Goal: Task Accomplishment & Management: Complete application form

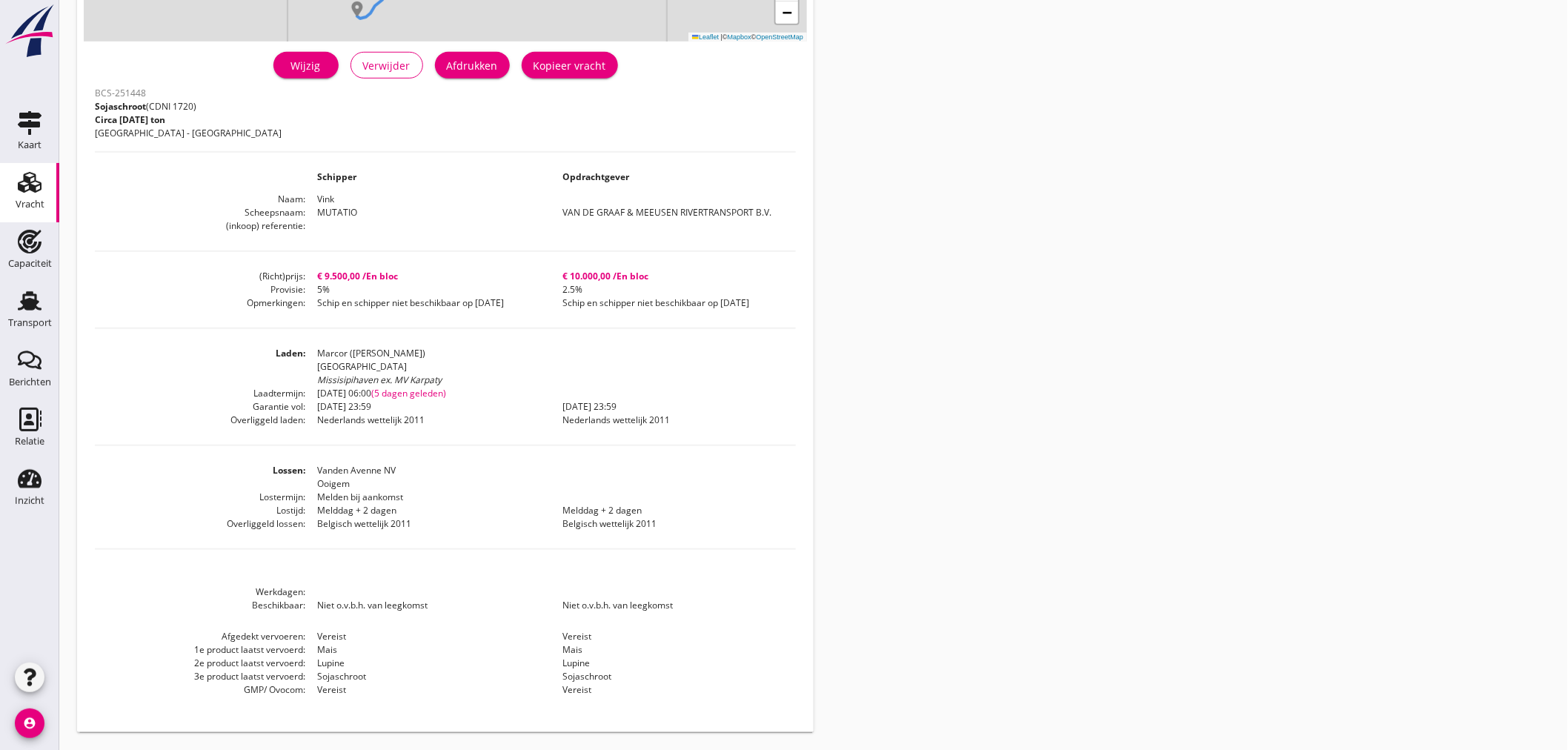
scroll to position [327, 0]
drag, startPoint x: 23, startPoint y: 245, endPoint x: 31, endPoint y: 199, distance: 46.7
click at [23, 245] on icon "Capaciteit" at bounding box center [29, 241] width 24 height 24
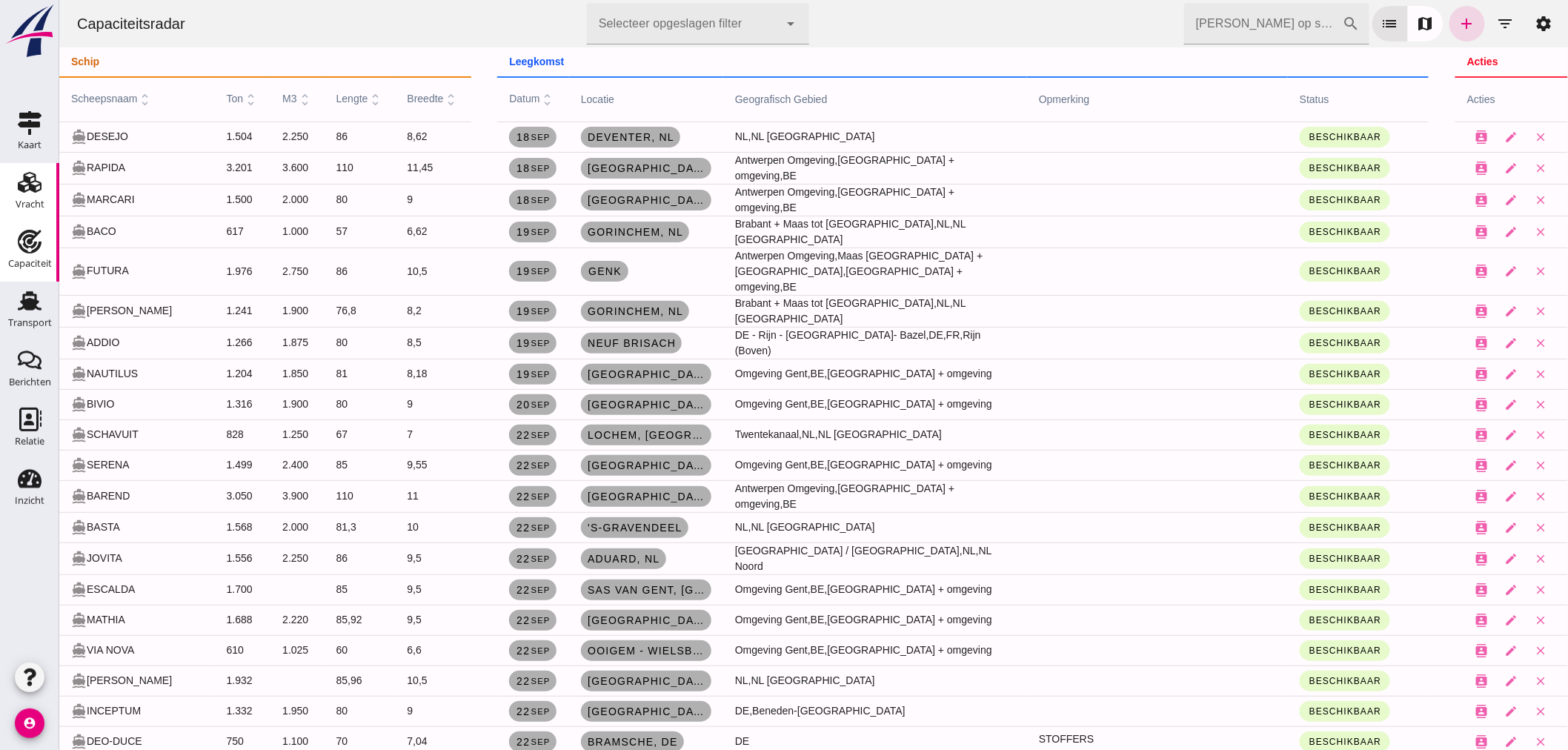
click at [32, 196] on div "Vracht" at bounding box center [29, 204] width 28 height 21
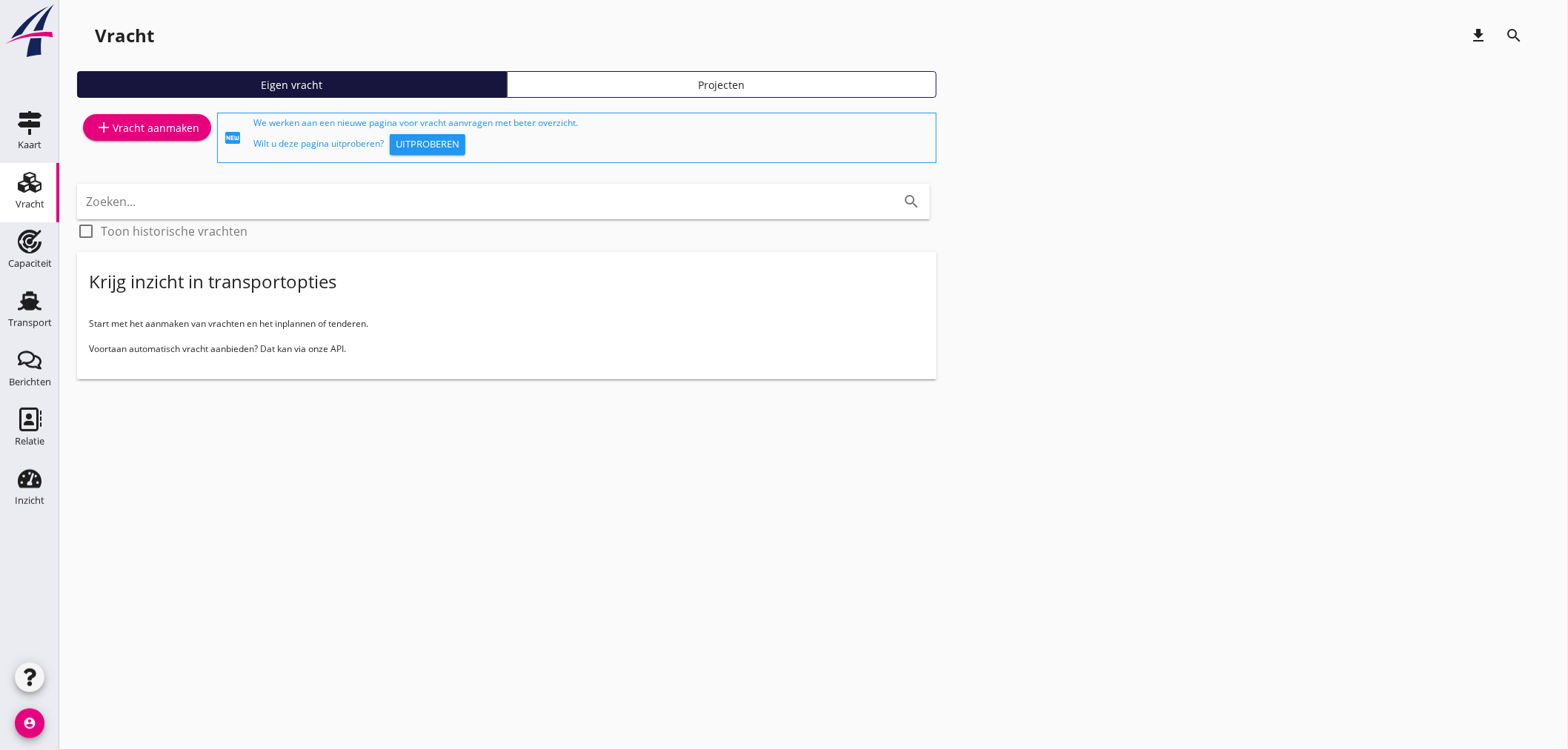
click at [158, 124] on div "add Vracht aanmaken" at bounding box center [147, 127] width 105 height 18
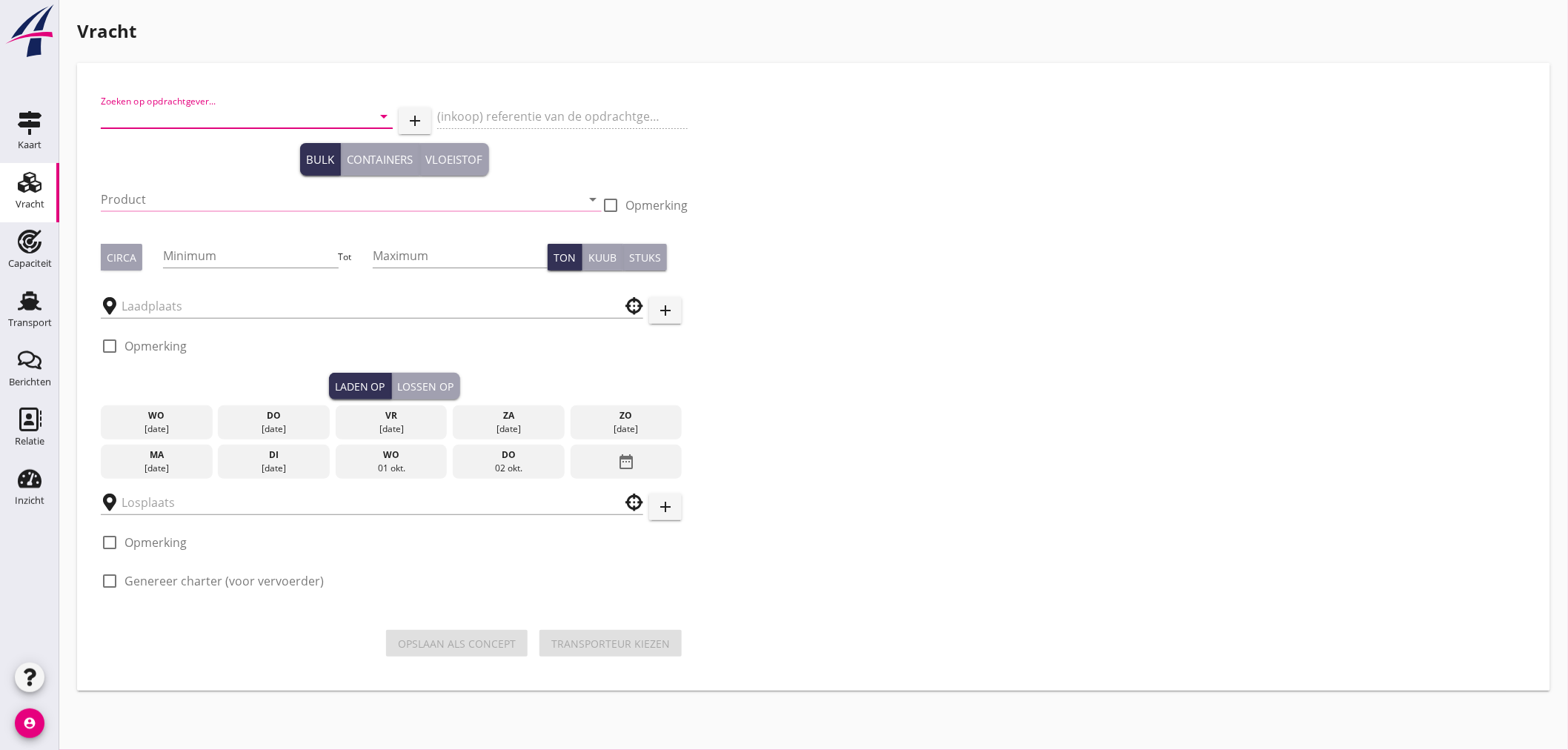
click at [283, 107] on input "Zoeken op opdrachtgever..." at bounding box center [226, 117] width 251 height 24
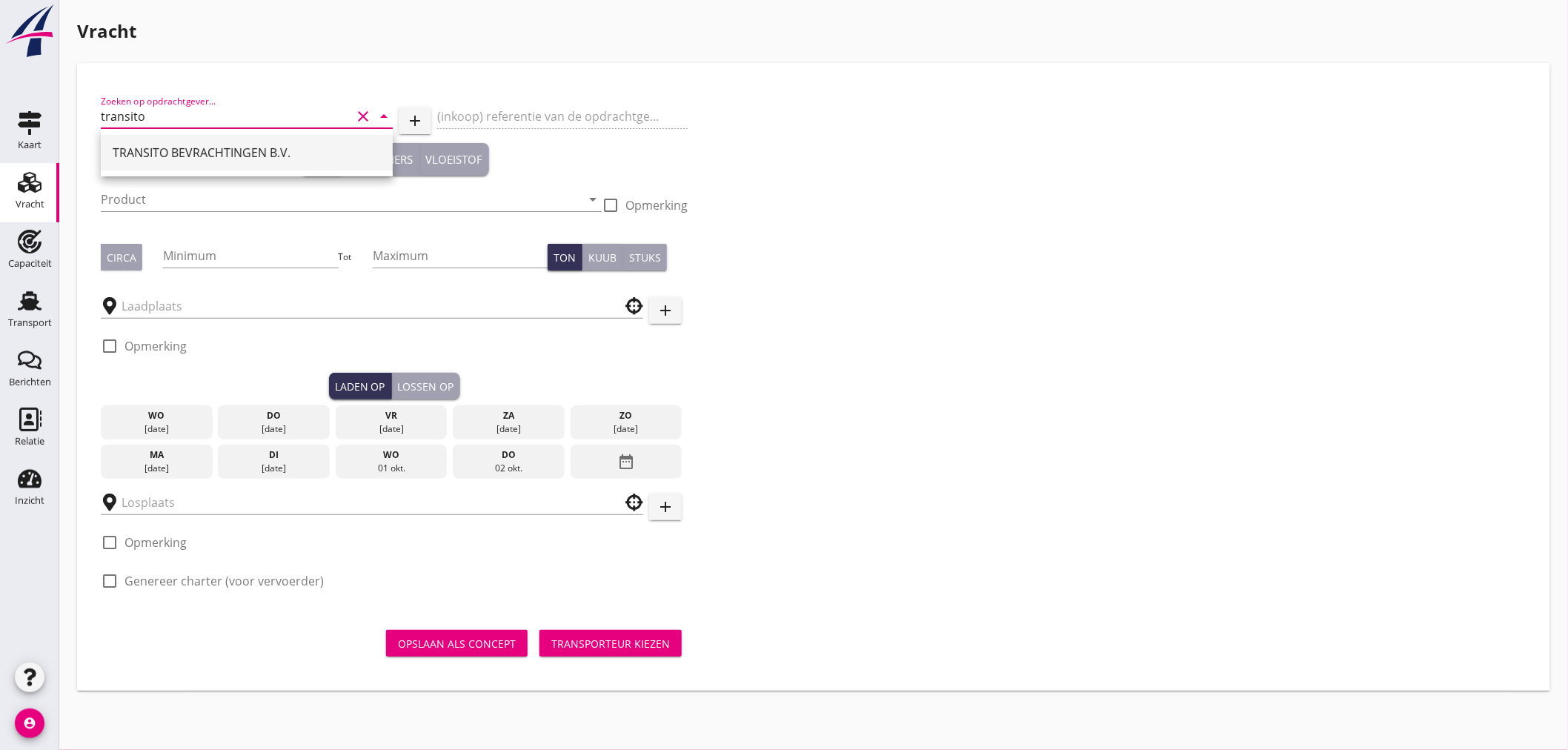
click at [262, 141] on div "TRANSITO BEVRACHTINGEN B.V." at bounding box center [247, 153] width 269 height 35
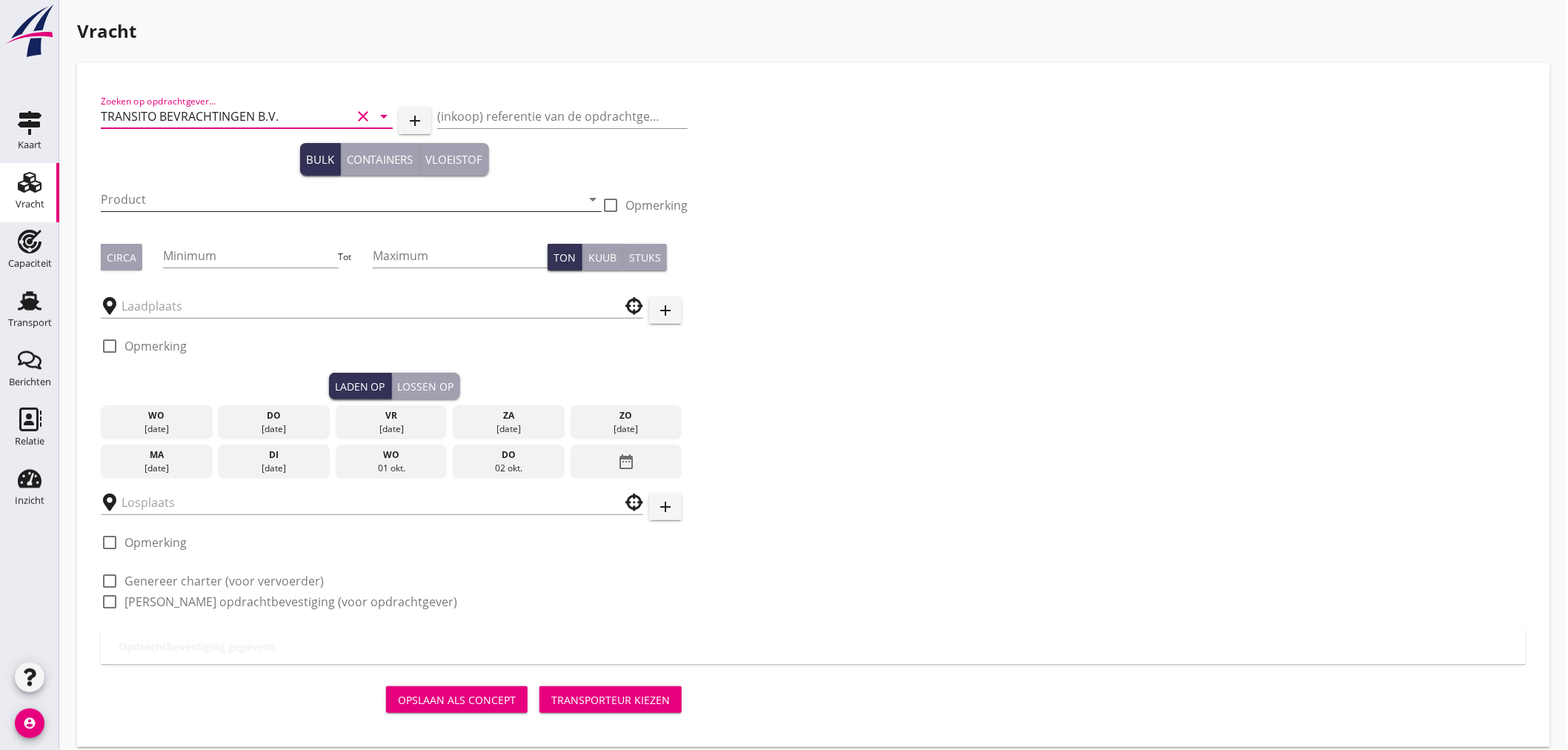
type input "TRANSITO BEVRACHTINGEN B.V."
click at [234, 198] on input "Product" at bounding box center [341, 199] width 480 height 24
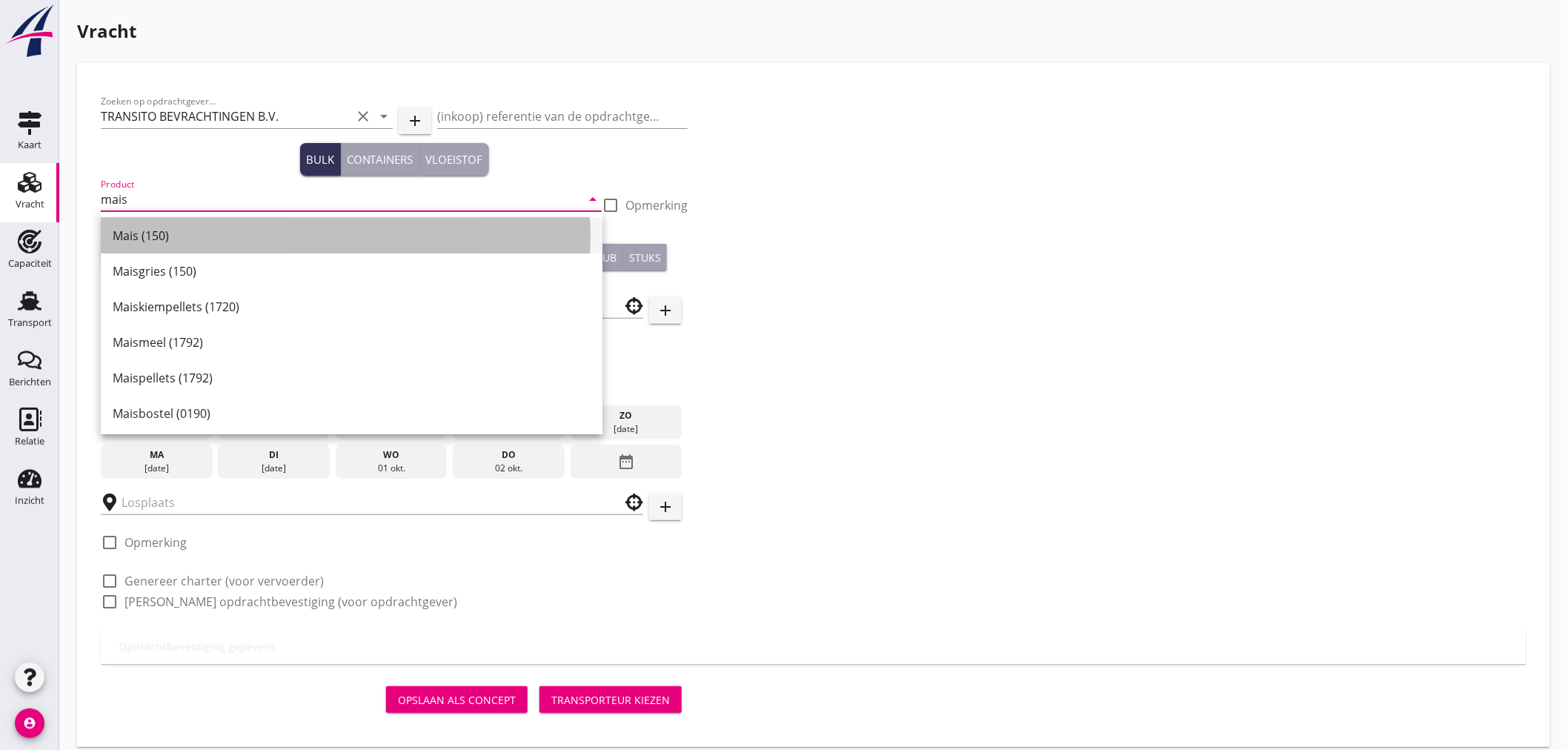
click at [195, 221] on div "Mais (150)" at bounding box center [352, 235] width 478 height 35
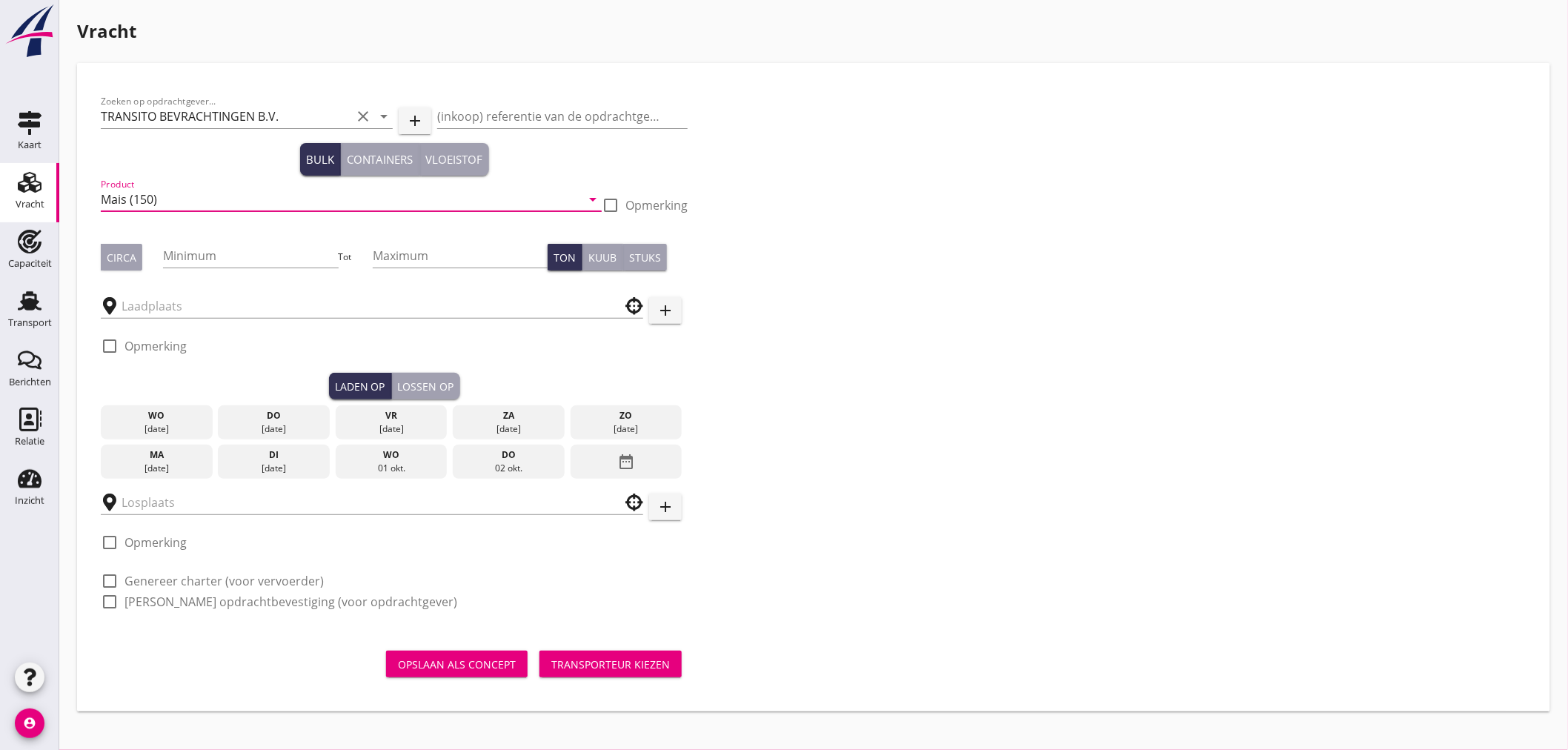
type input "Mais (150)"
click at [122, 253] on div "Circa" at bounding box center [122, 258] width 29 height 16
click at [209, 258] on input "Minimum" at bounding box center [250, 256] width 174 height 24
type input "1300"
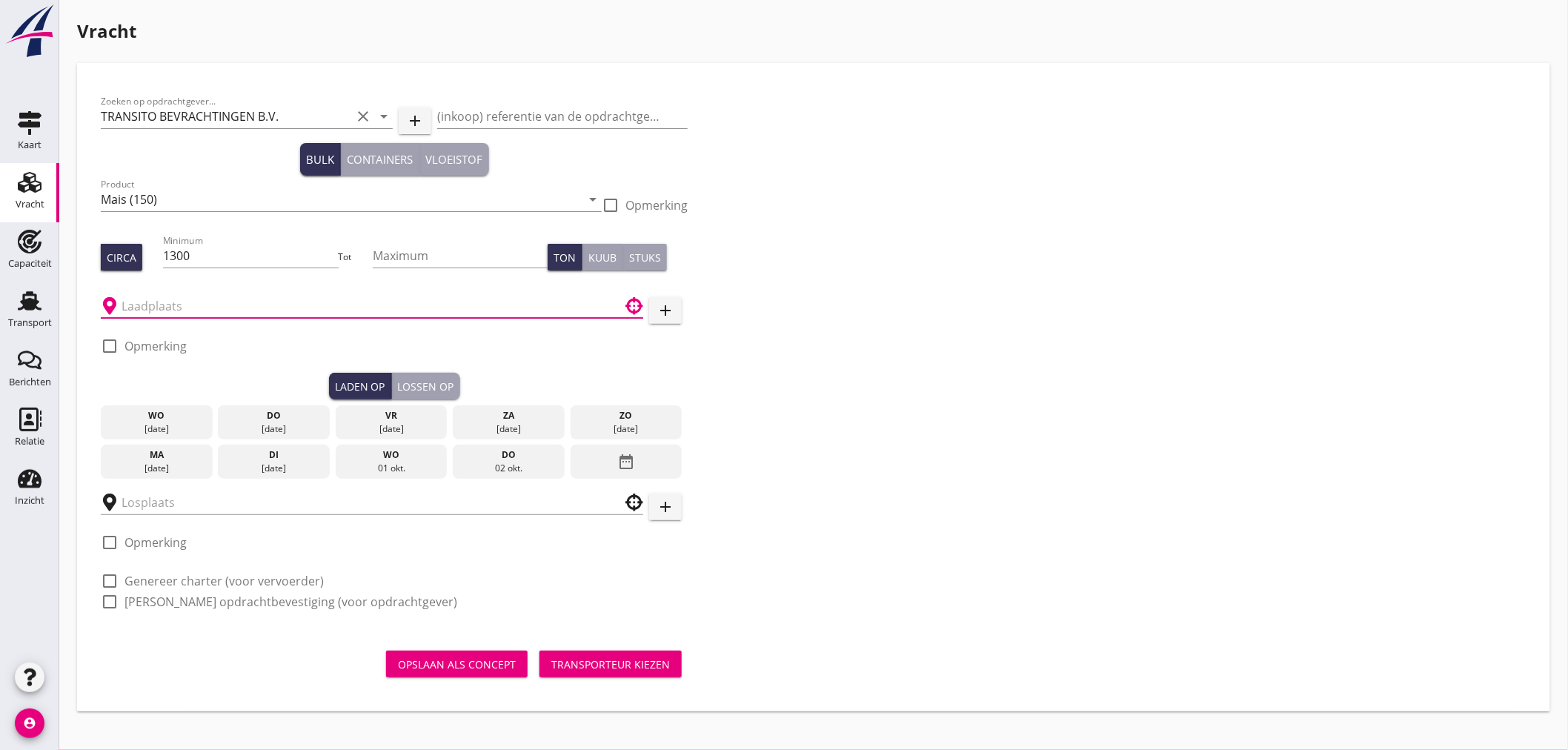
drag, startPoint x: 187, startPoint y: 298, endPoint x: 157, endPoint y: 304, distance: 30.6
click at [157, 304] on input "text" at bounding box center [362, 306] width 480 height 24
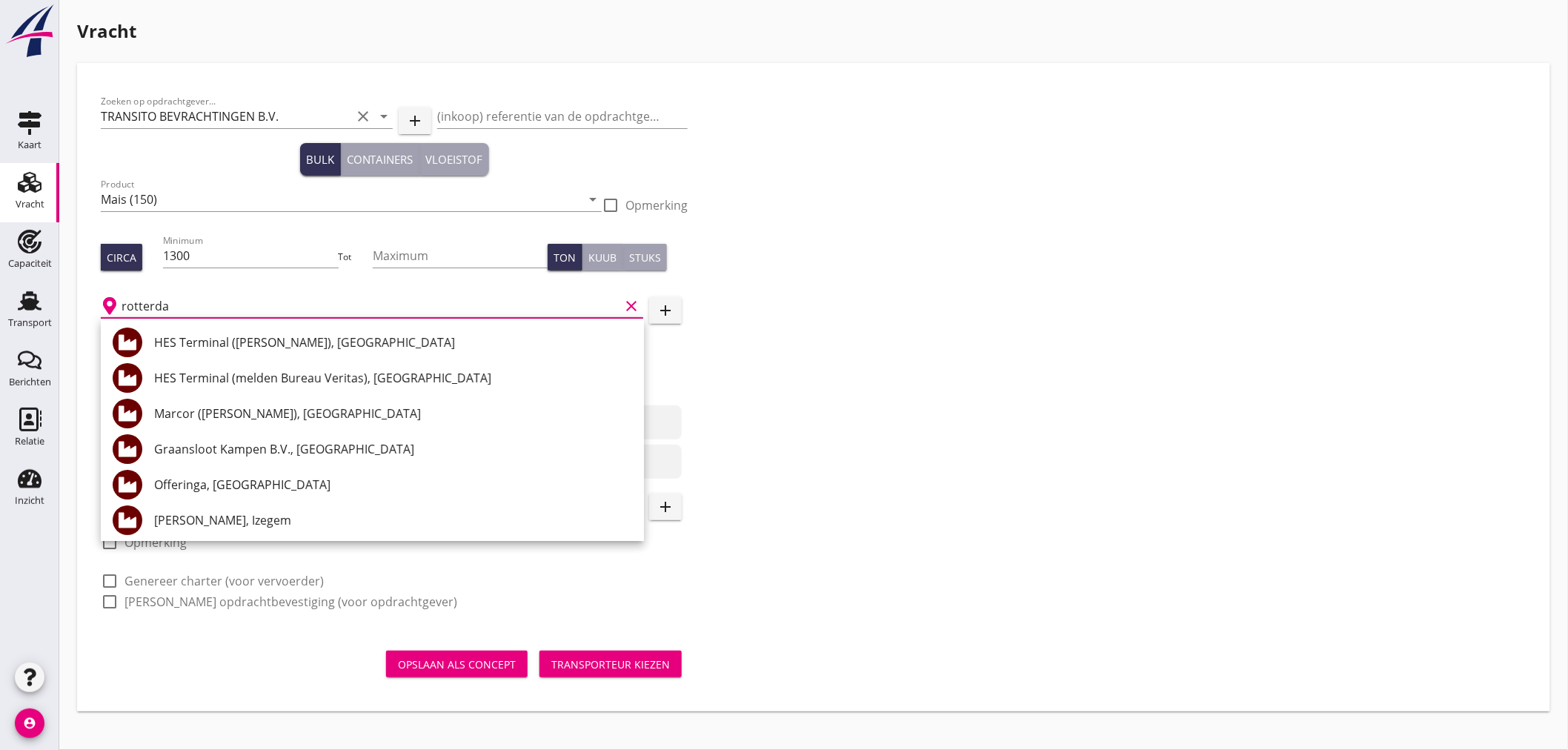
type input "[GEOGRAPHIC_DATA]"
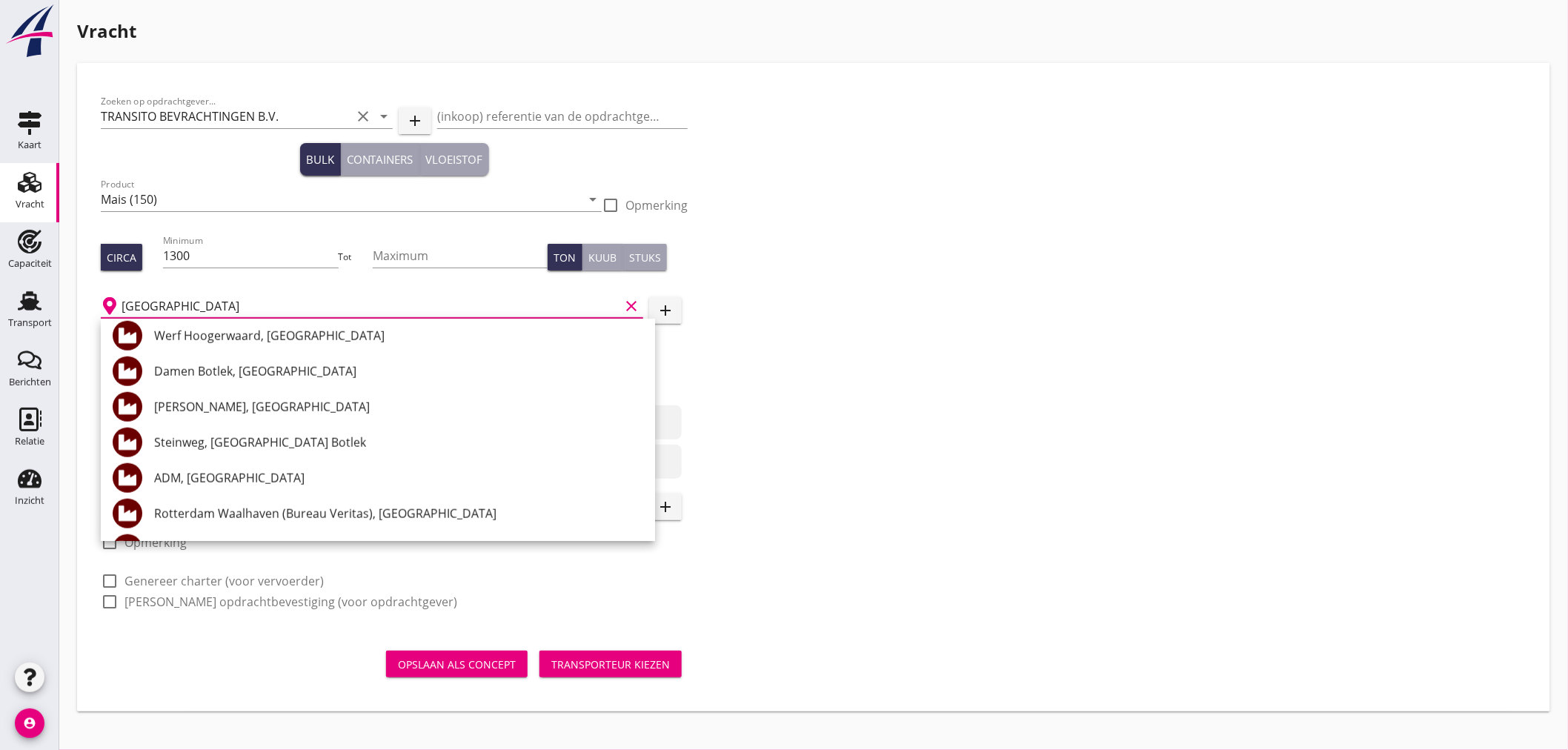
scroll to position [659, 0]
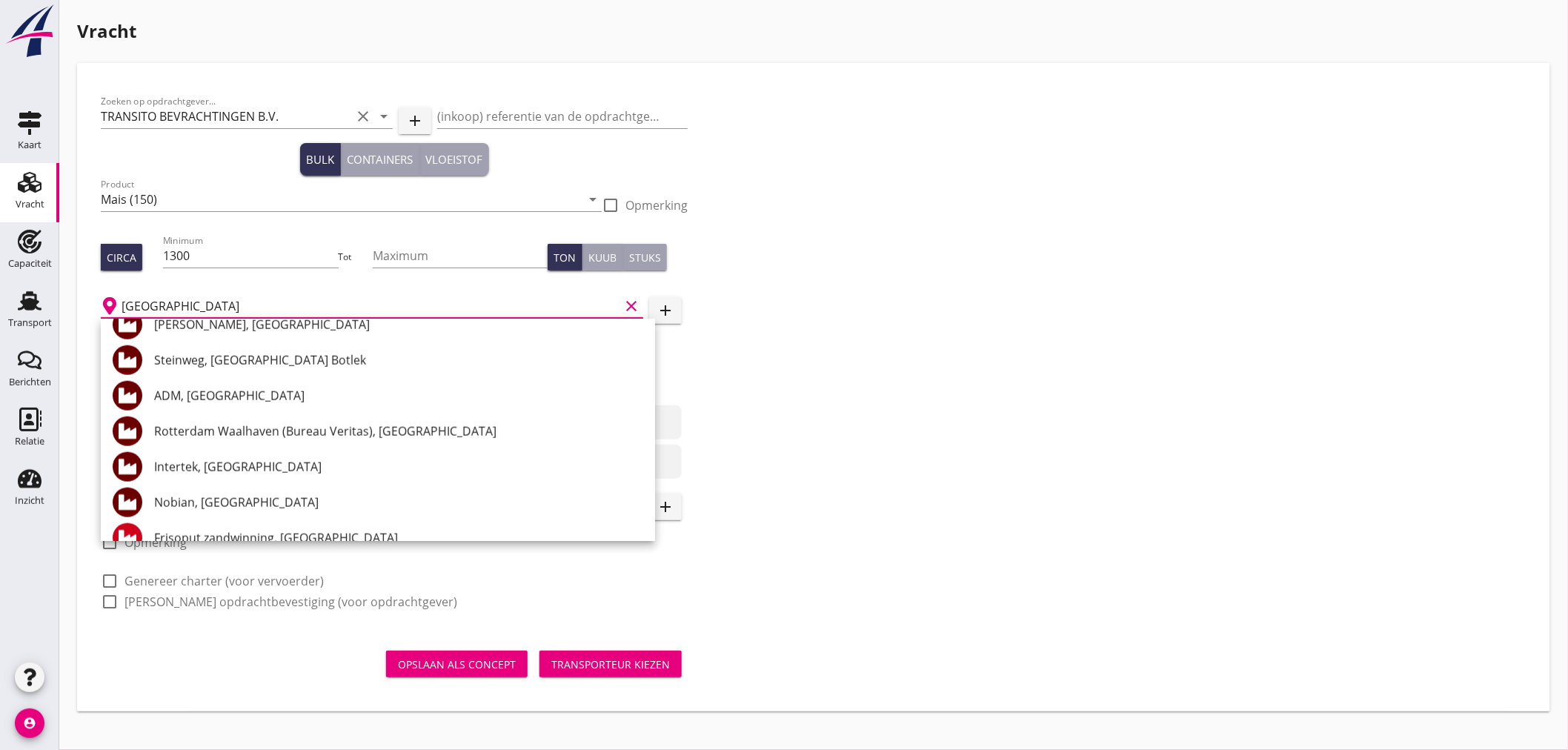
click at [631, 304] on icon "clear" at bounding box center [631, 306] width 18 height 18
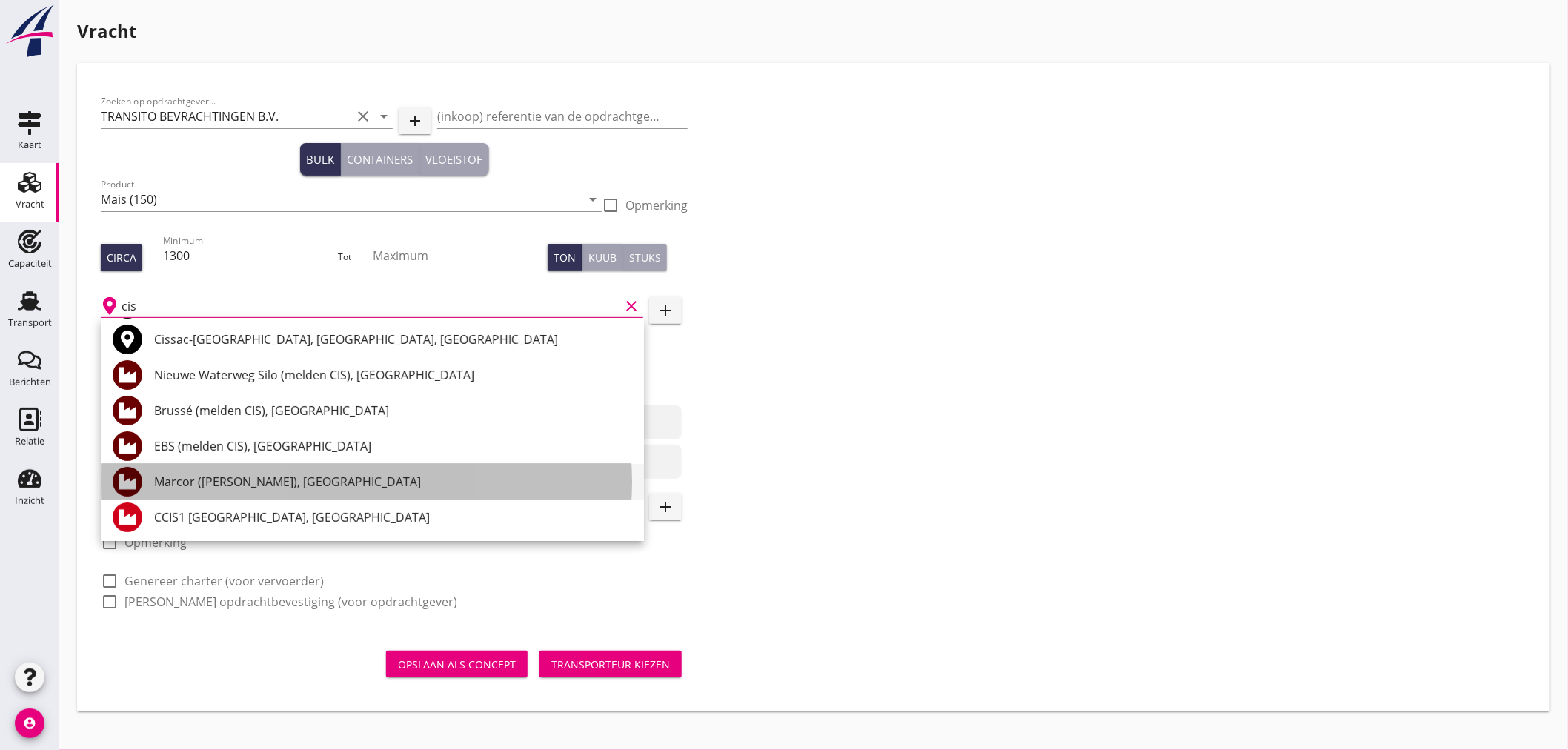
click at [276, 482] on div "Marcor ([PERSON_NAME]), [GEOGRAPHIC_DATA]" at bounding box center [393, 481] width 478 height 18
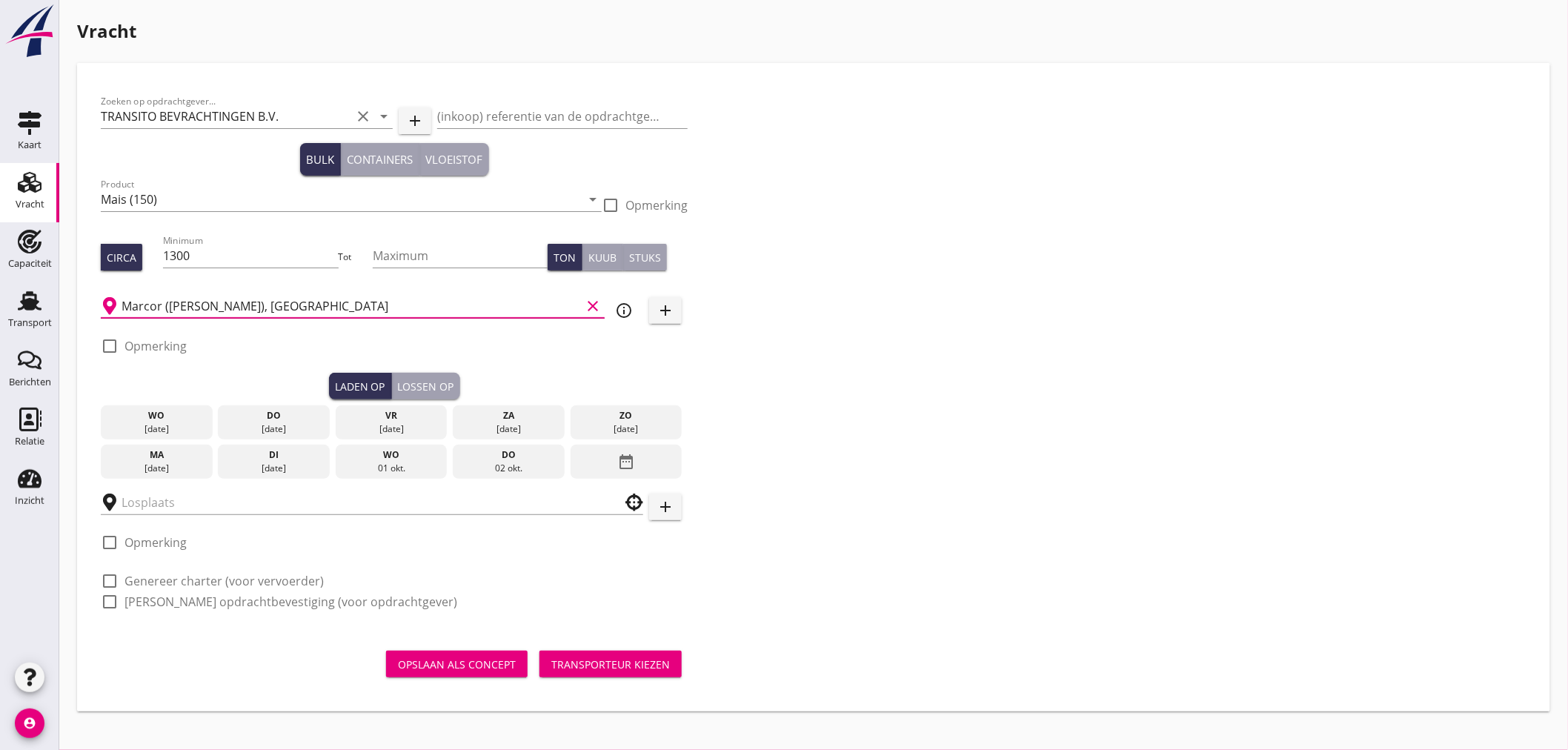
type input "Marcor ([PERSON_NAME]), [GEOGRAPHIC_DATA]"
click at [156, 346] on label "Opmerking" at bounding box center [156, 346] width 63 height 15
checkbox input "true"
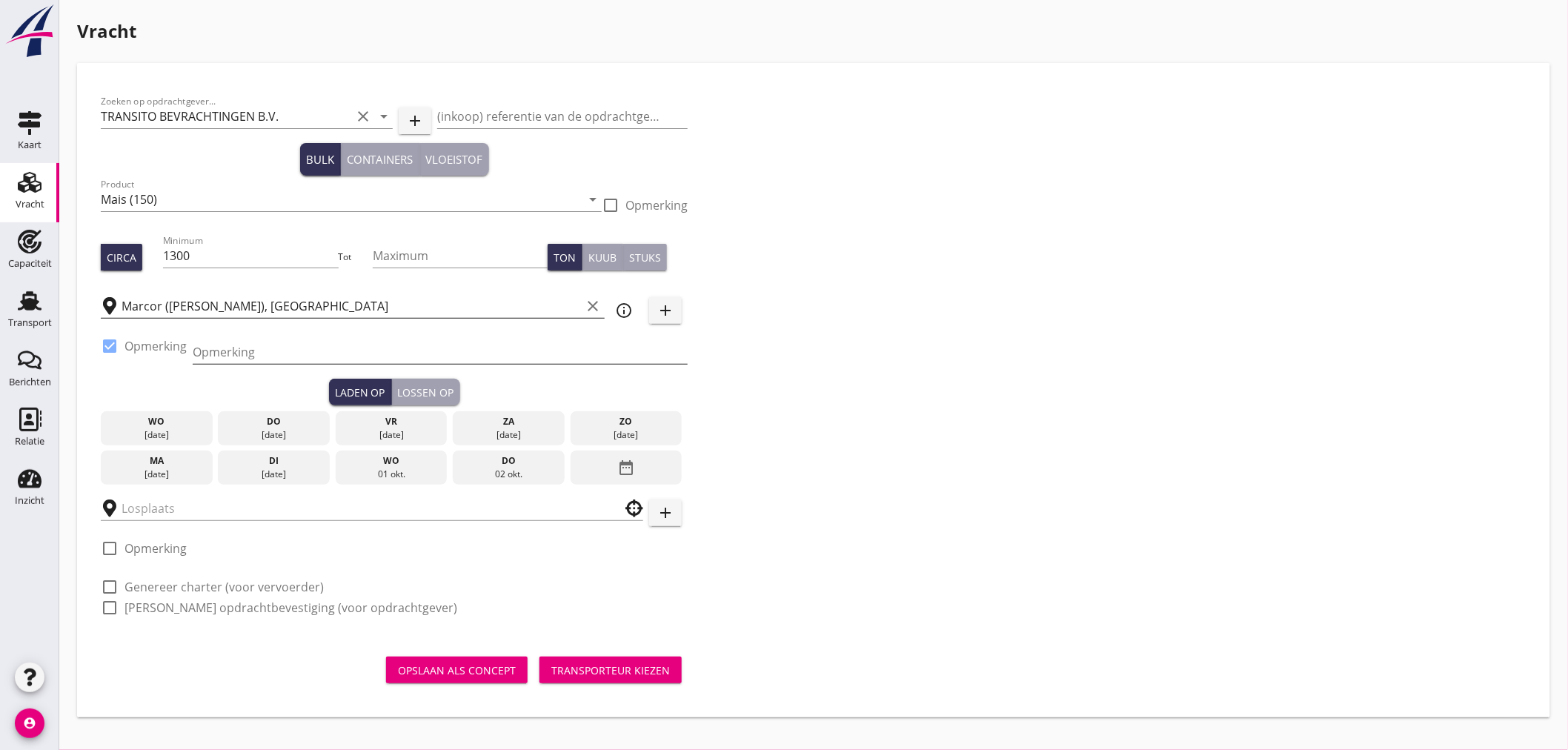
click at [254, 352] on input "Opmerking" at bounding box center [440, 352] width 495 height 24
type input "[PERSON_NAME] ex. MV Malteza"
click at [172, 422] on div "wo" at bounding box center [157, 422] width 105 height 14
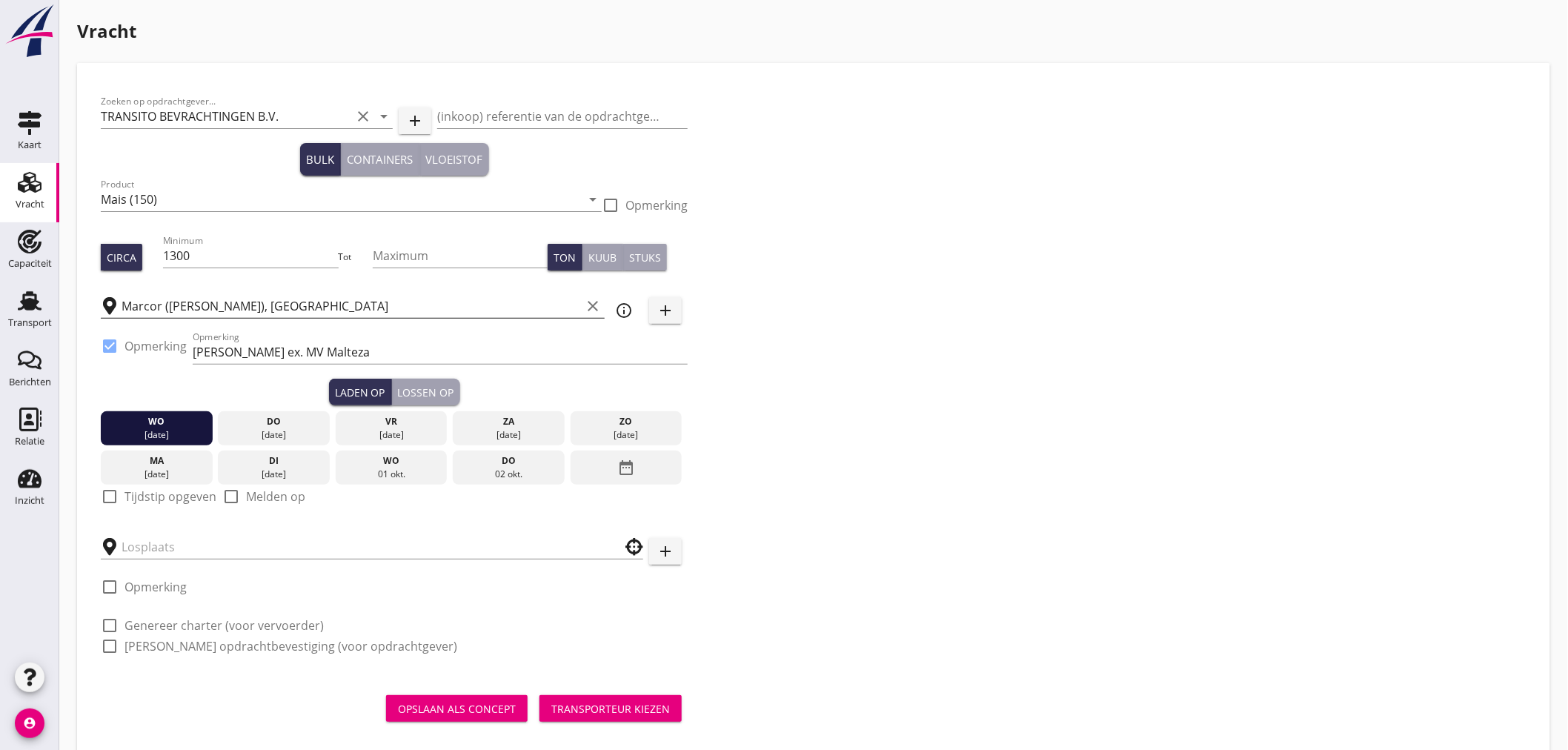
click at [137, 500] on label "Tijdstip opgeven" at bounding box center [171, 496] width 92 height 15
checkbox input "true"
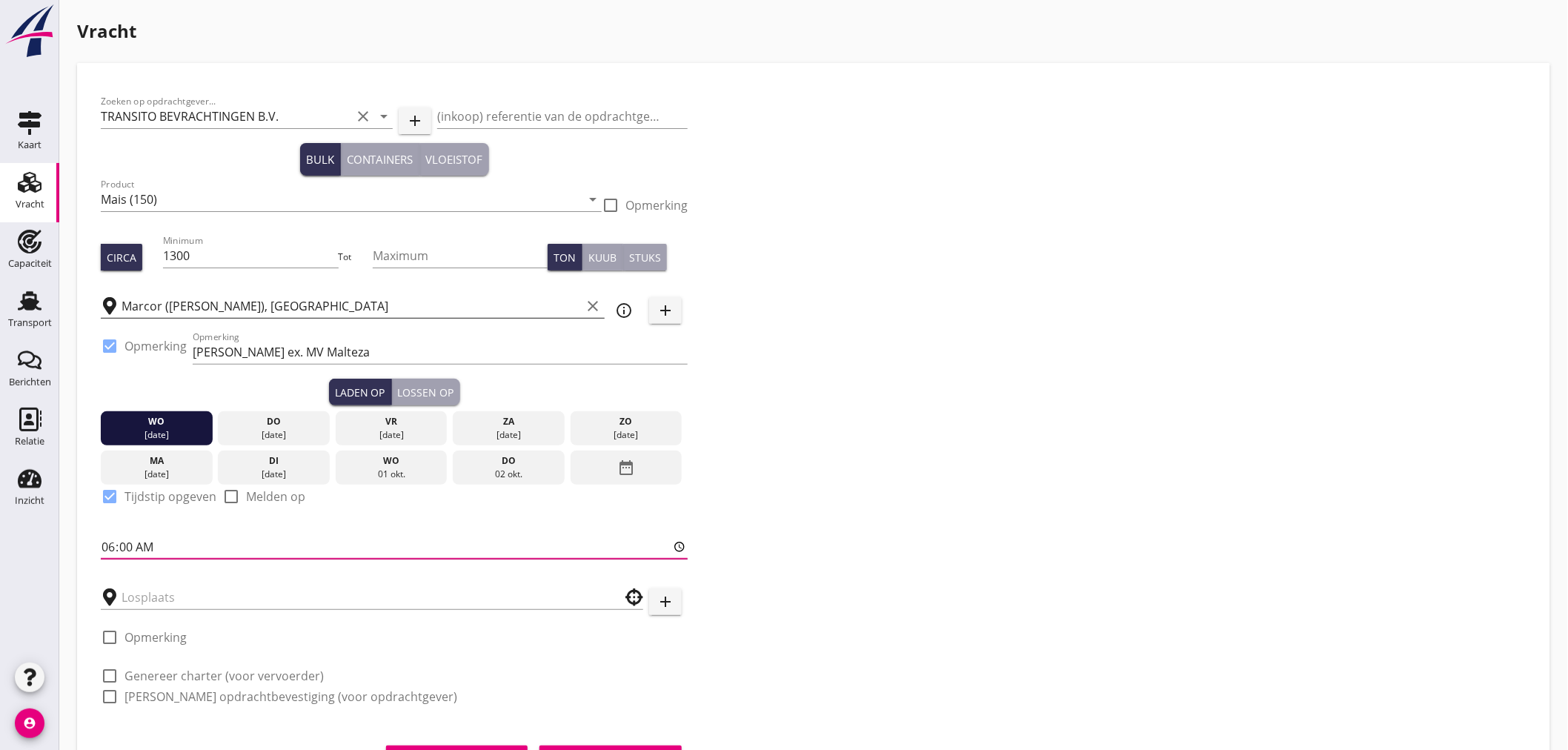
click at [181, 545] on input "06:00" at bounding box center [394, 547] width 587 height 24
type input "22:00"
click at [193, 607] on input "text" at bounding box center [362, 597] width 480 height 24
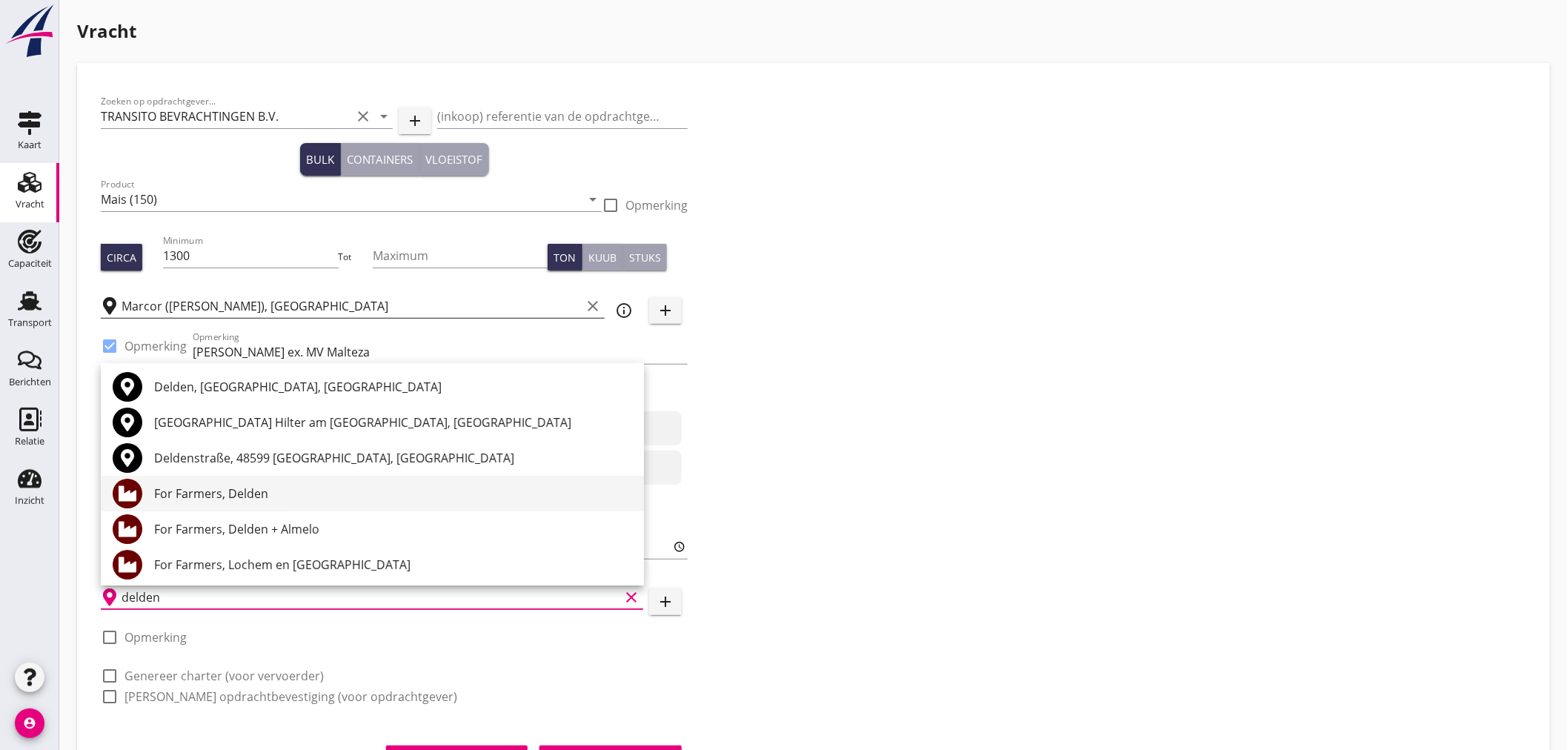
click at [241, 488] on div "For Farmers, Delden" at bounding box center [393, 494] width 478 height 18
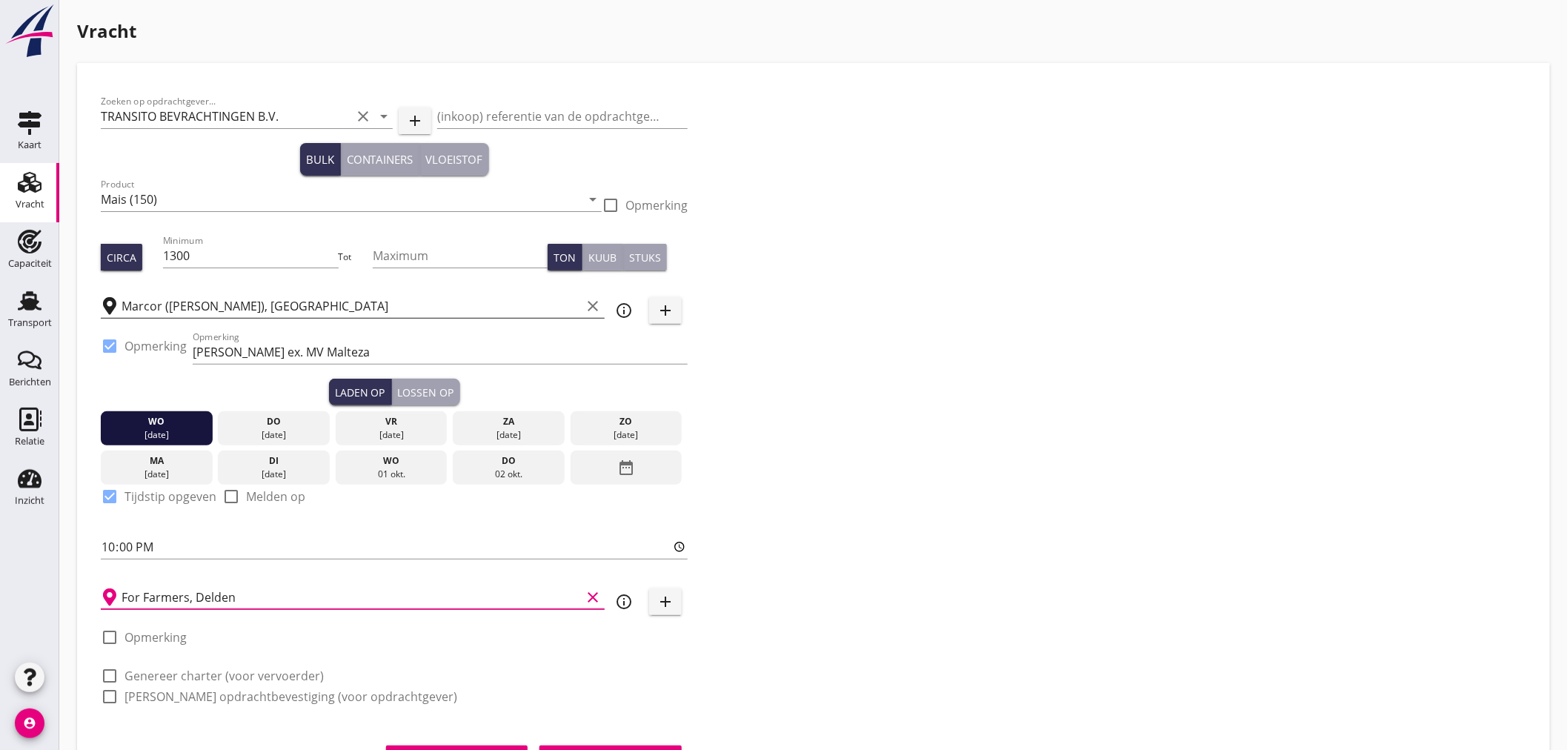
type input "For Farmers, Delden"
click at [145, 675] on label "Genereer charter (voor vervoerder)" at bounding box center [223, 675] width 199 height 15
checkbox input "true"
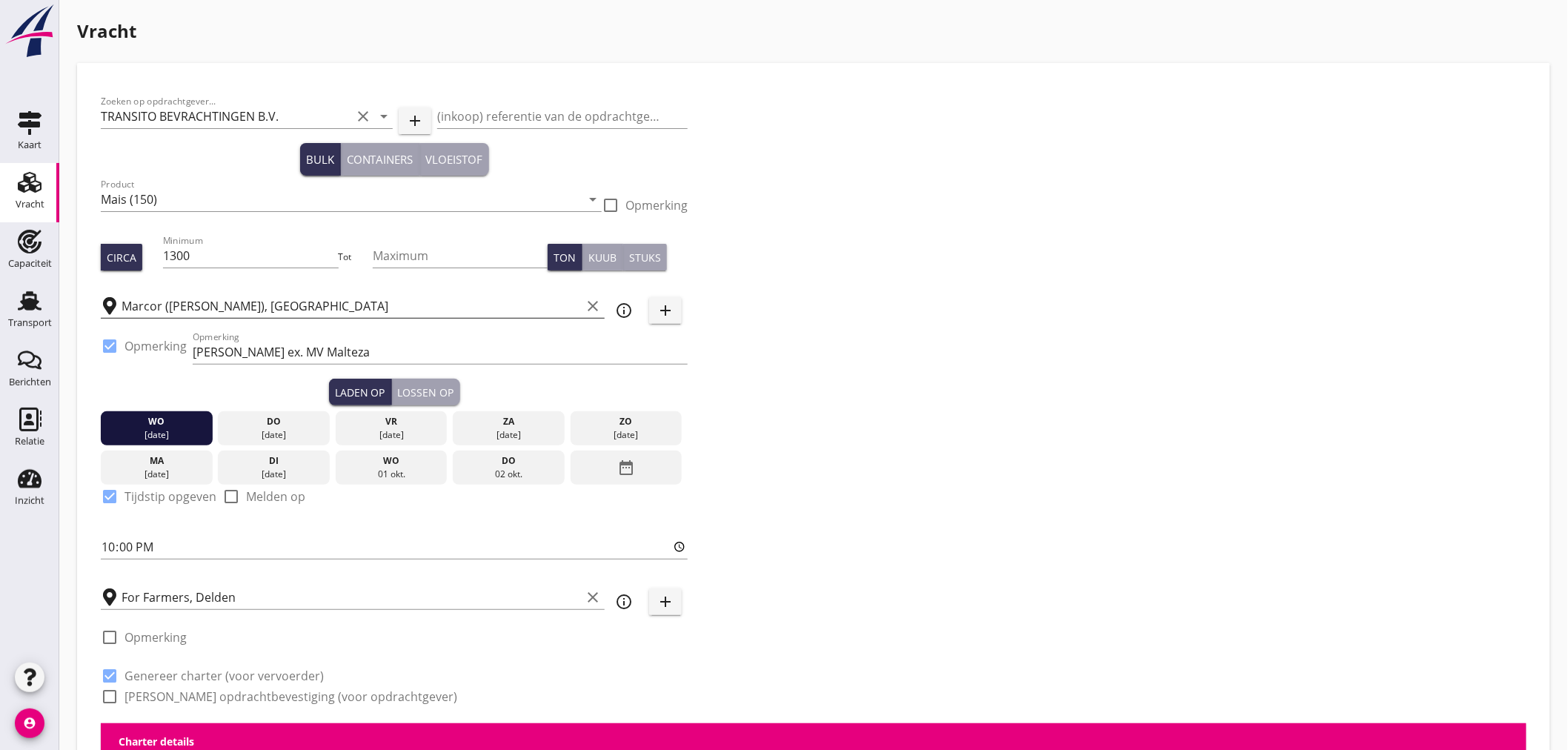
checkbox input "true"
click at [145, 698] on label "[PERSON_NAME] opdrachtbevestiging (voor opdrachtgever)" at bounding box center [291, 696] width 333 height 15
checkbox input "true"
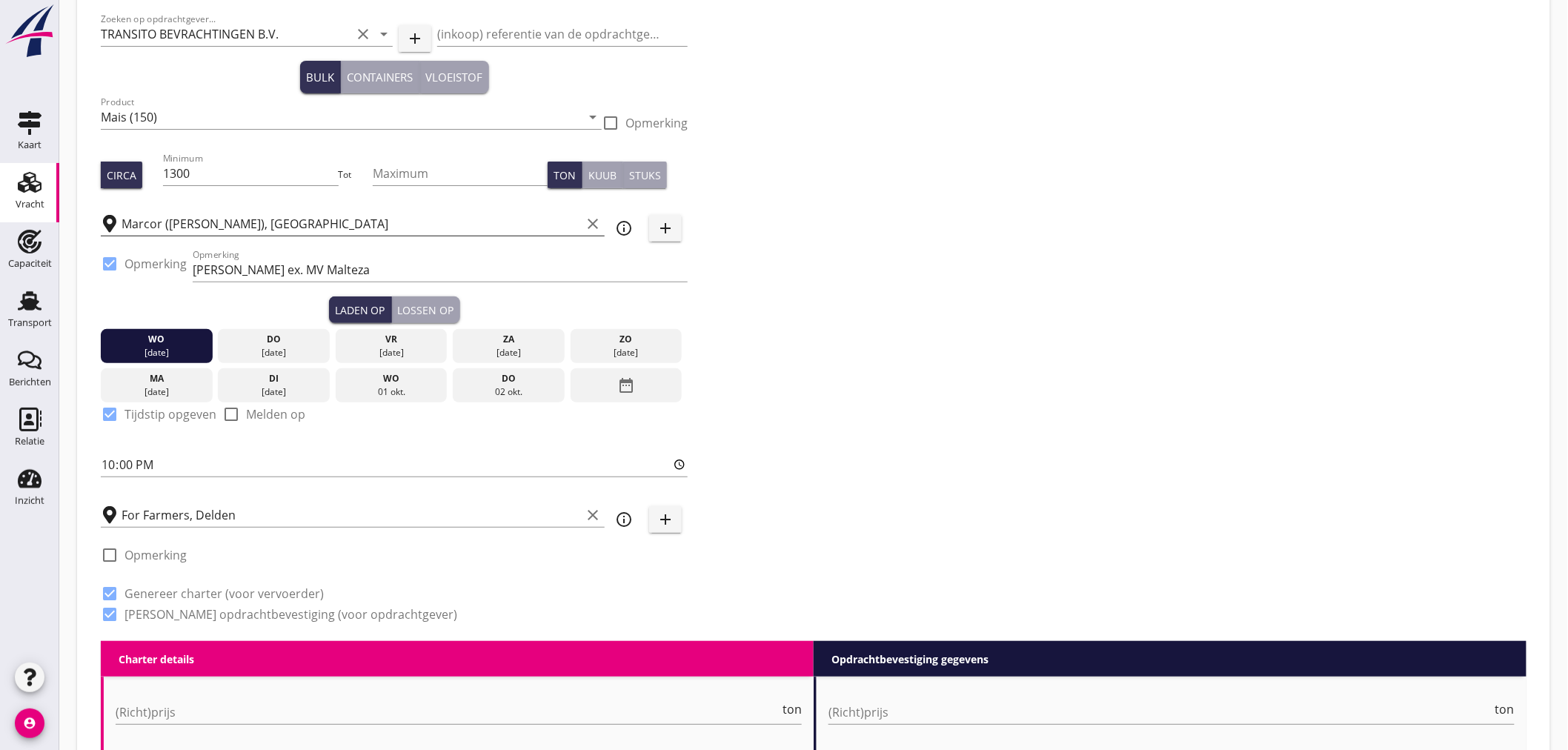
scroll to position [165, 0]
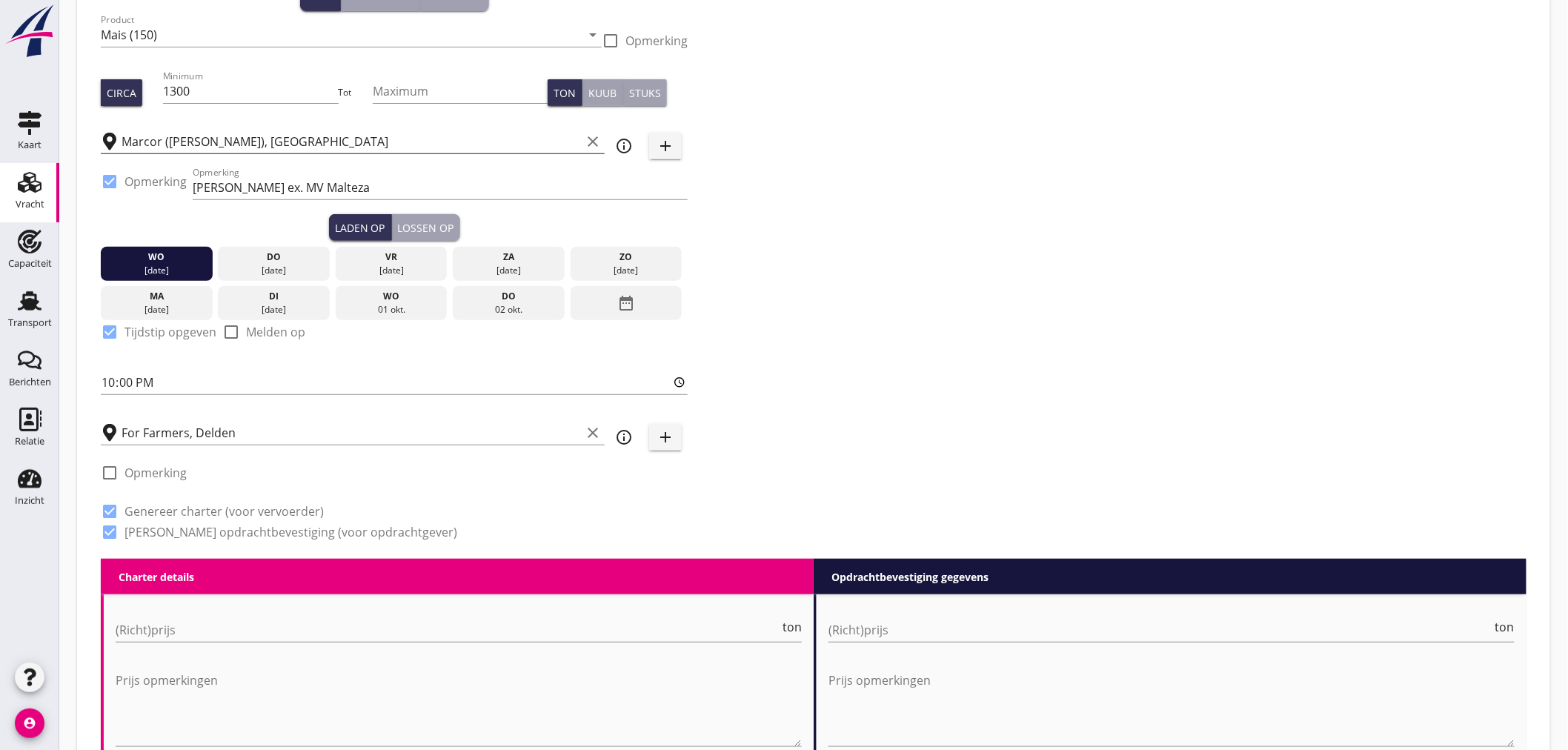
click at [448, 218] on button "Lossen op" at bounding box center [426, 227] width 69 height 26
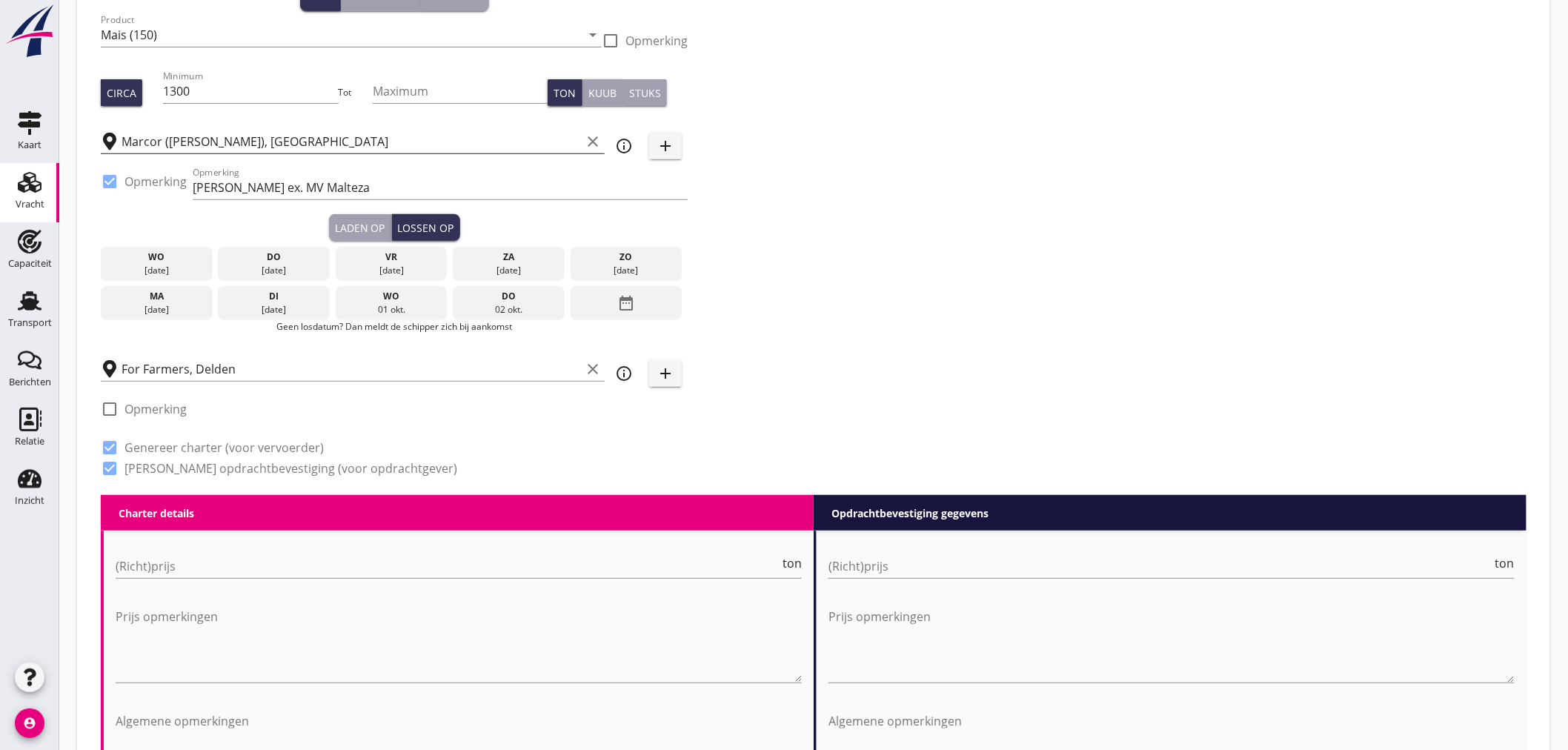
click at [623, 301] on icon "date_range" at bounding box center [626, 303] width 18 height 26
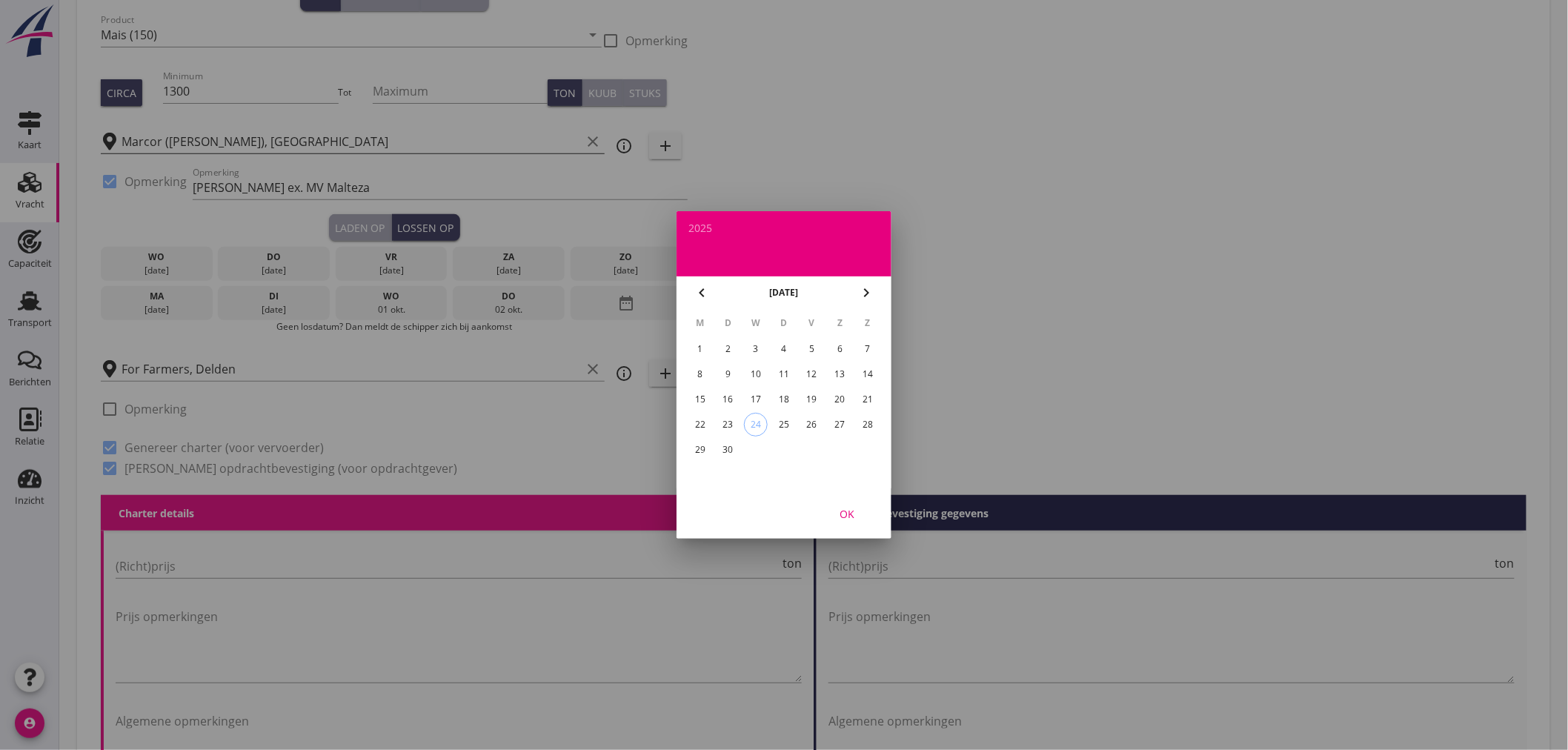
click at [869, 290] on icon "chevron_right" at bounding box center [866, 293] width 18 height 18
click at [783, 369] on div "9" at bounding box center [784, 375] width 24 height 24
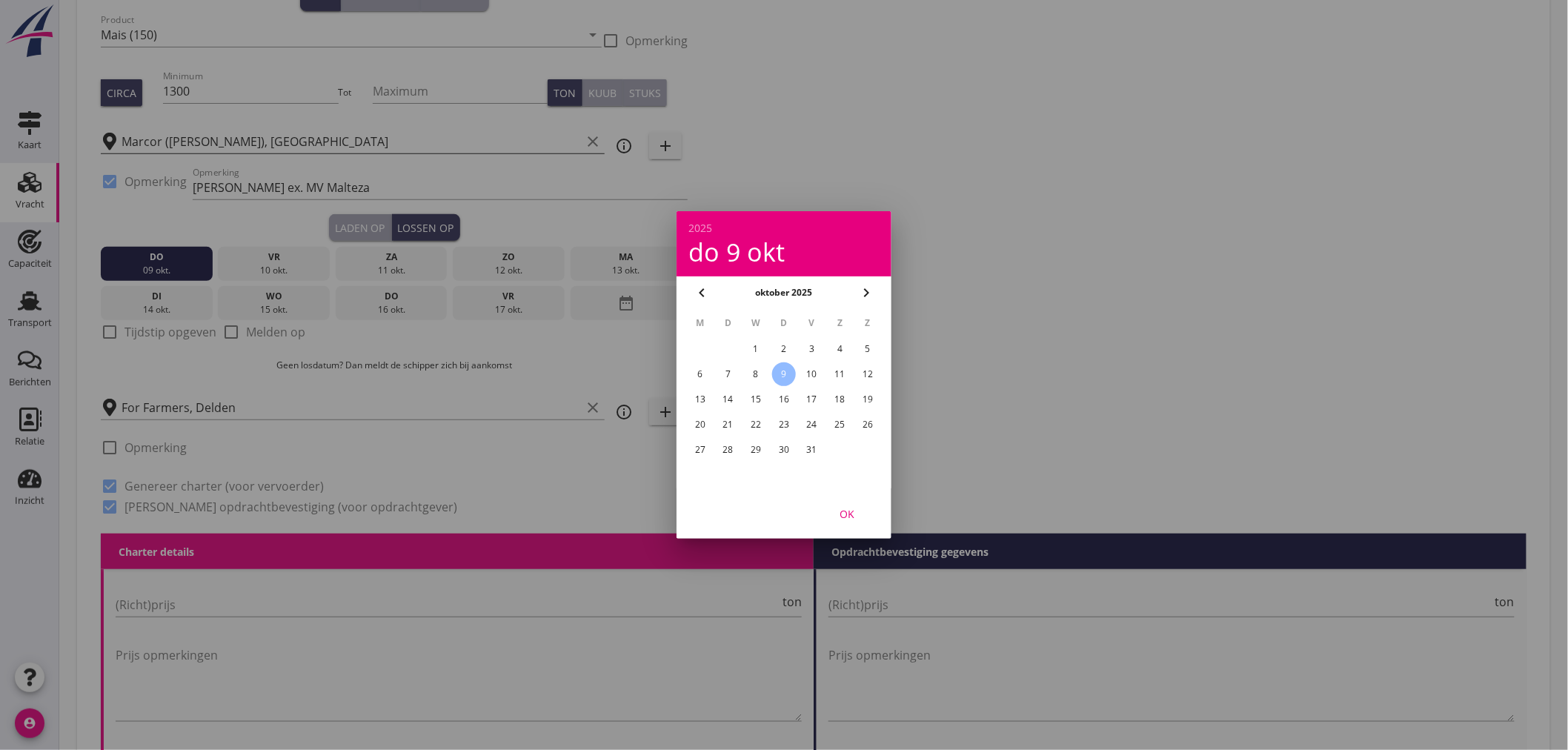
click at [841, 512] on div "OK" at bounding box center [847, 515] width 41 height 16
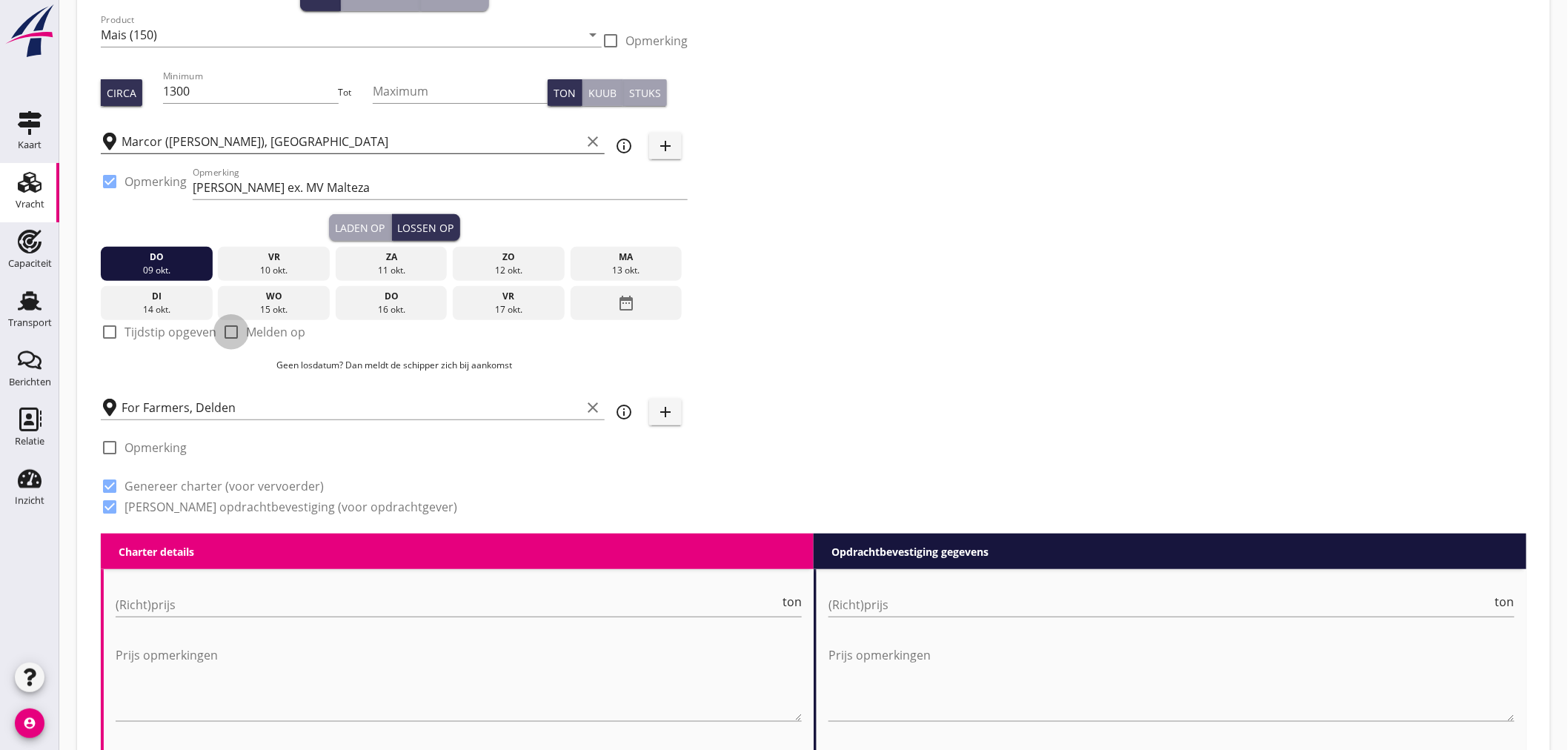
click at [234, 336] on div at bounding box center [231, 332] width 25 height 25
checkbox input "true"
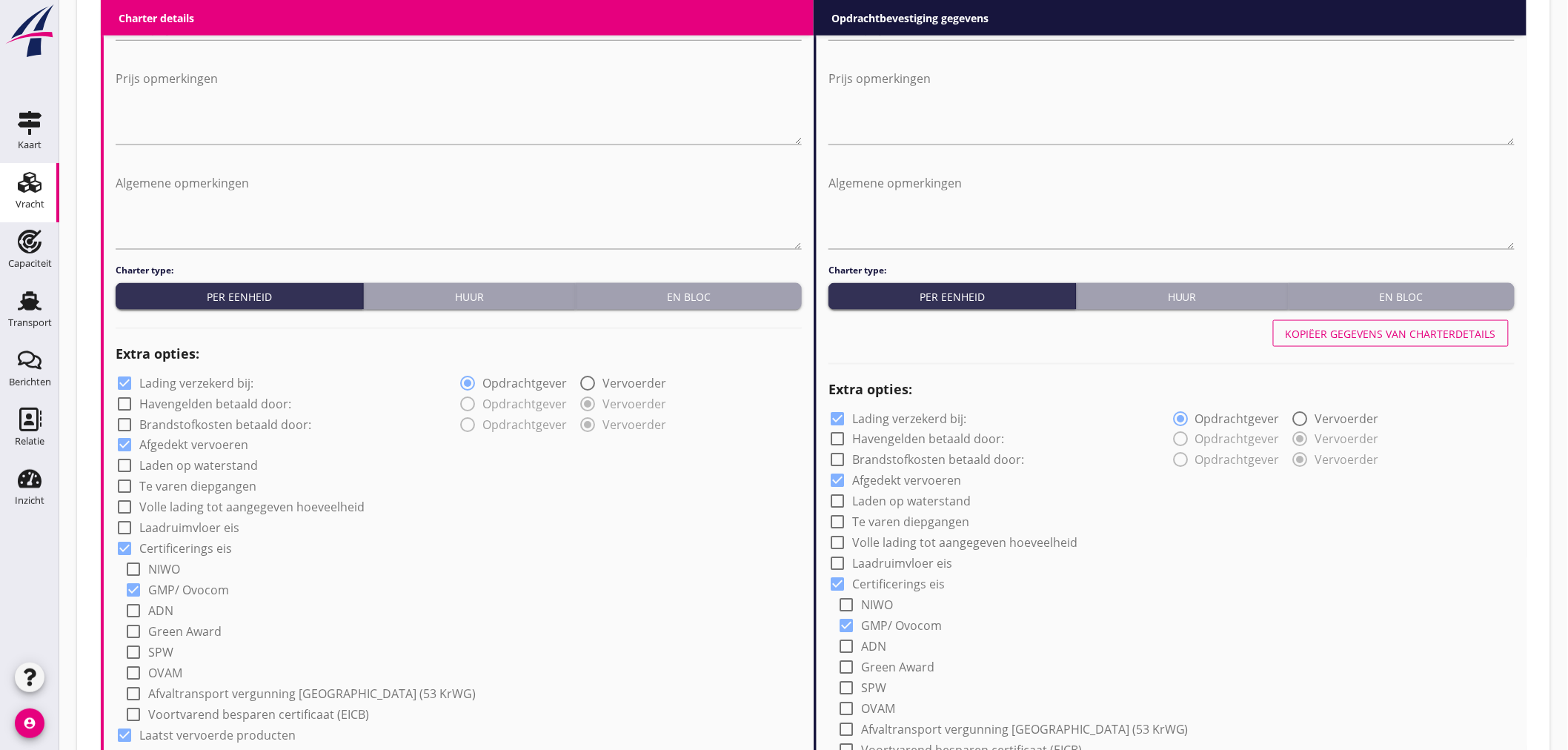
scroll to position [576, 0]
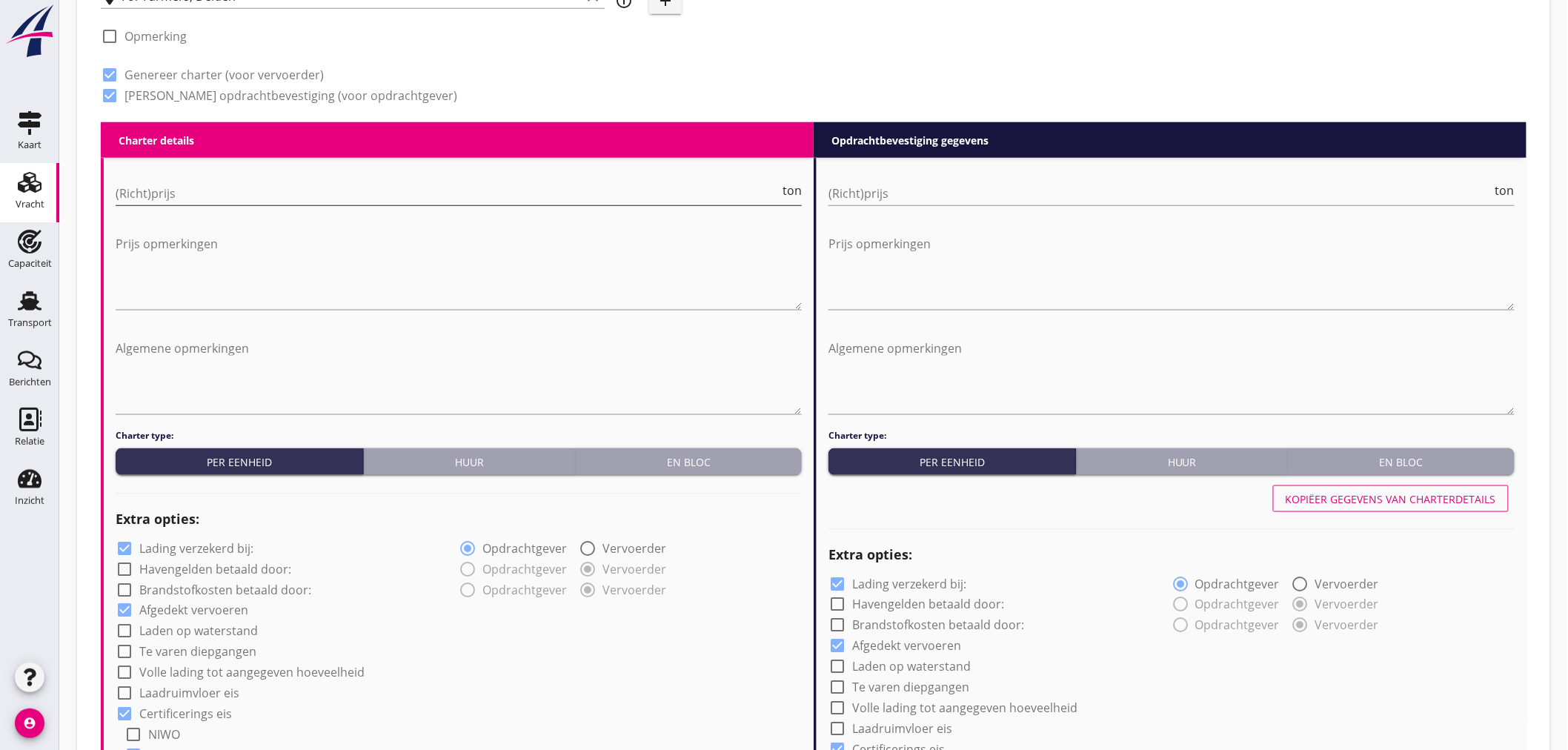
click at [271, 190] on input "(Richt)prijs" at bounding box center [448, 193] width 664 height 24
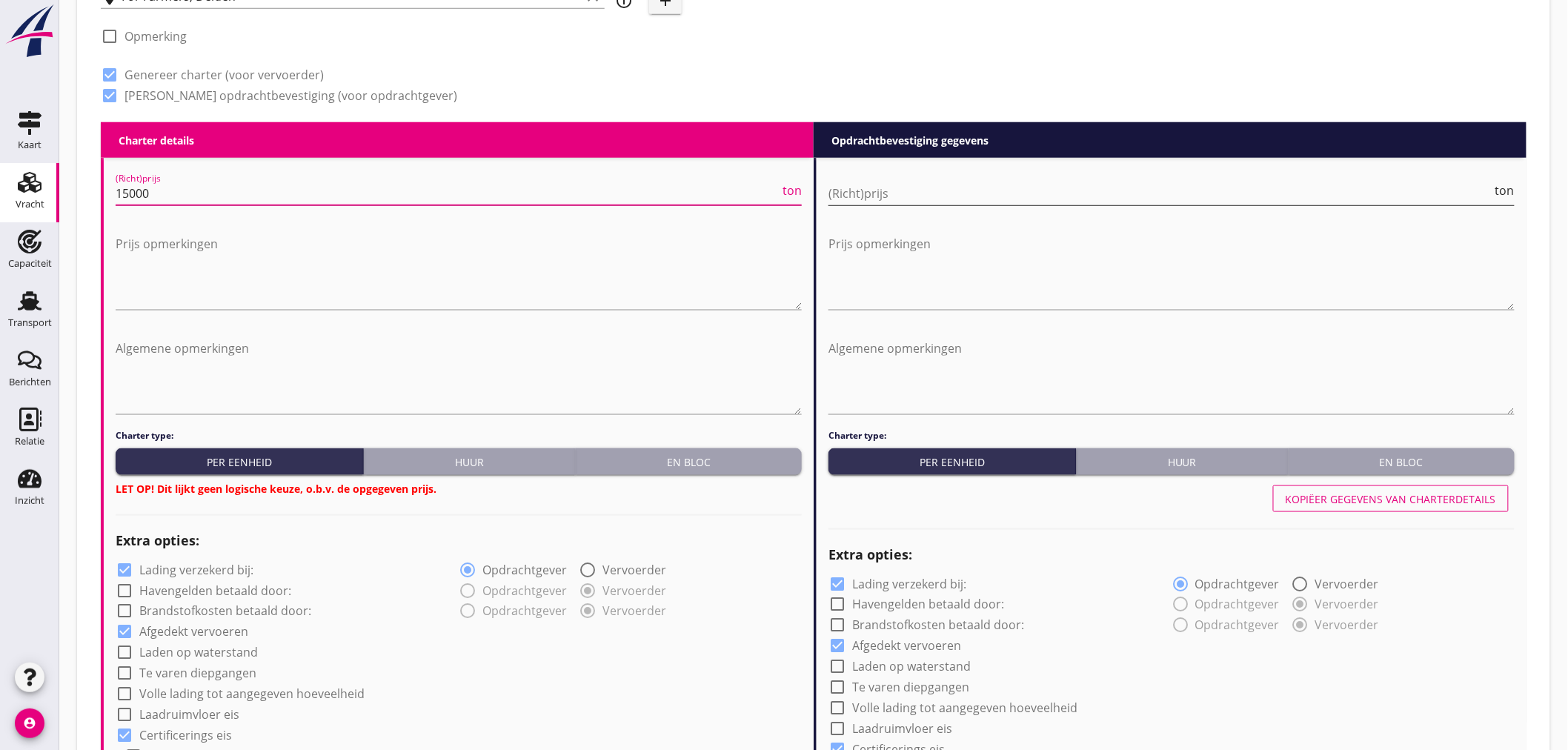
type input "15000"
click at [871, 193] on input "(Richt)prijs" at bounding box center [1160, 193] width 664 height 24
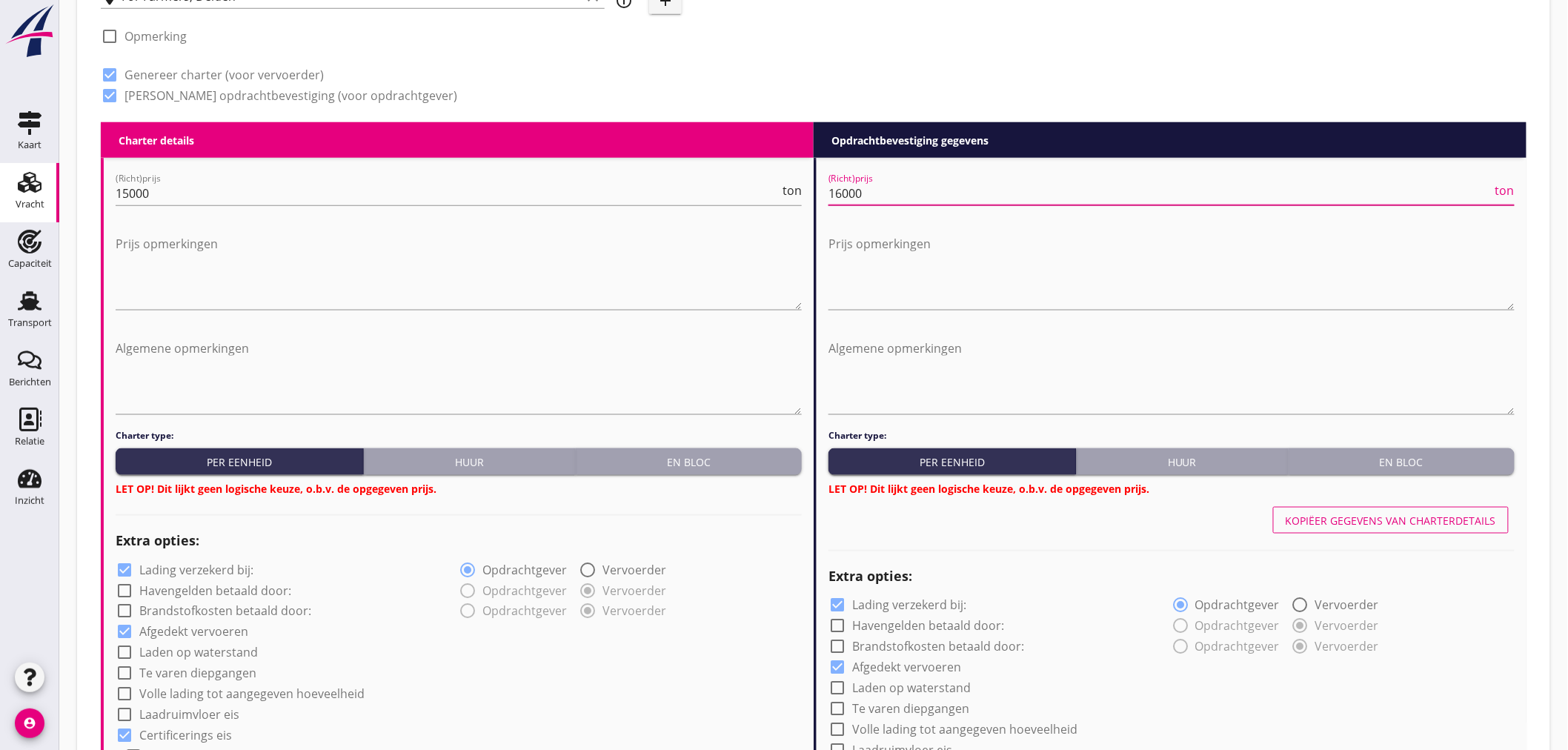
type input "16000"
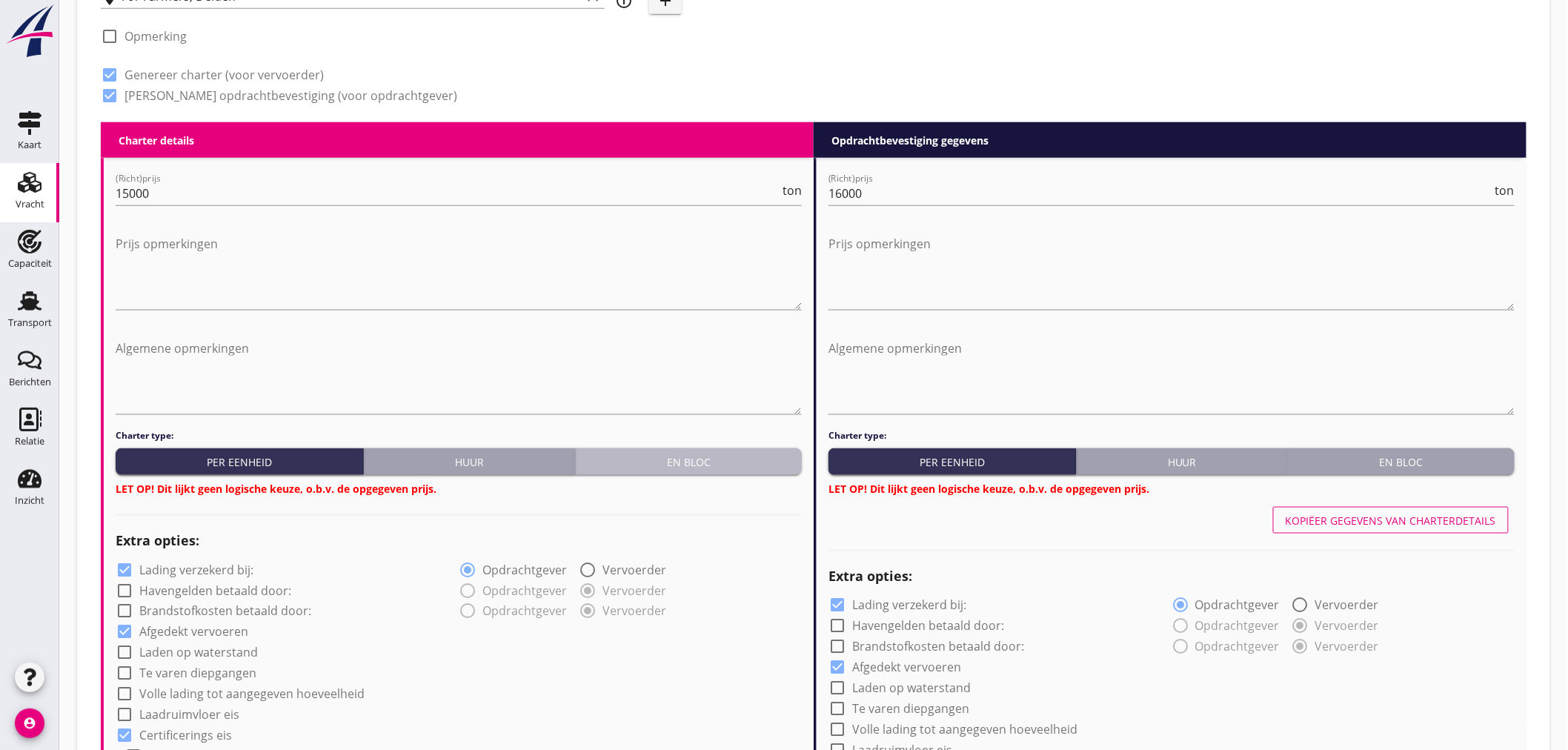
click at [687, 461] on div "En bloc" at bounding box center [689, 463] width 215 height 16
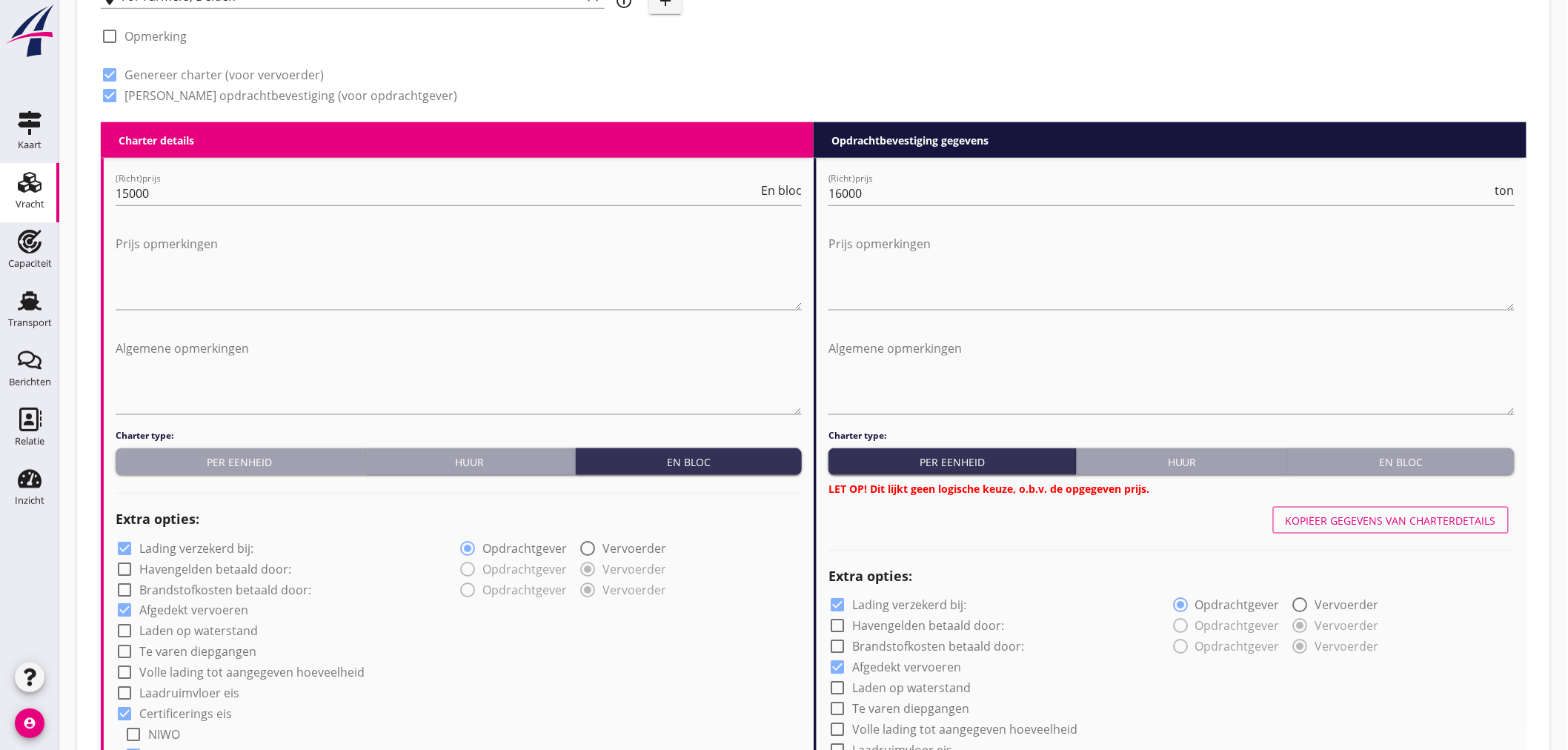
click at [1414, 455] on div "En bloc" at bounding box center [1401, 463] width 215 height 16
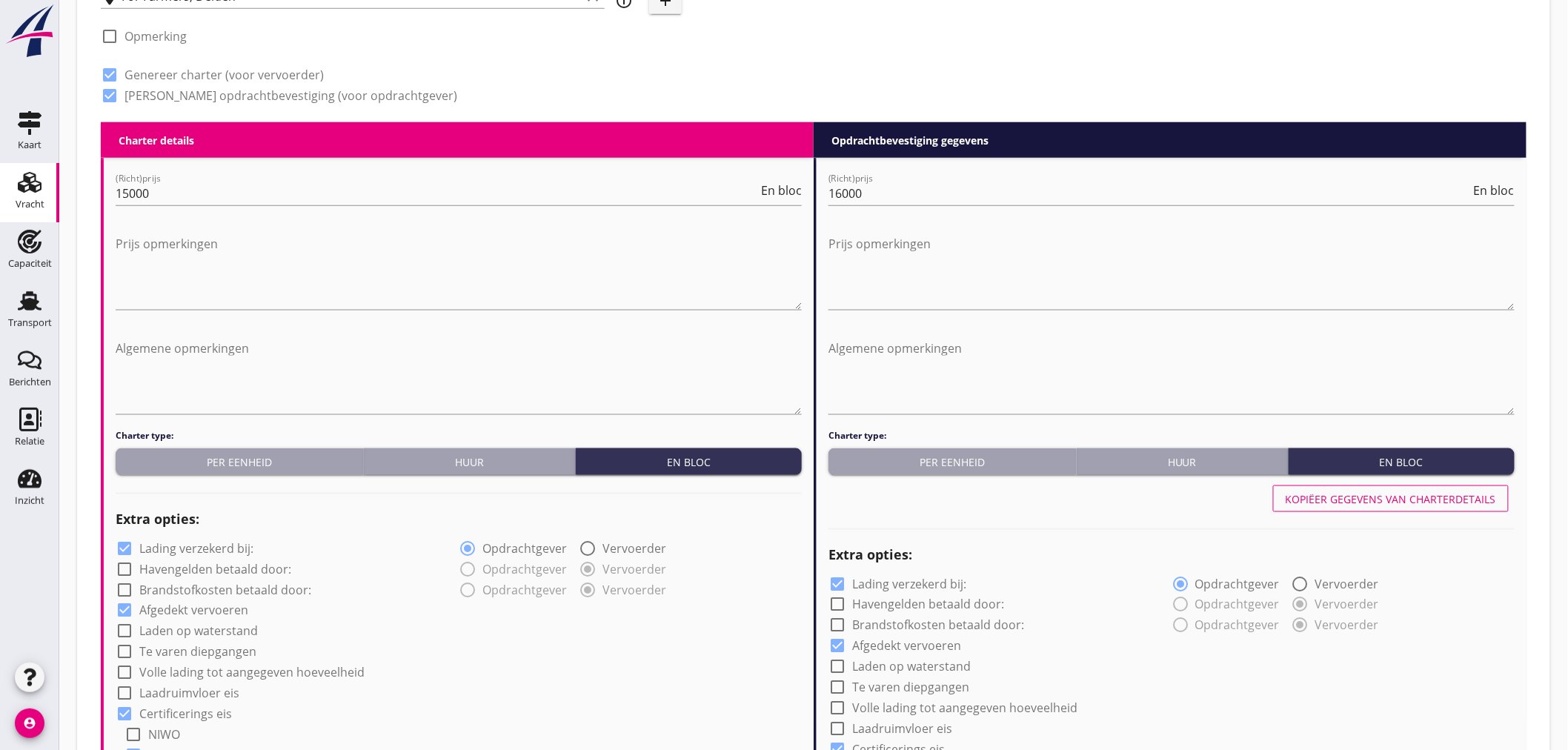
click at [214, 541] on label "Lading verzekerd bij:" at bounding box center [196, 548] width 114 height 15
checkbox input "false"
click at [399, 539] on div "check_box_outline_blank Lading verzekerd bij:" at bounding box center [287, 547] width 343 height 21
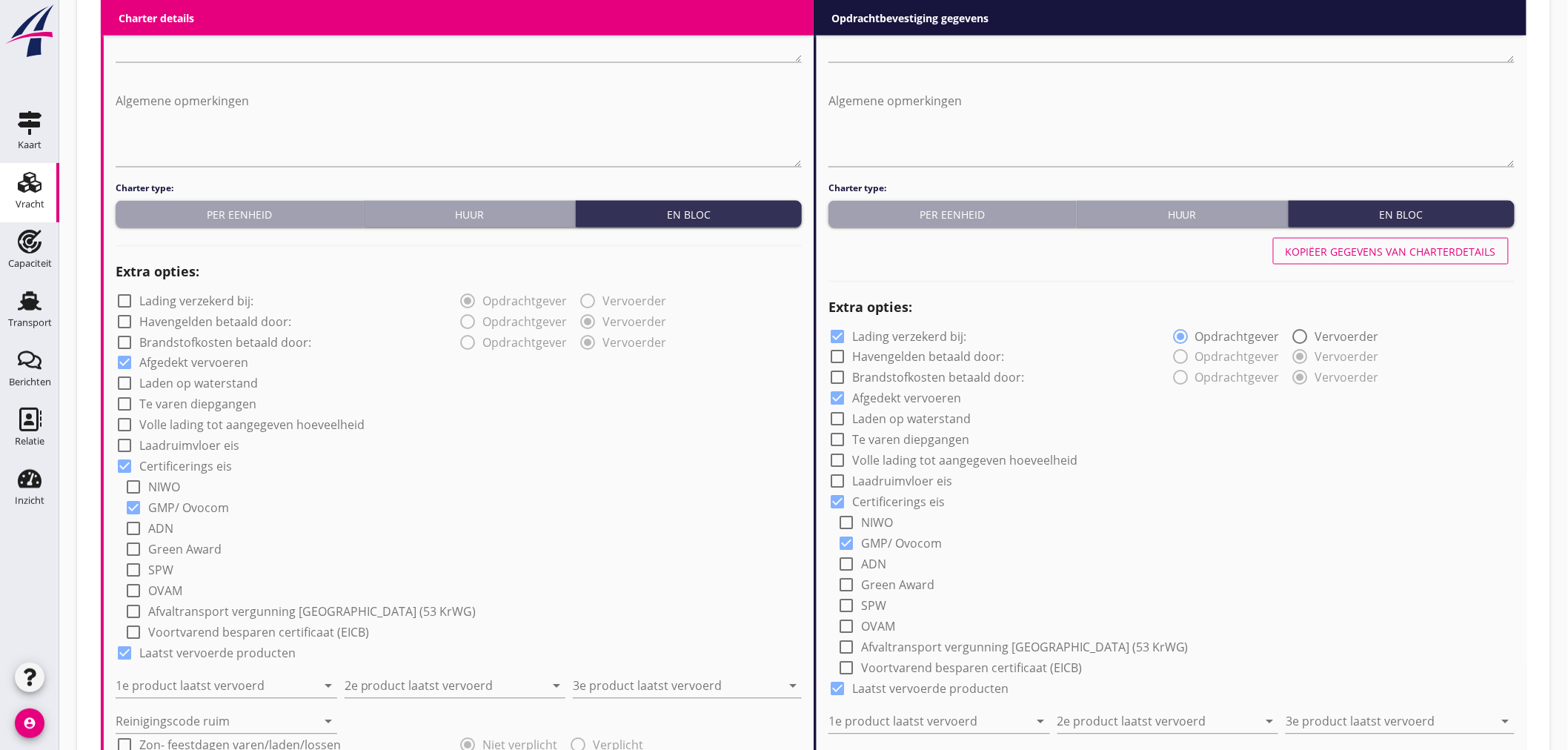
scroll to position [906, 0]
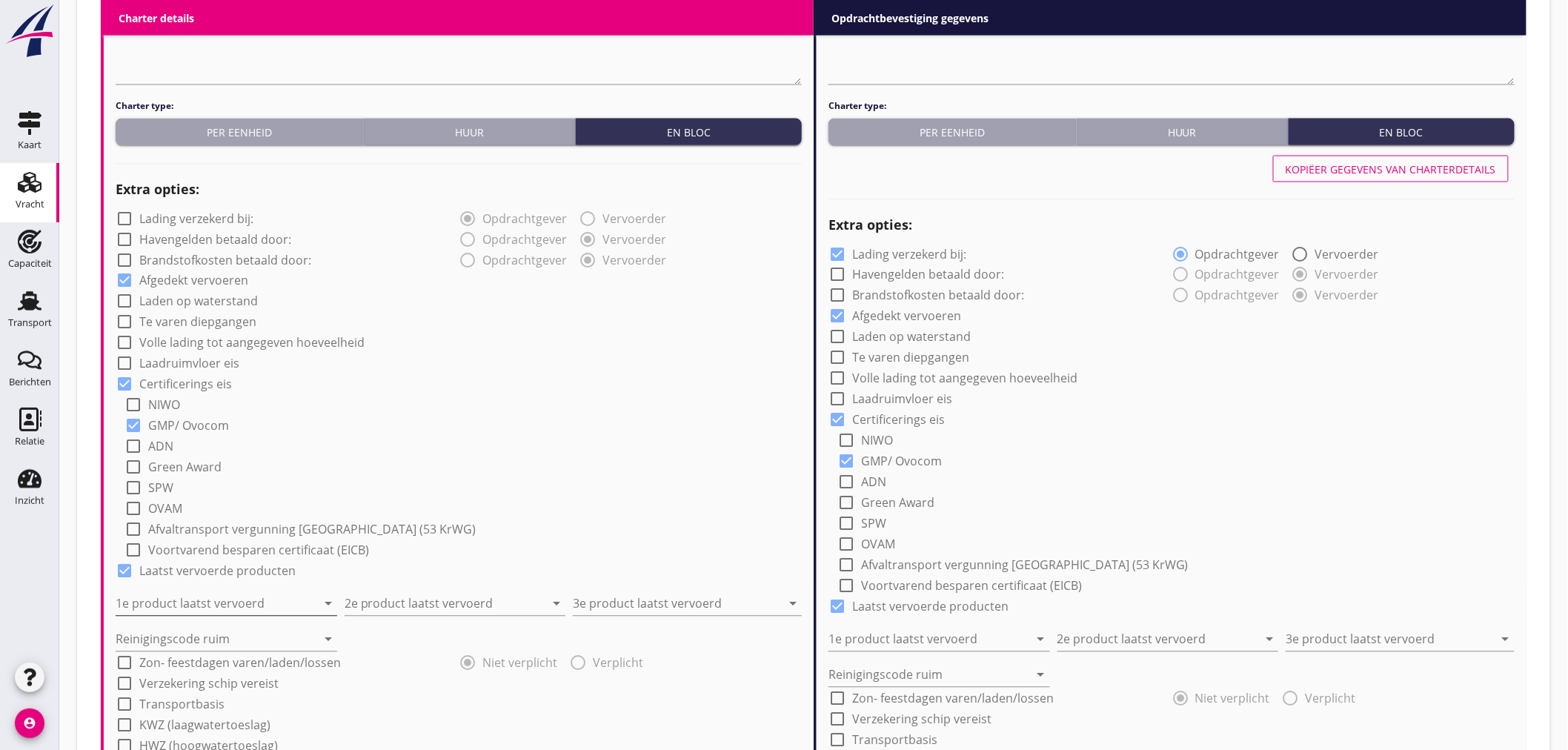
click at [218, 601] on input "1e product laatst vervoerd" at bounding box center [216, 604] width 201 height 24
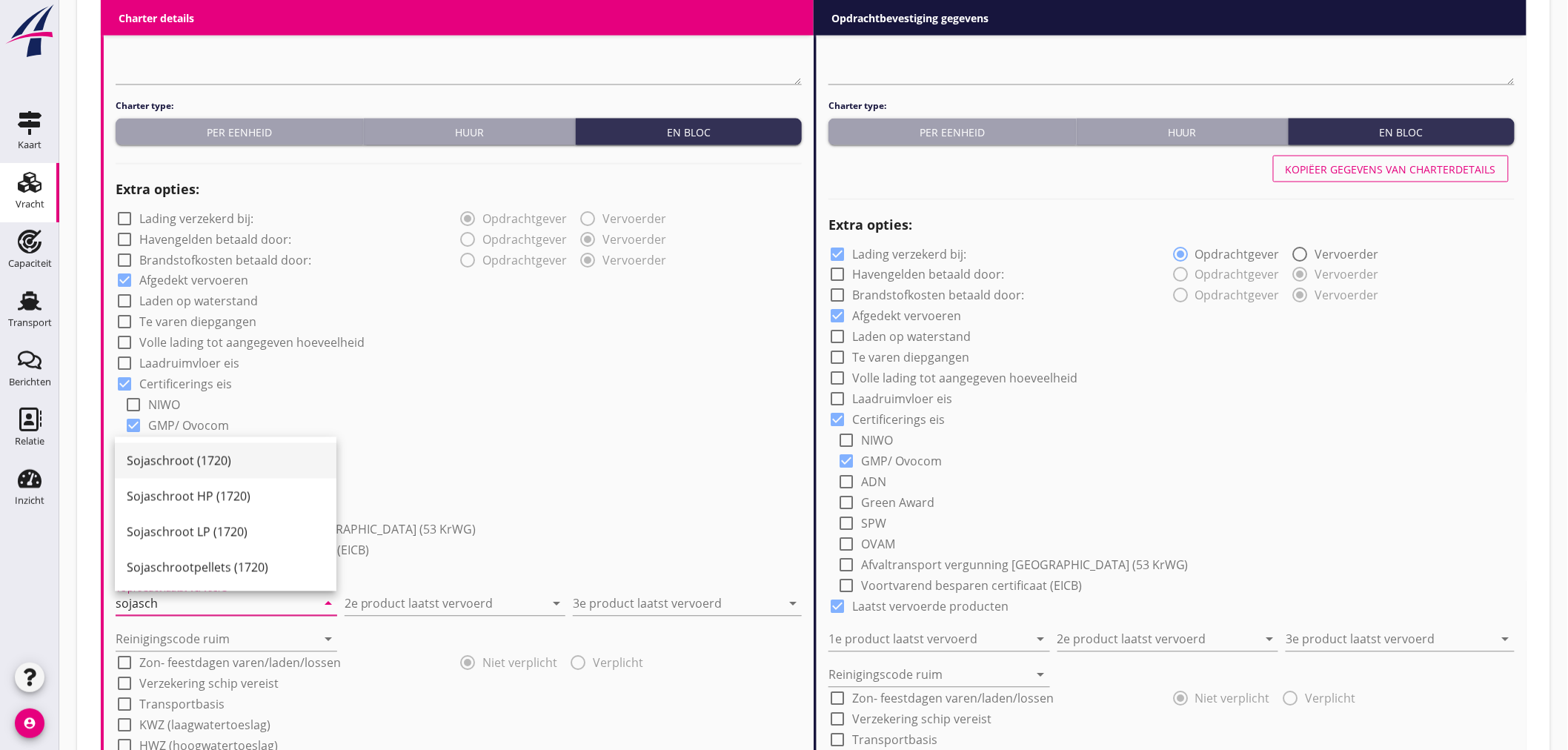
click at [232, 448] on div "Sojaschroot (1720)" at bounding box center [225, 461] width 198 height 35
type input "Sojaschroot (1720)"
click at [382, 594] on input "2e product laatst vervoerd" at bounding box center [445, 604] width 201 height 24
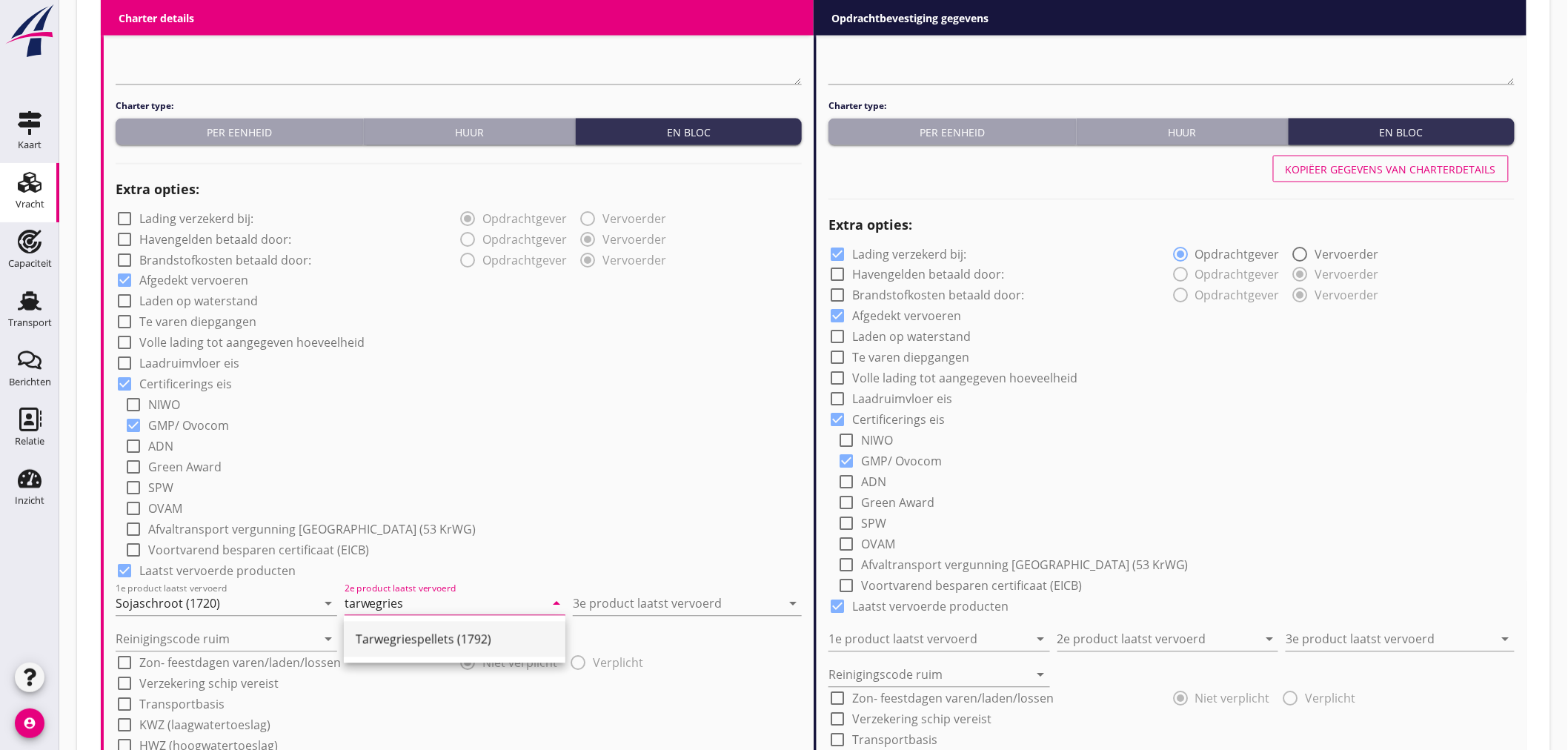
click at [371, 633] on div "Tarwegriespellets (1792)" at bounding box center [455, 640] width 198 height 18
type input "Tarwegriespellets (1792)"
click at [598, 602] on input "3e product laatst vervoerd" at bounding box center [677, 604] width 209 height 24
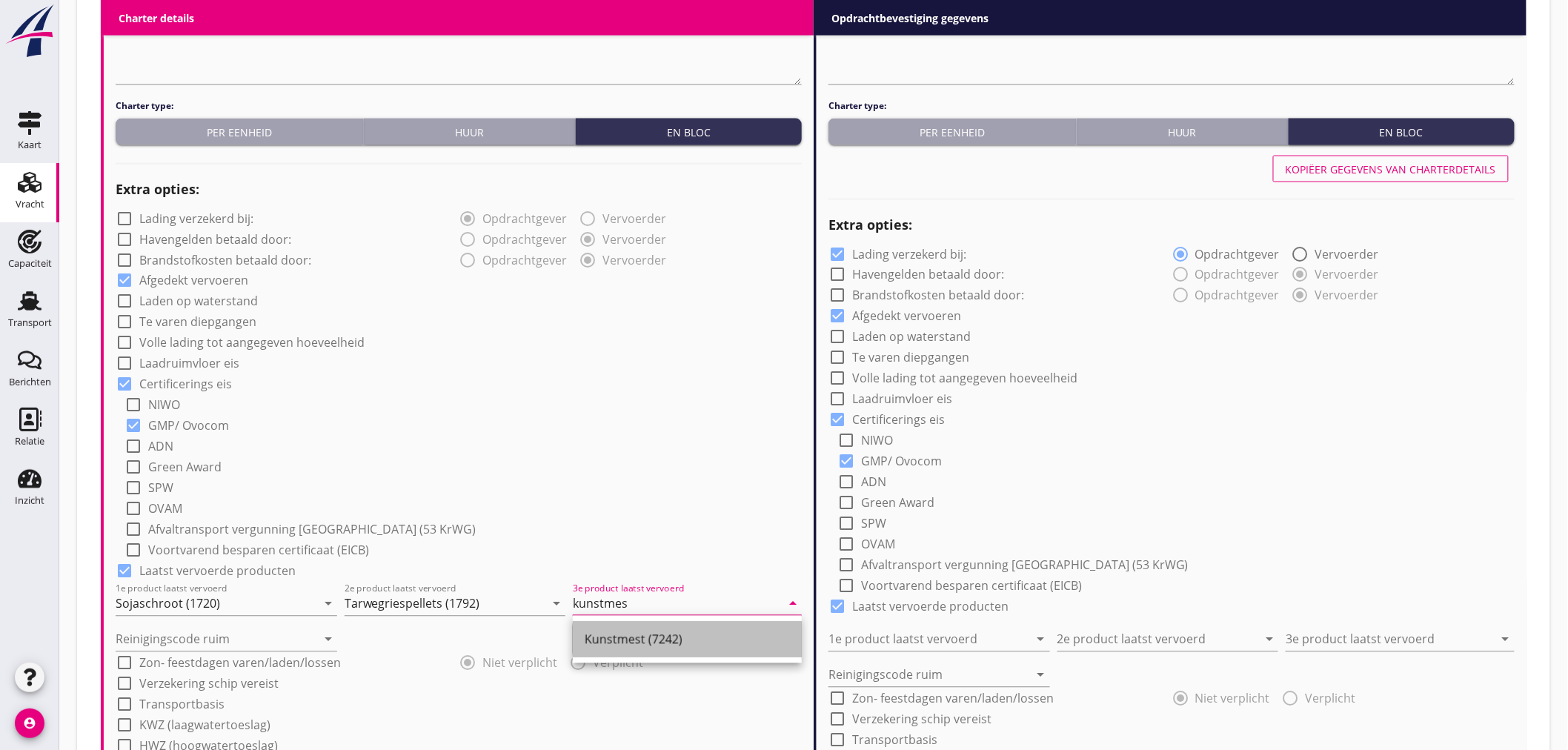
click at [608, 649] on div "Kunstmest (7242)" at bounding box center [687, 639] width 205 height 35
type input "Kunstmest (7242)"
click at [303, 640] on input "Reinigingscode ruim" at bounding box center [216, 640] width 201 height 24
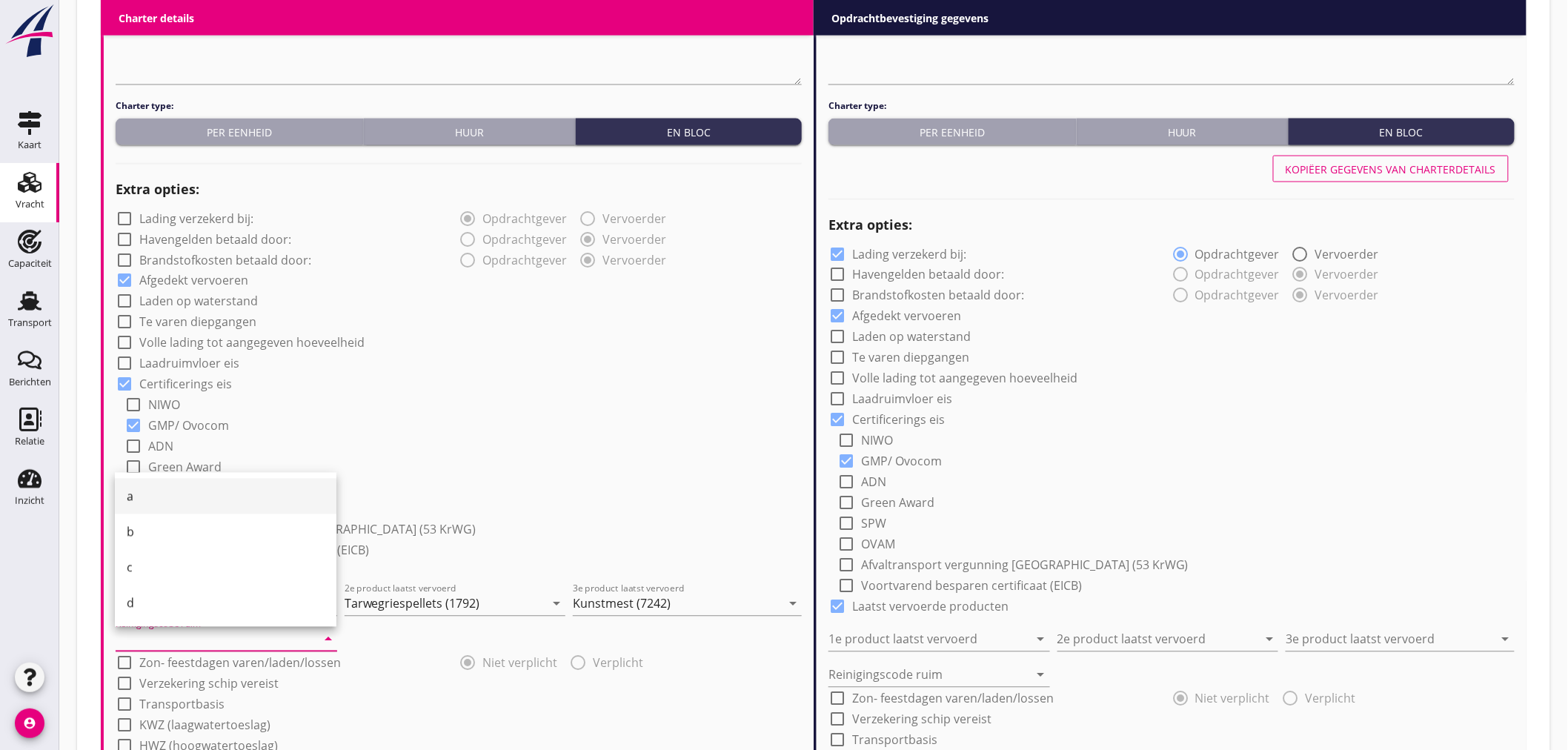
click at [185, 493] on div "a" at bounding box center [225, 497] width 198 height 18
type input "a"
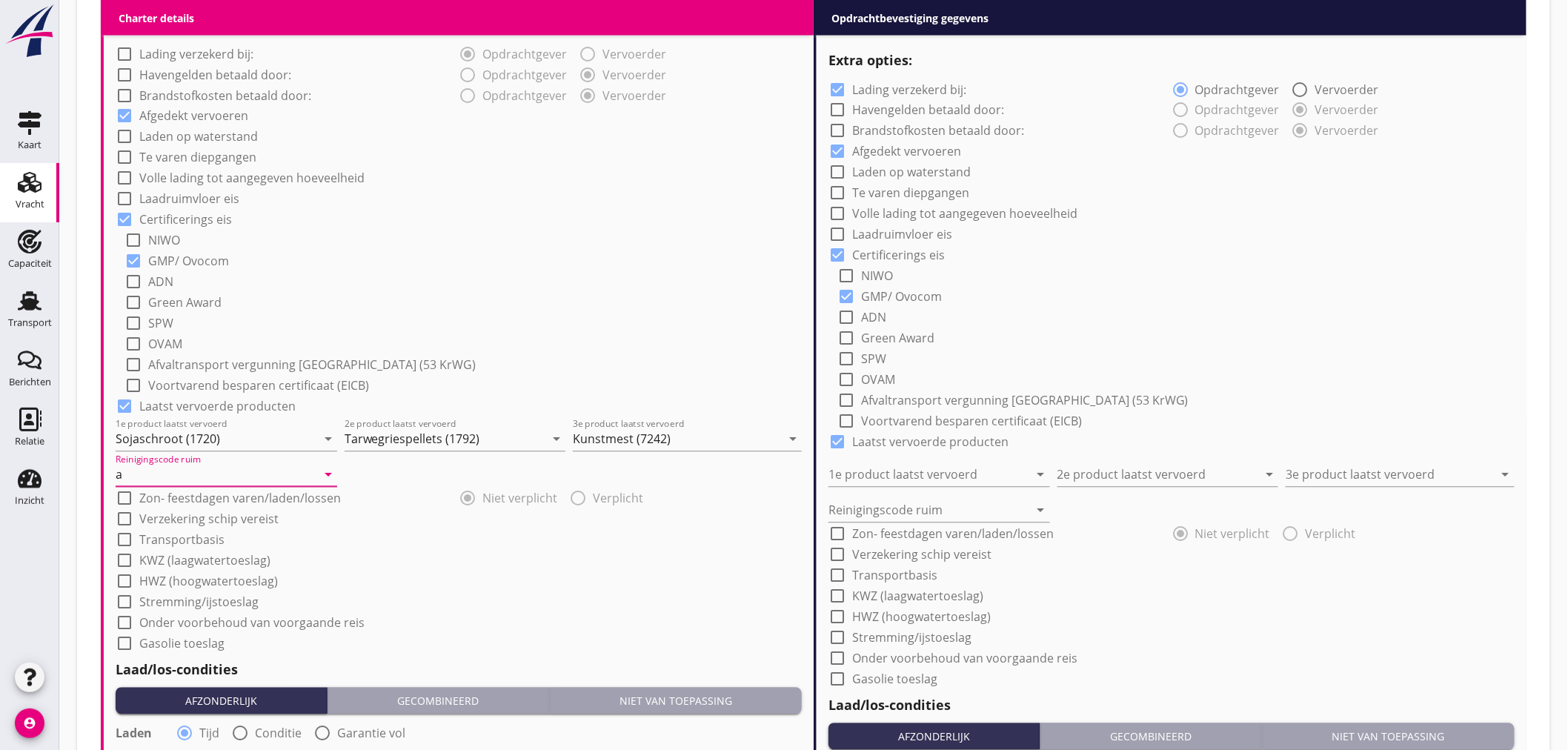
scroll to position [1318, 0]
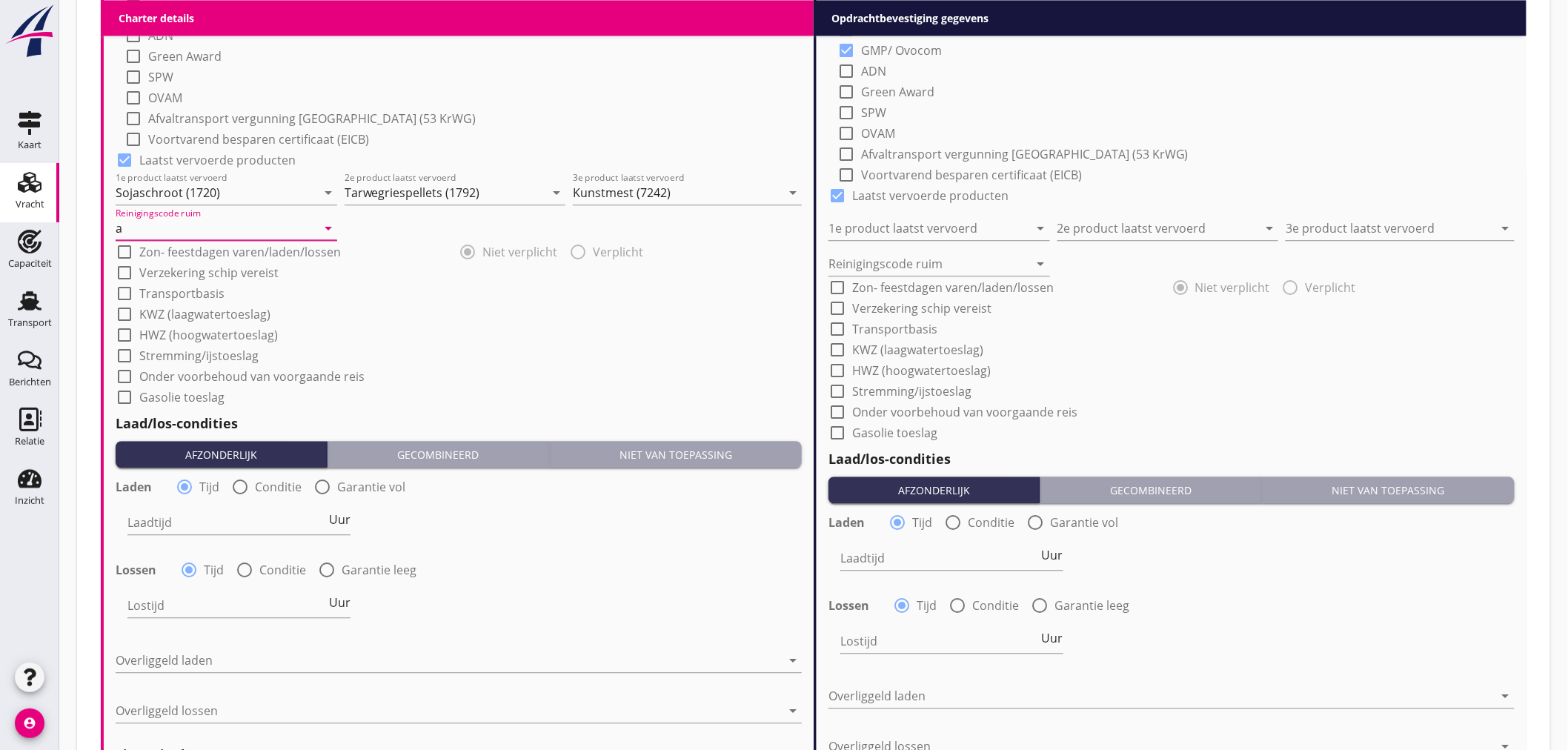
click at [242, 488] on div at bounding box center [240, 487] width 25 height 25
radio input "false"
radio input "true"
click at [238, 519] on div at bounding box center [284, 523] width 315 height 24
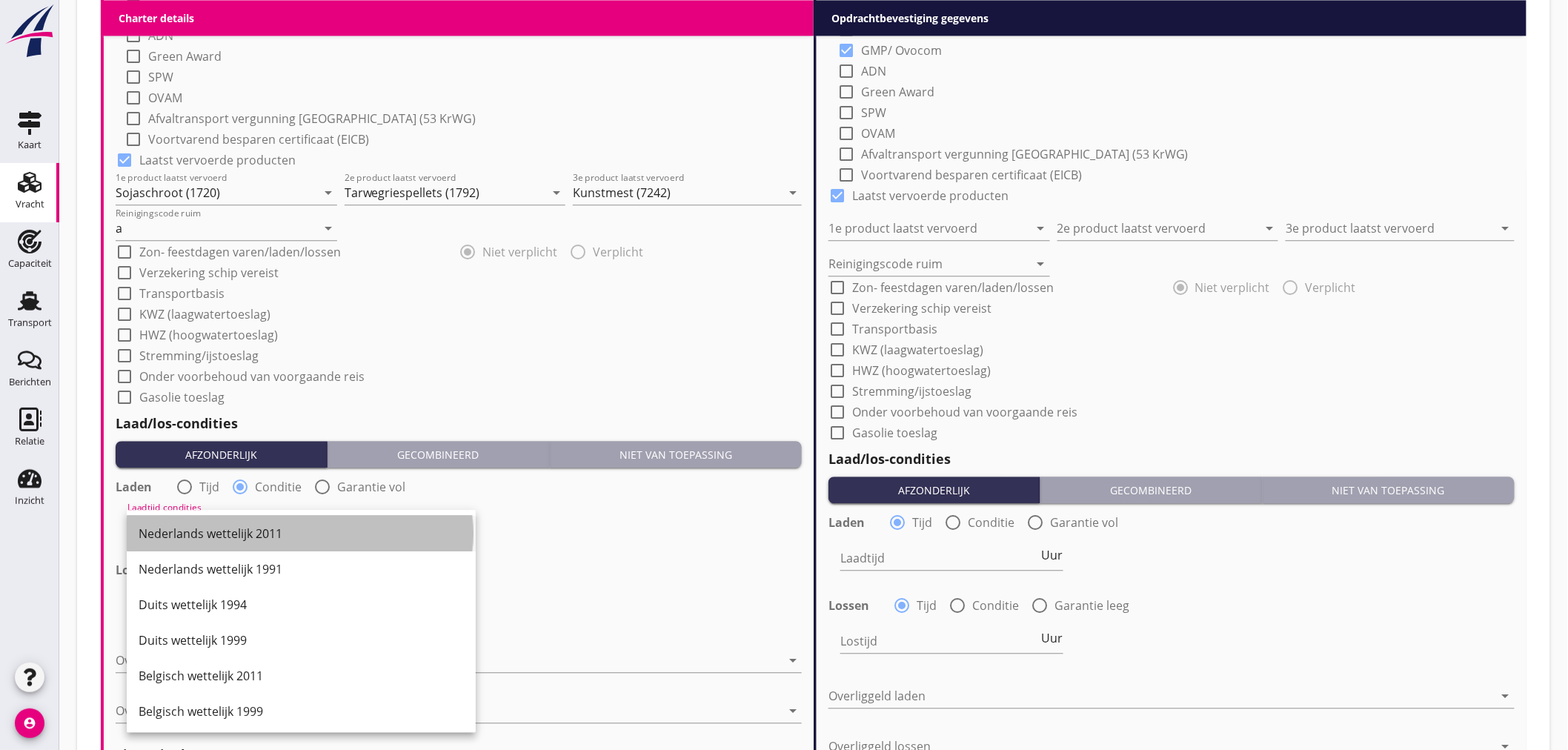
click at [242, 525] on div "Nederlands wettelijk 2011" at bounding box center [301, 533] width 325 height 18
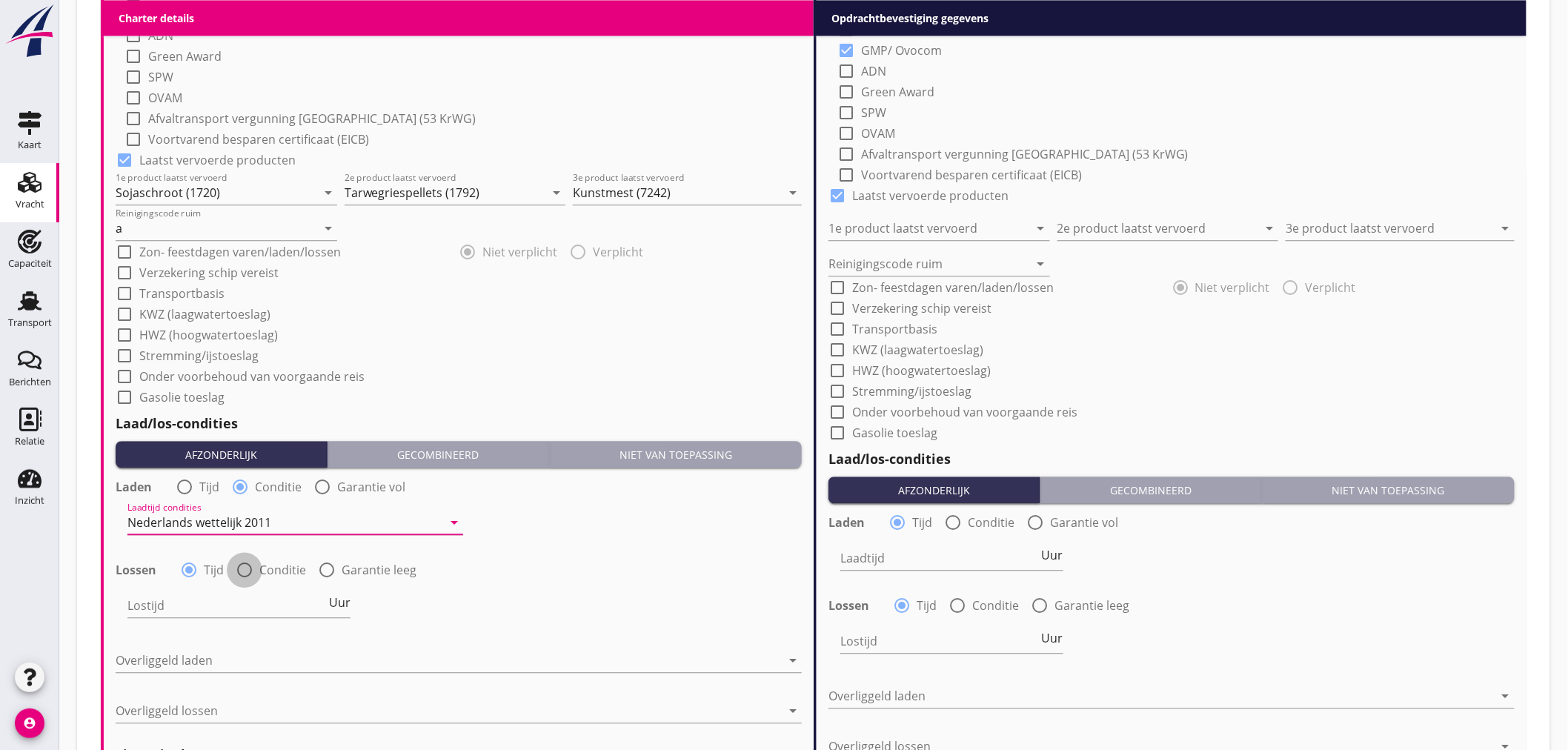
click at [245, 570] on div at bounding box center [245, 571] width 25 height 25
radio input "false"
radio input "true"
click at [246, 598] on div at bounding box center [284, 606] width 315 height 24
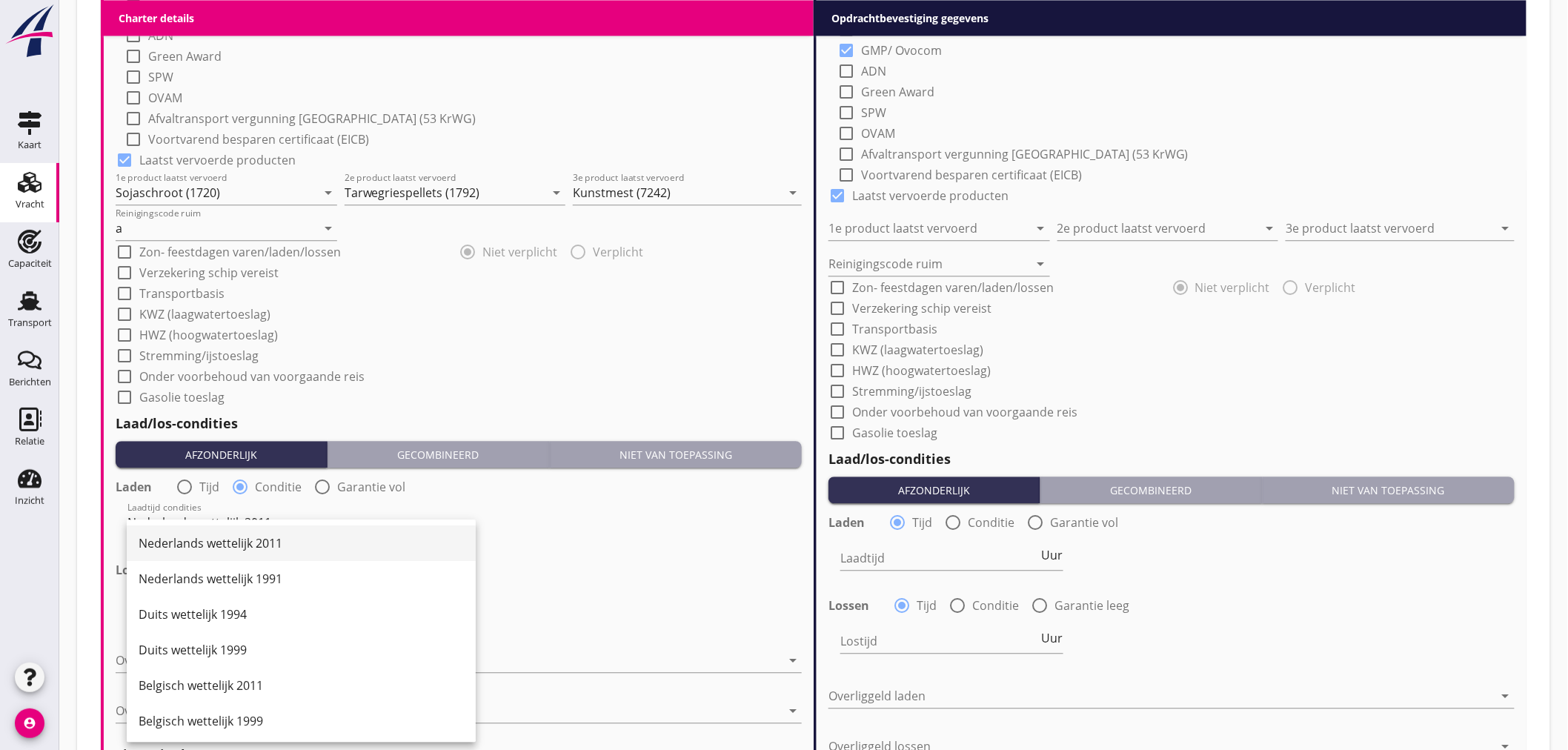
click at [264, 545] on div "Nederlands wettelijk 2011" at bounding box center [301, 543] width 325 height 18
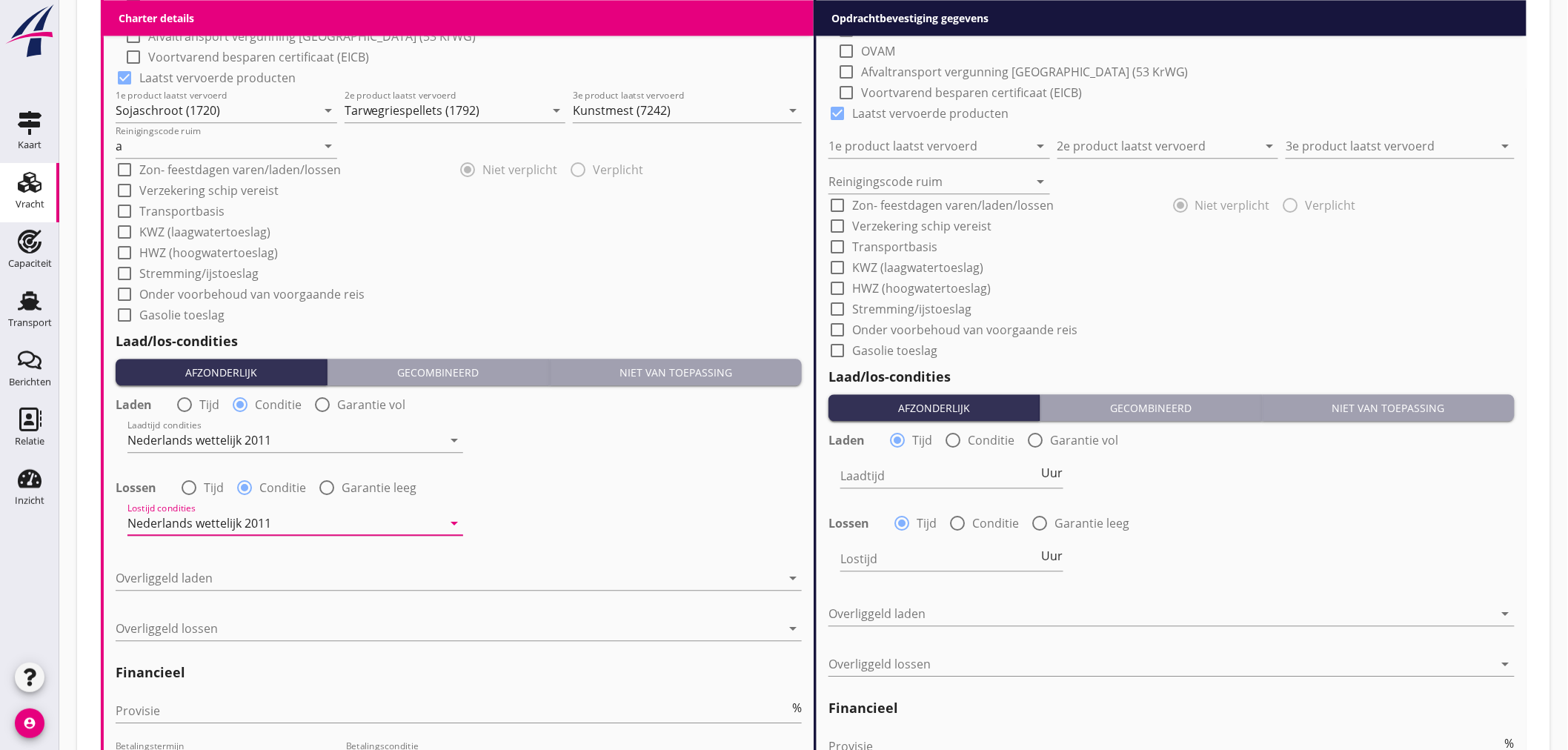
scroll to position [1482, 0]
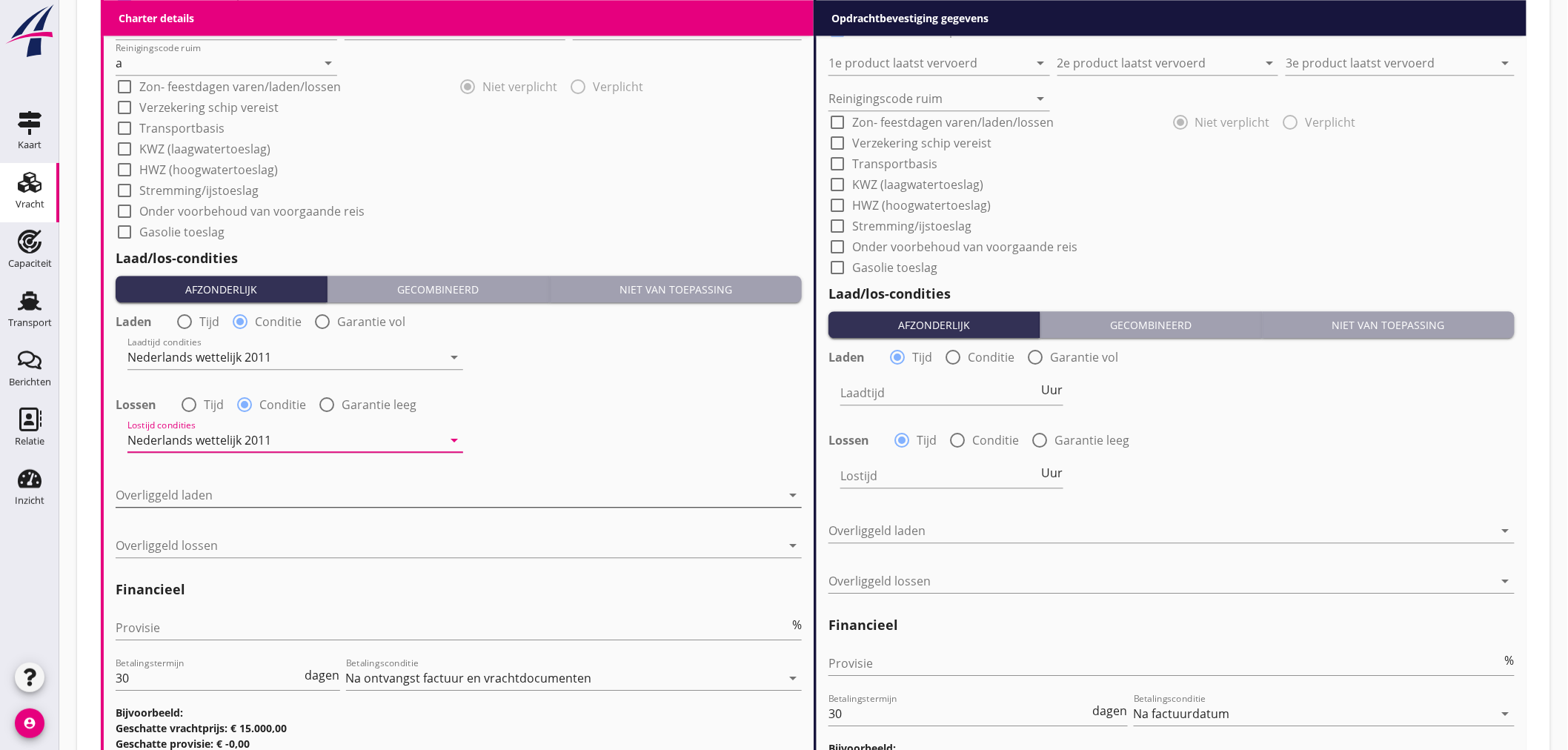
click at [347, 491] on div at bounding box center [448, 495] width 665 height 24
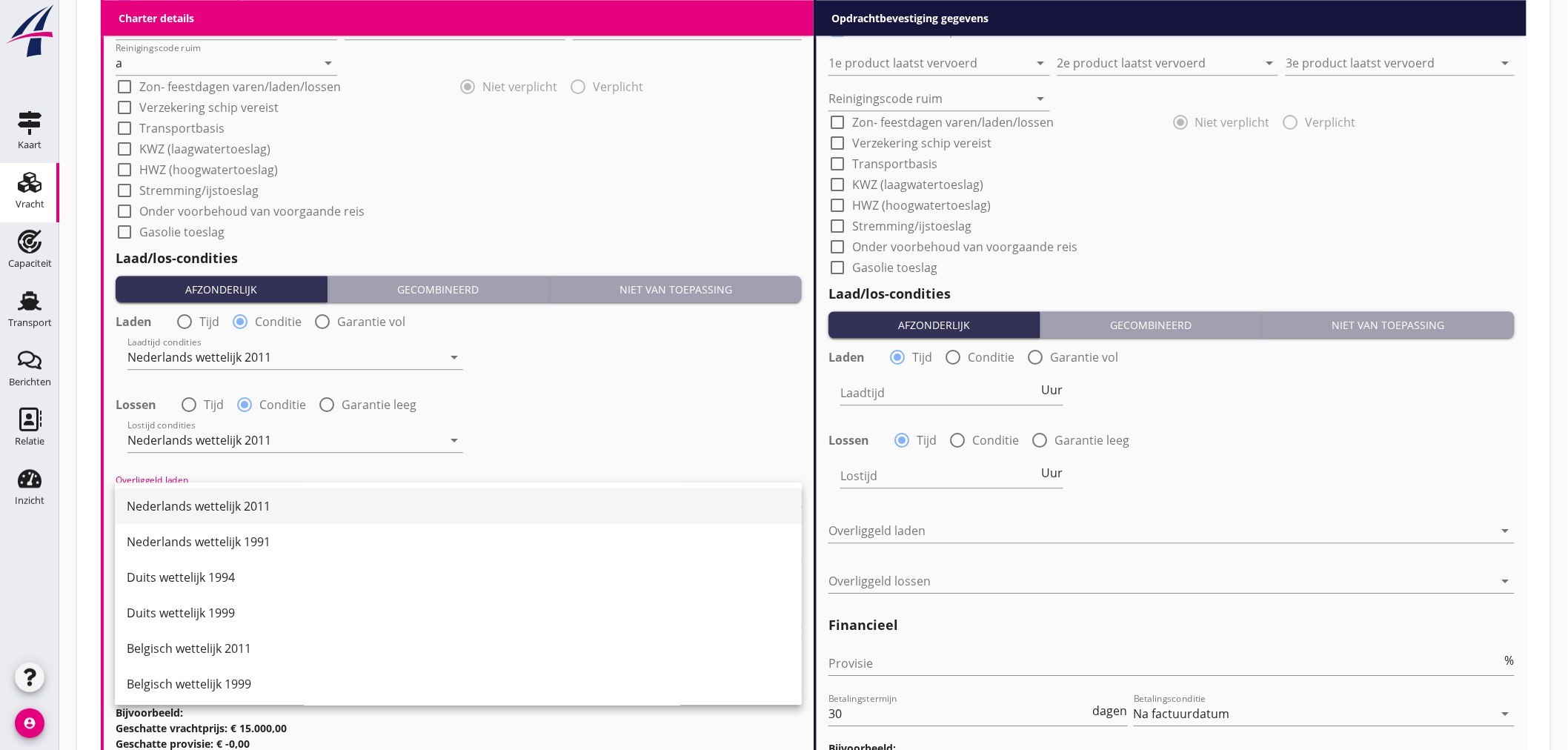
click at [349, 517] on div "Nederlands wettelijk 2011" at bounding box center [458, 506] width 663 height 35
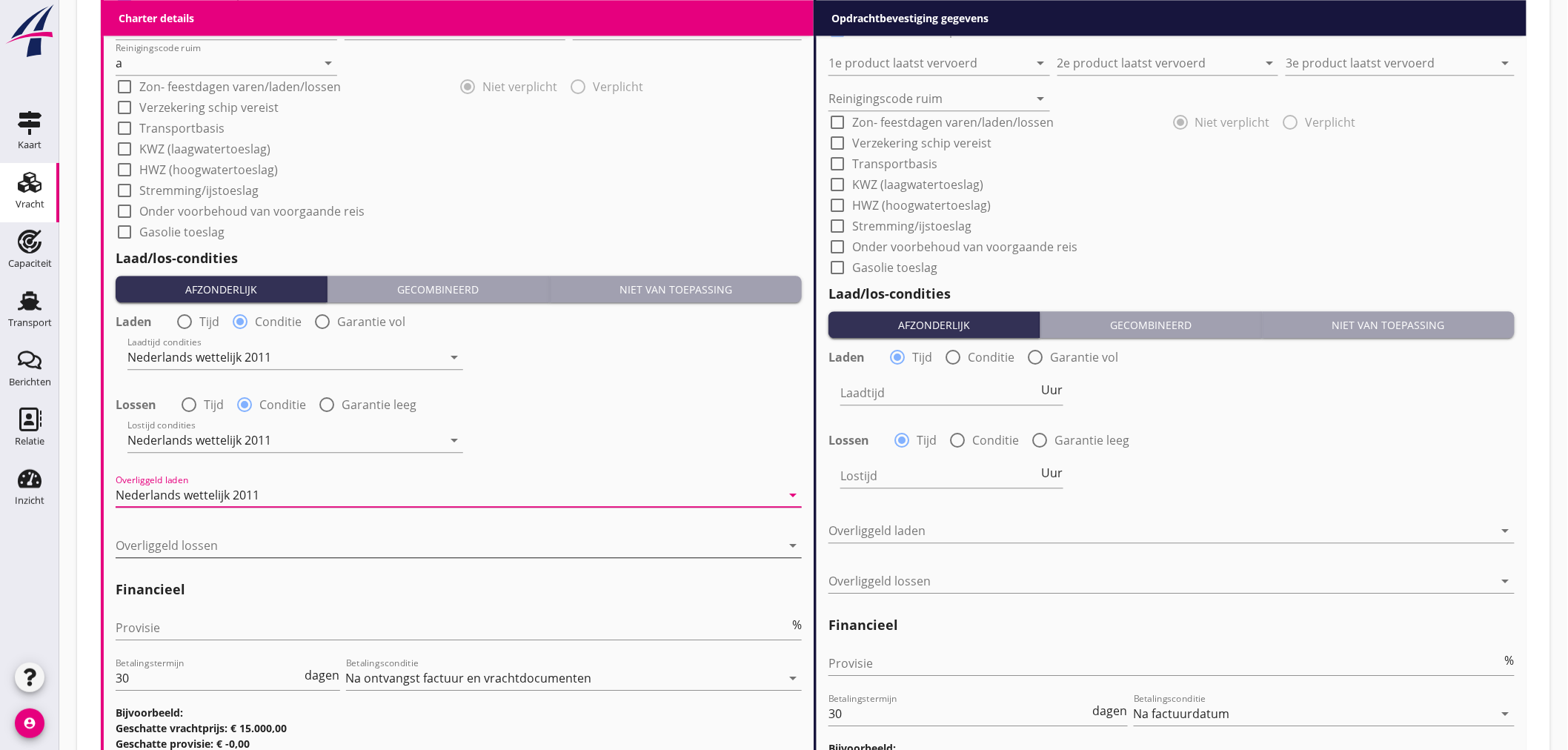
click at [341, 549] on div at bounding box center [448, 545] width 665 height 24
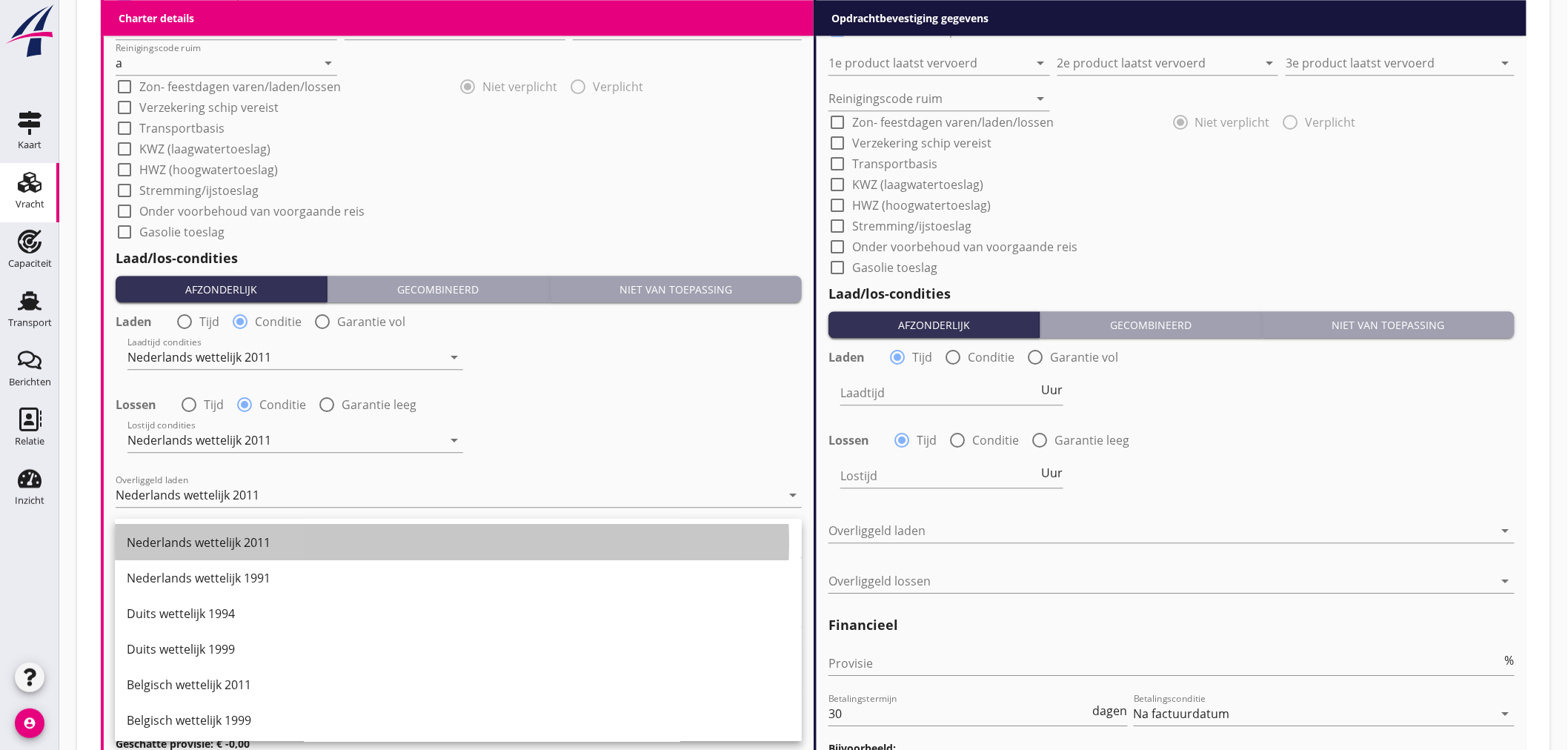
click at [341, 549] on div "Nederlands wettelijk 2011" at bounding box center [458, 542] width 663 height 18
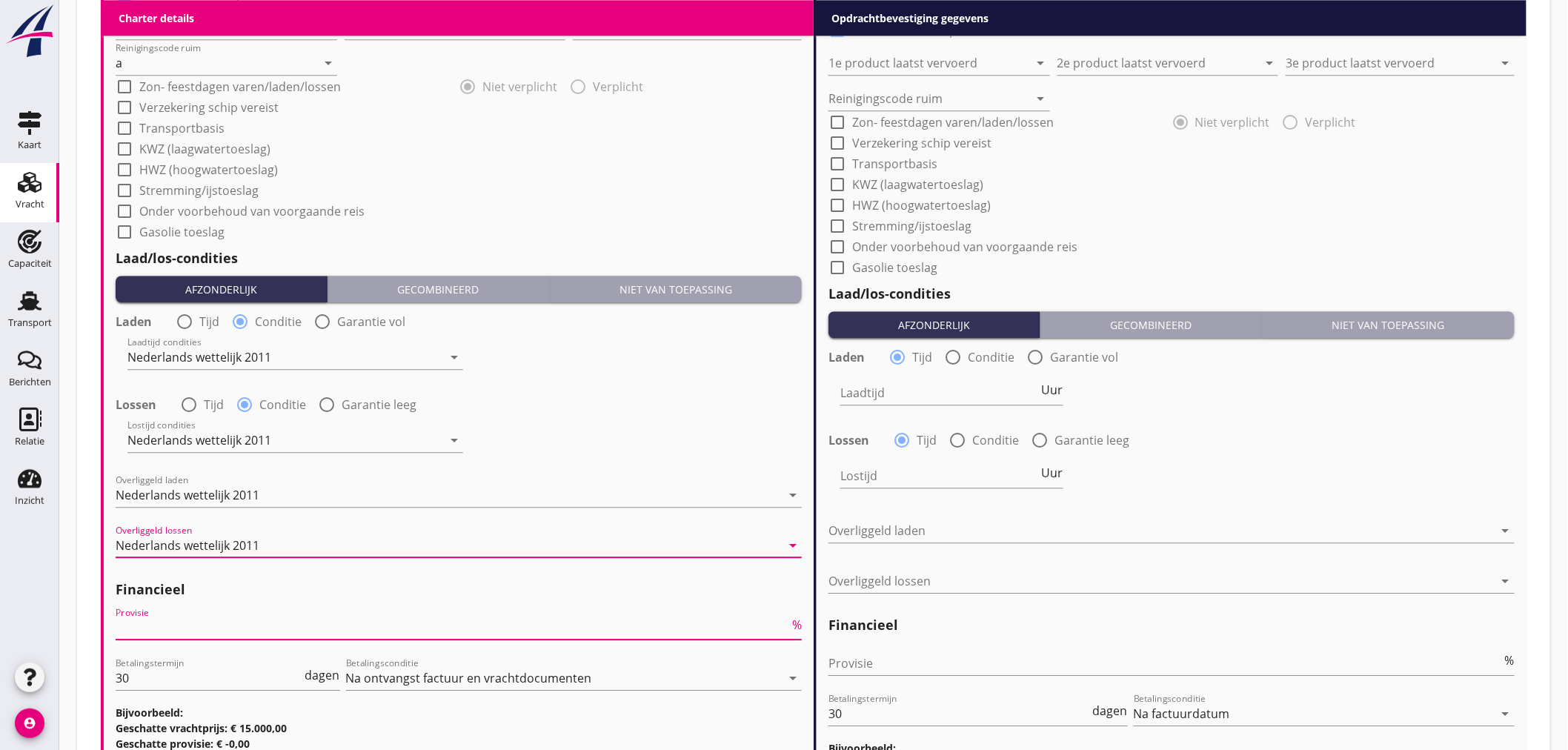
click at [263, 631] on input "Provisie" at bounding box center [452, 627] width 673 height 24
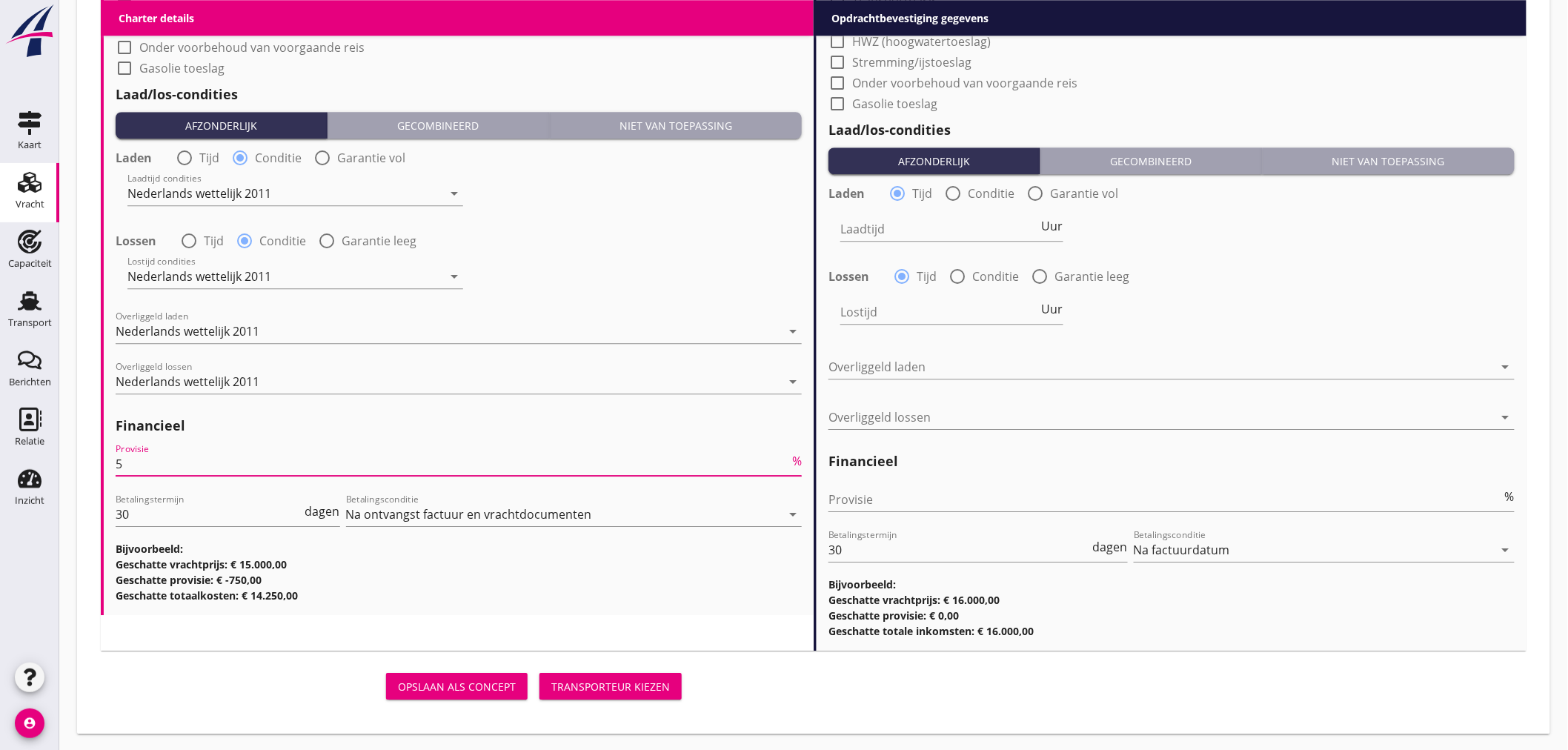
scroll to position [905, 0]
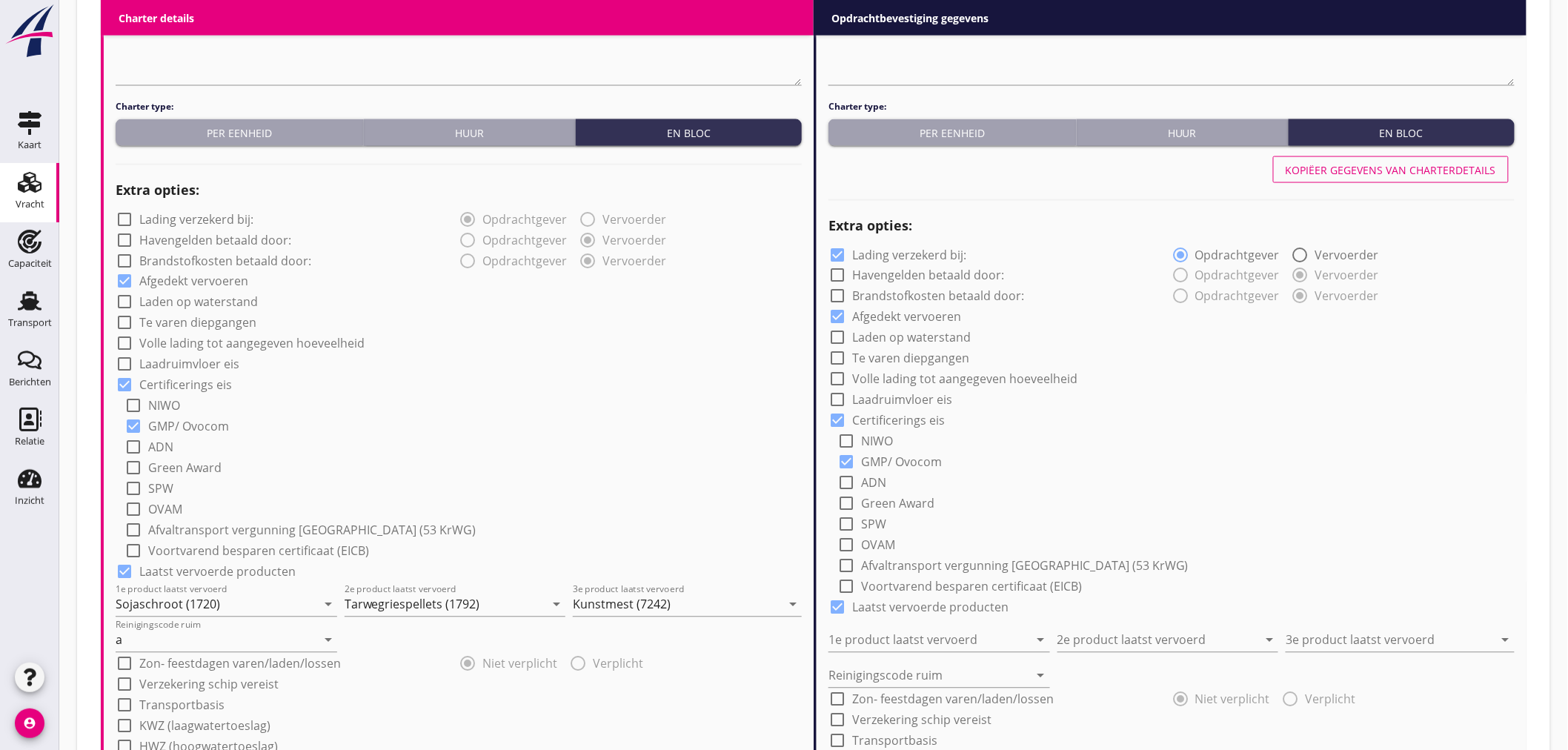
type input "5"
click at [1406, 169] on div "Kopiëer gegevens van charterdetails" at bounding box center [1391, 171] width 211 height 16
checkbox input "false"
type input "Sojaschroot (1720)"
type input "Tarwegriespellets (1792)"
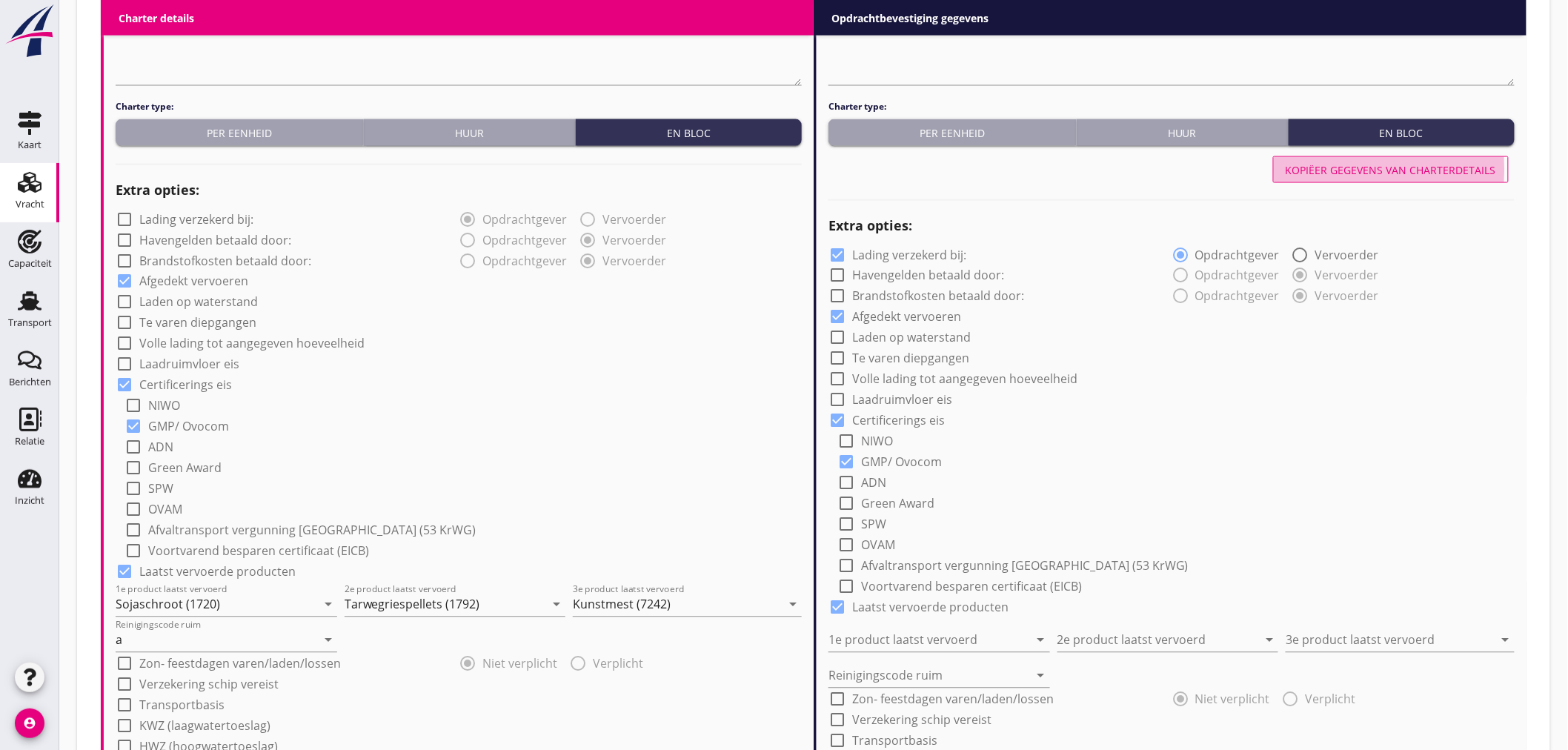
type input "Kunstmest (7242)"
type input "a"
radio input "false"
radio input "true"
radio input "false"
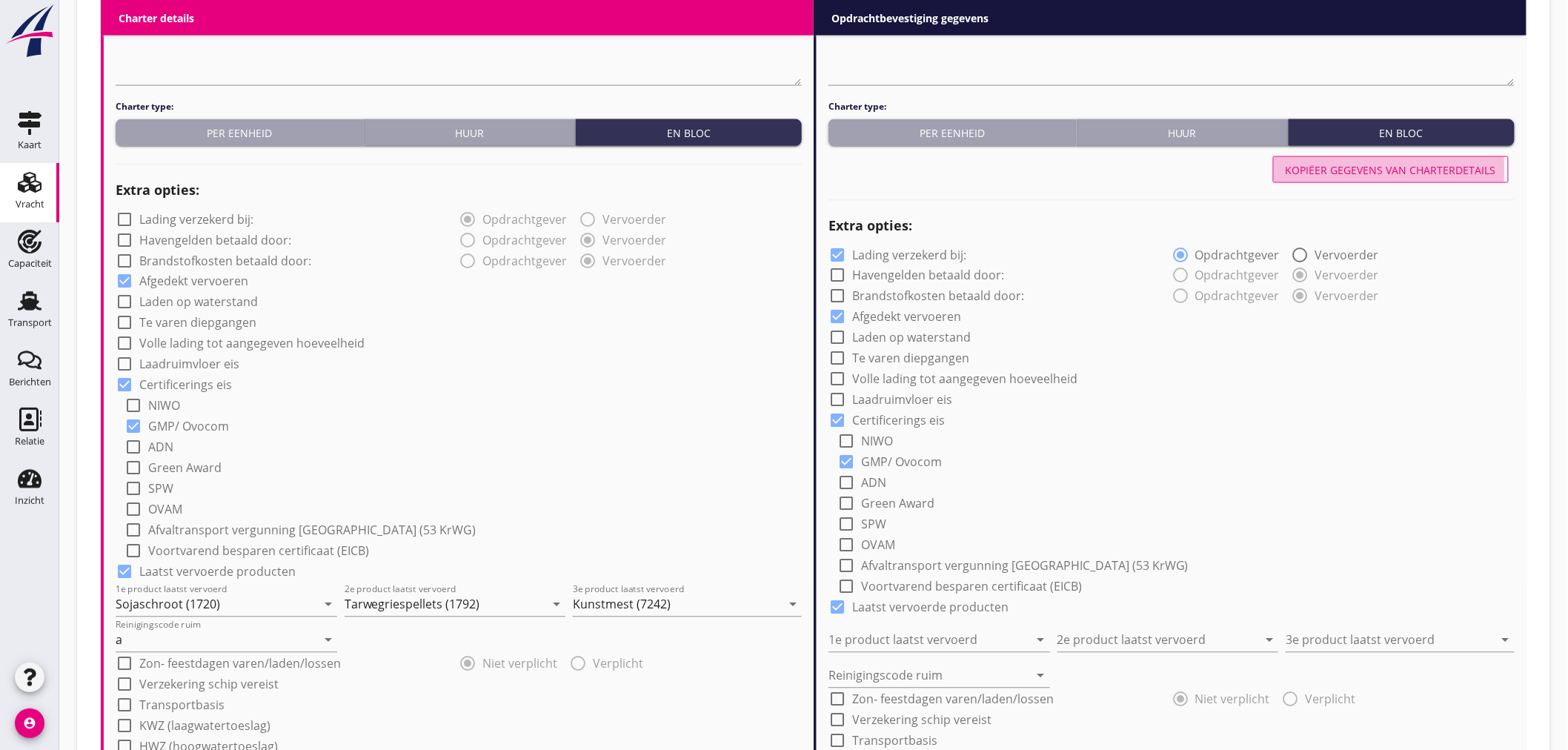
radio input "true"
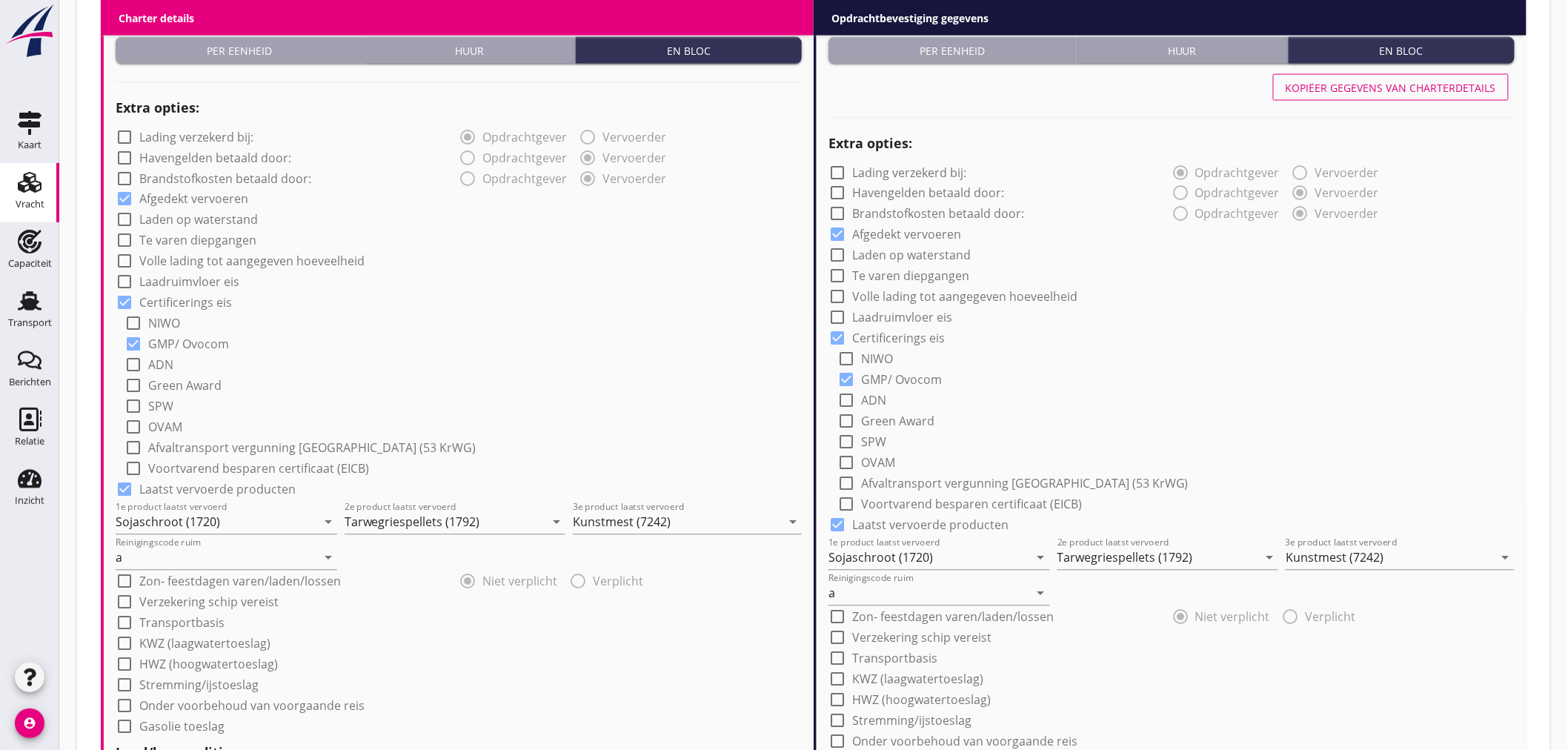
scroll to position [1647, 0]
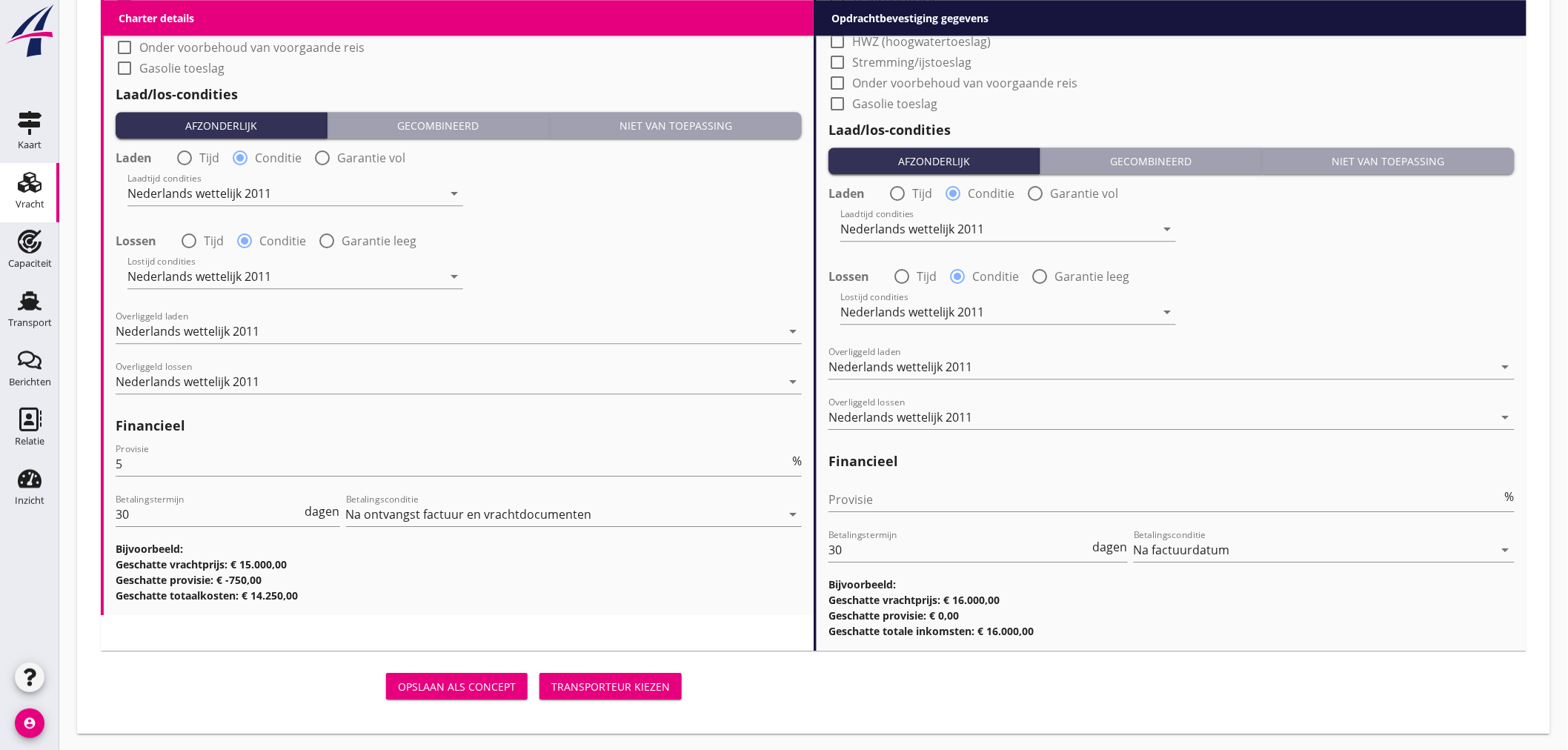
click at [650, 689] on div "Transporteur kiezen" at bounding box center [611, 687] width 119 height 16
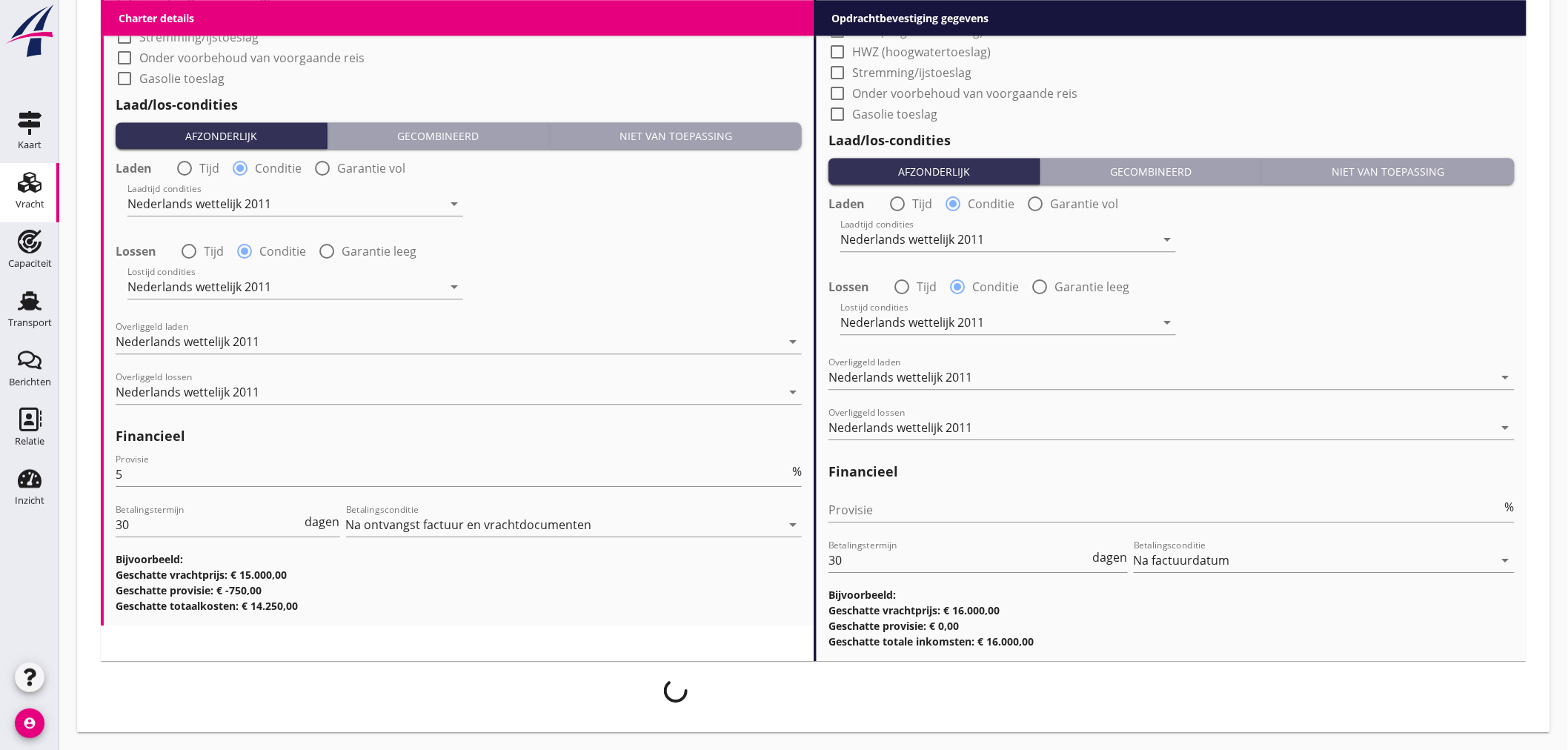
scroll to position [1635, 0]
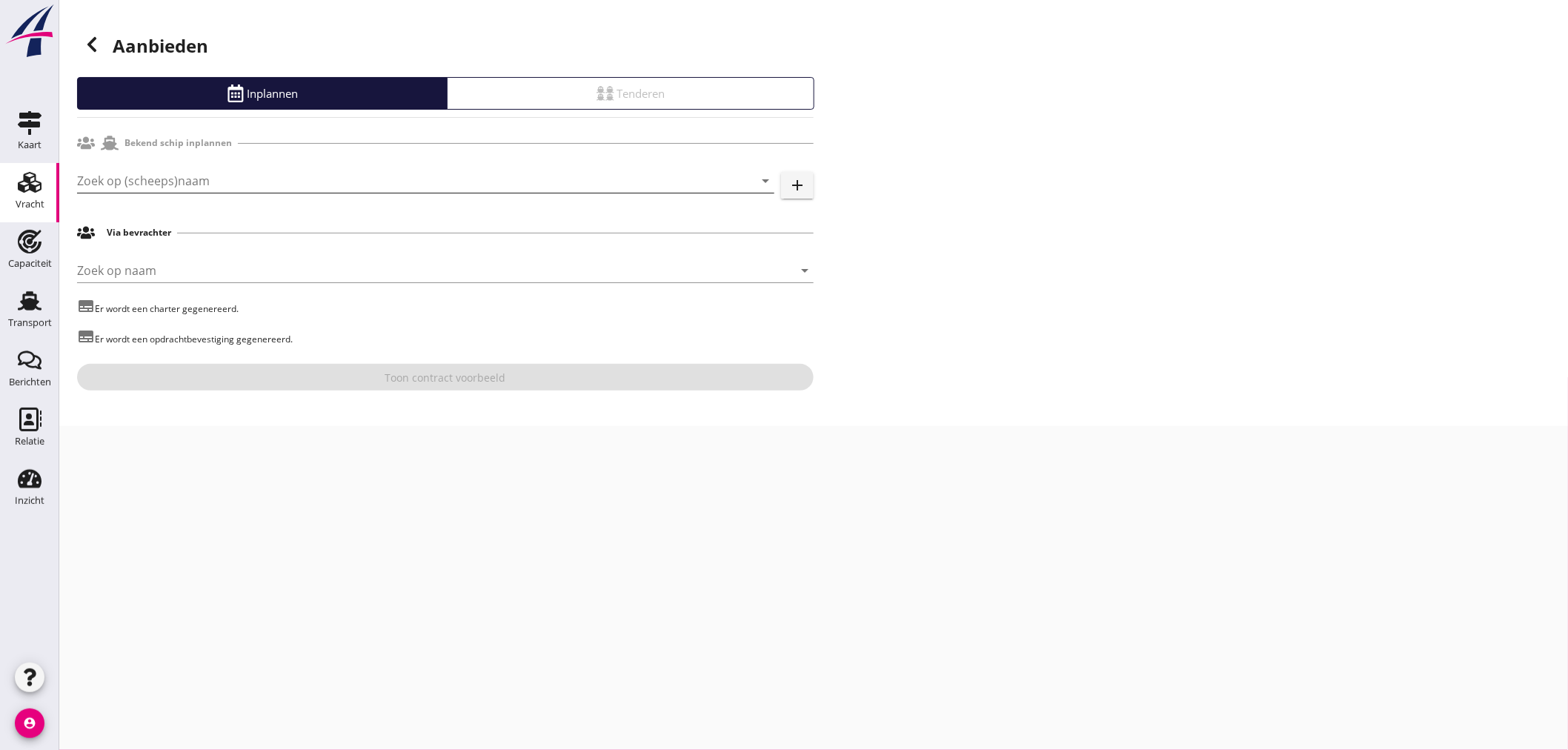
click at [211, 178] on input "Zoek op (scheeps)naam" at bounding box center [405, 180] width 656 height 24
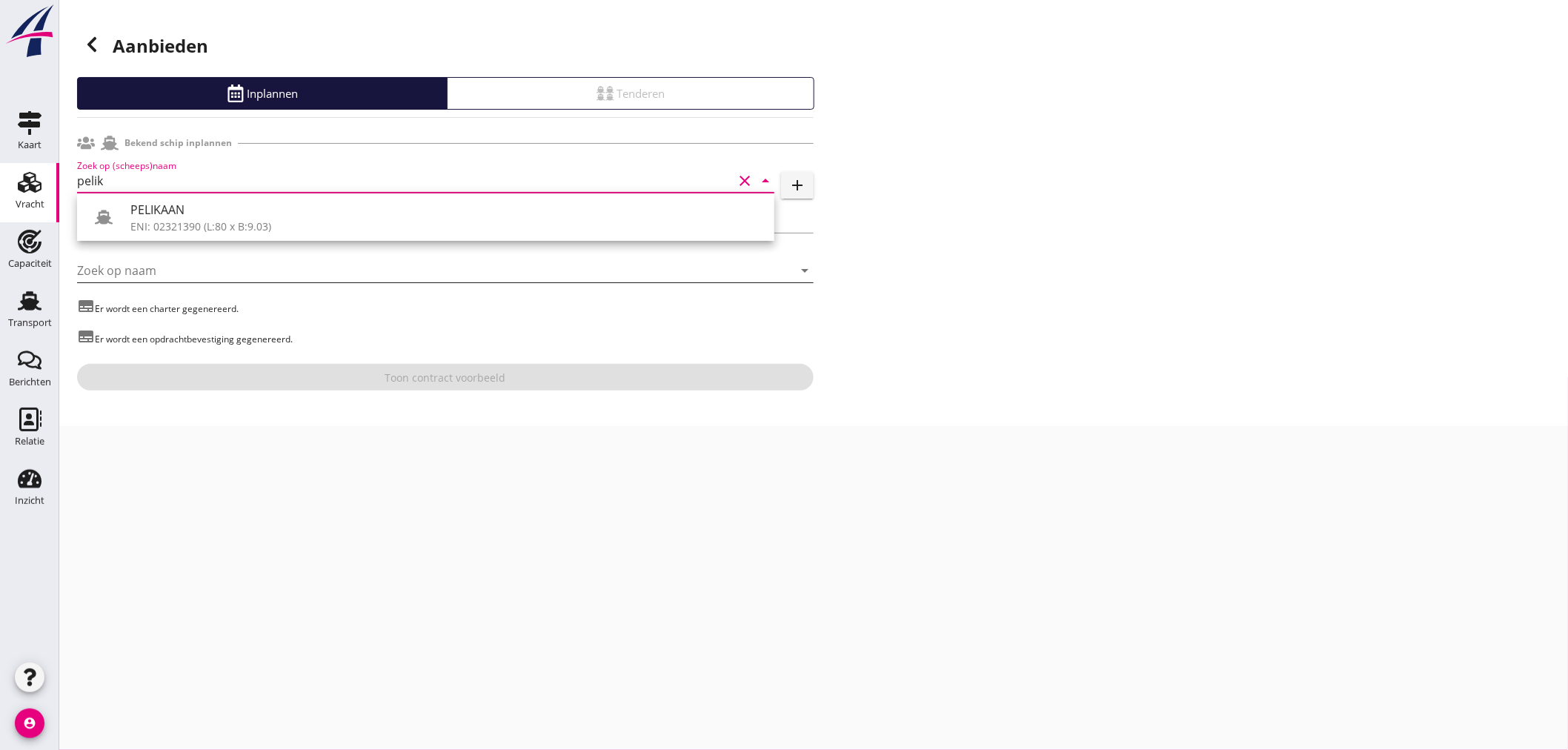
drag, startPoint x: 203, startPoint y: 213, endPoint x: 279, endPoint y: 280, distance: 101.3
click at [204, 213] on div "PELIKAAN" at bounding box center [446, 210] width 632 height 18
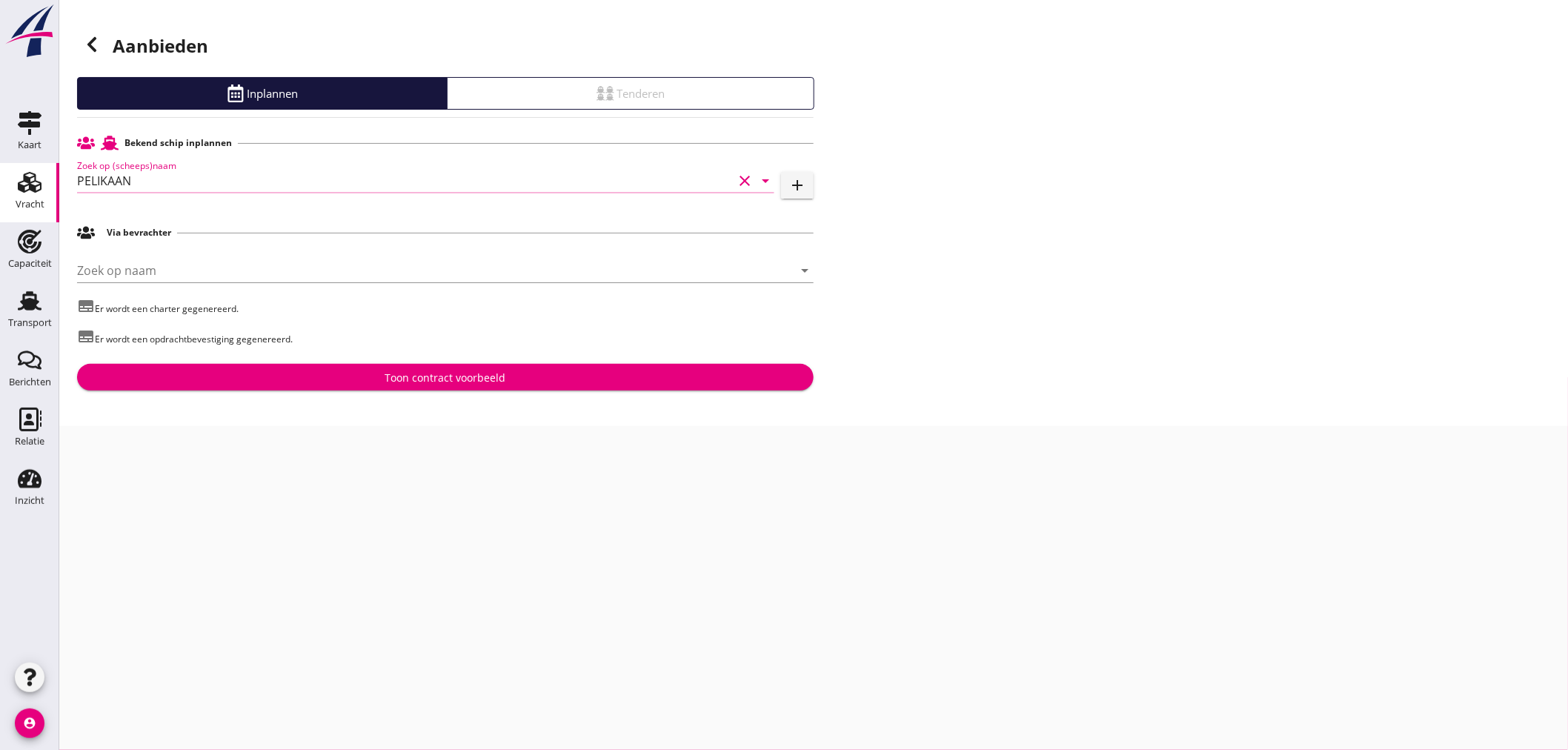
type input "PELIKAAN"
click at [357, 379] on div "Toon contract voorbeeld" at bounding box center [446, 377] width 713 height 16
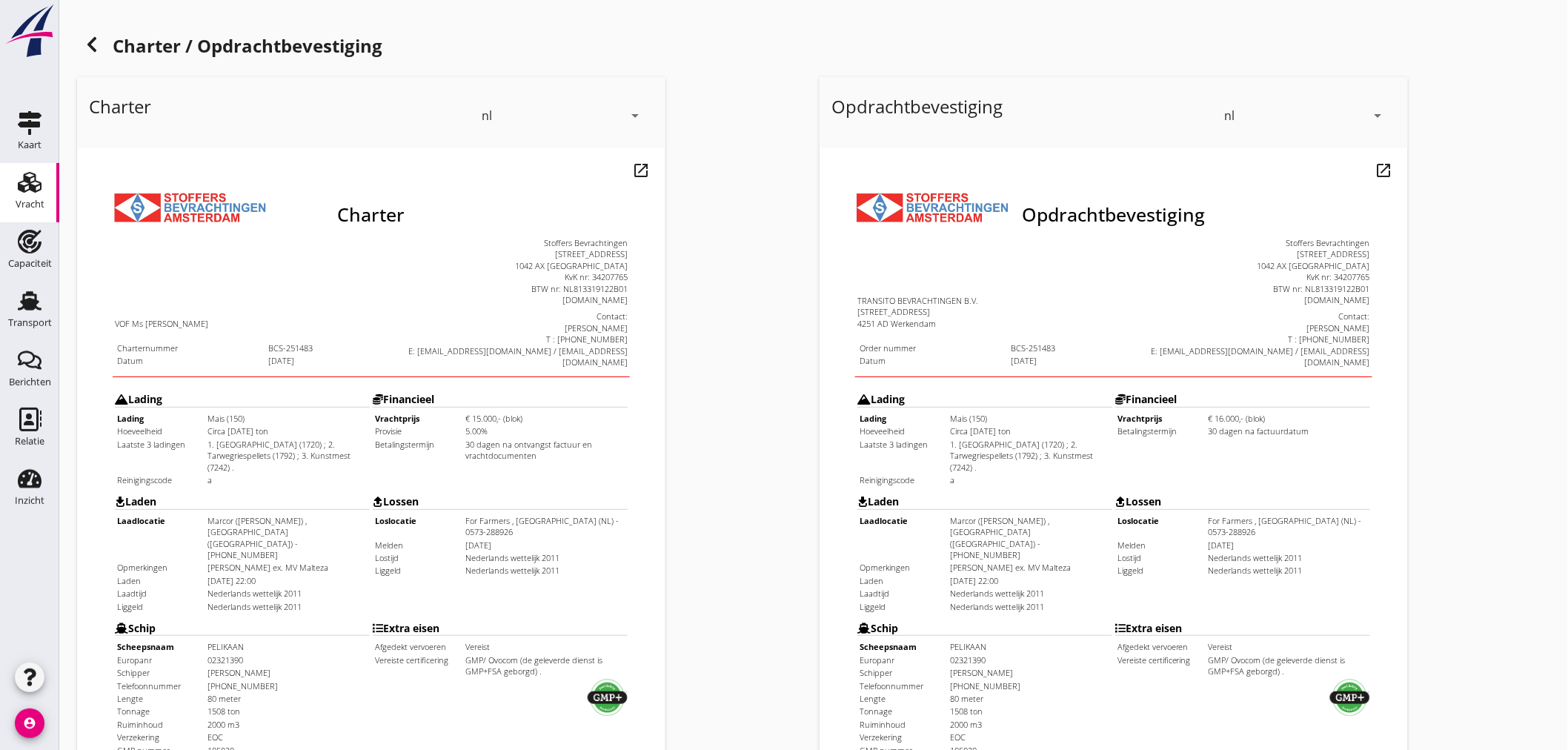
scroll to position [346, 0]
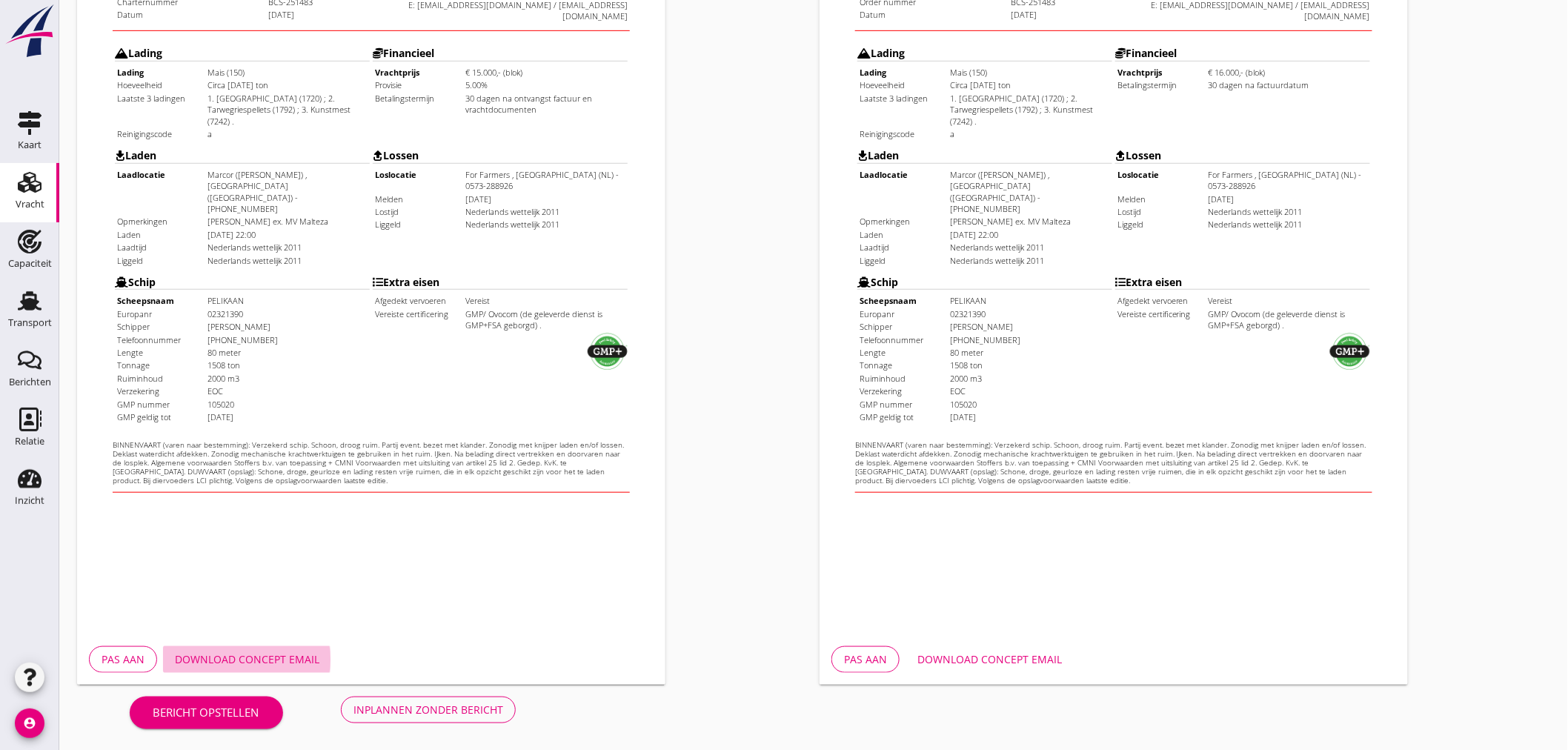
click at [257, 662] on div "Download concept email" at bounding box center [246, 660] width 144 height 16
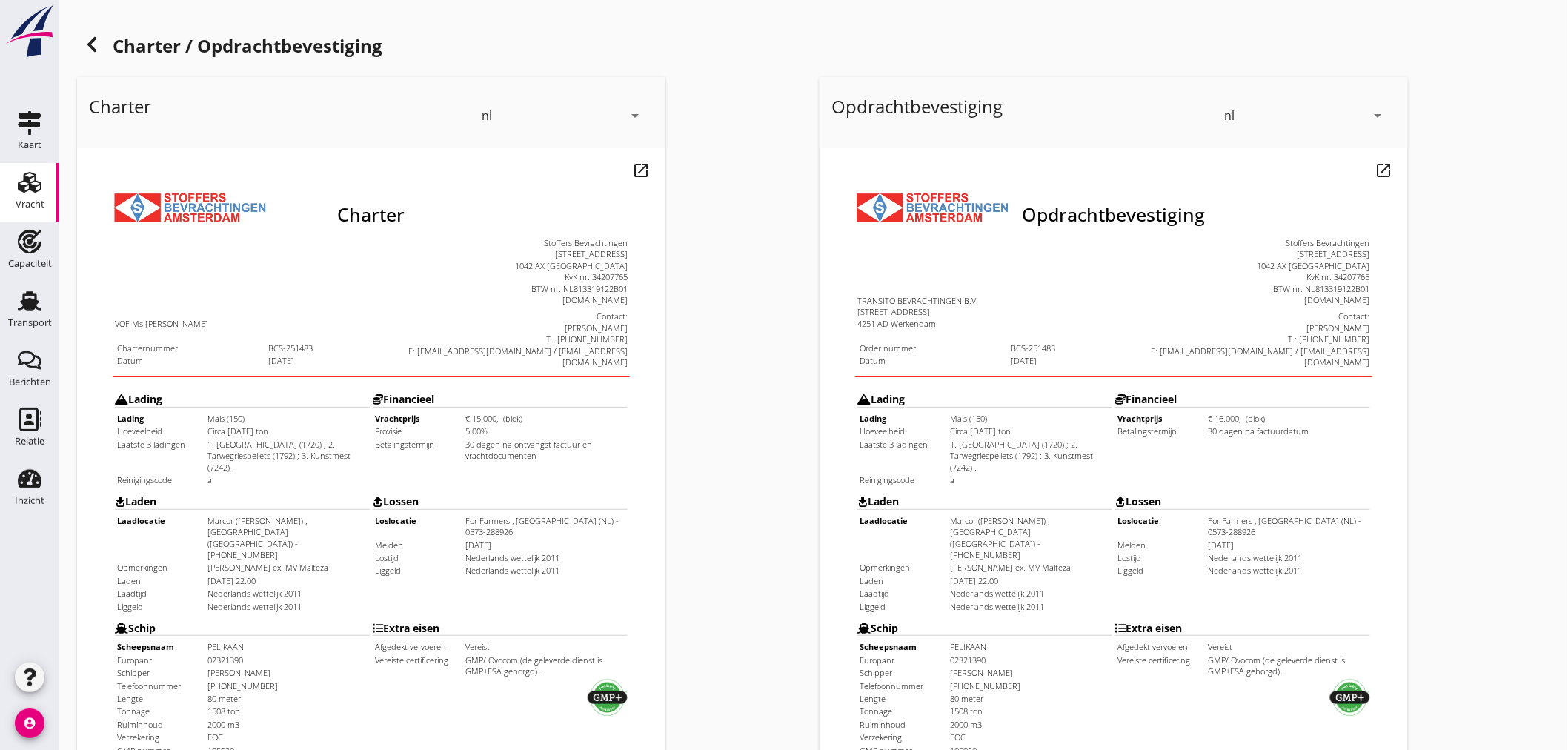
click at [89, 40] on icon at bounding box center [92, 44] width 18 height 18
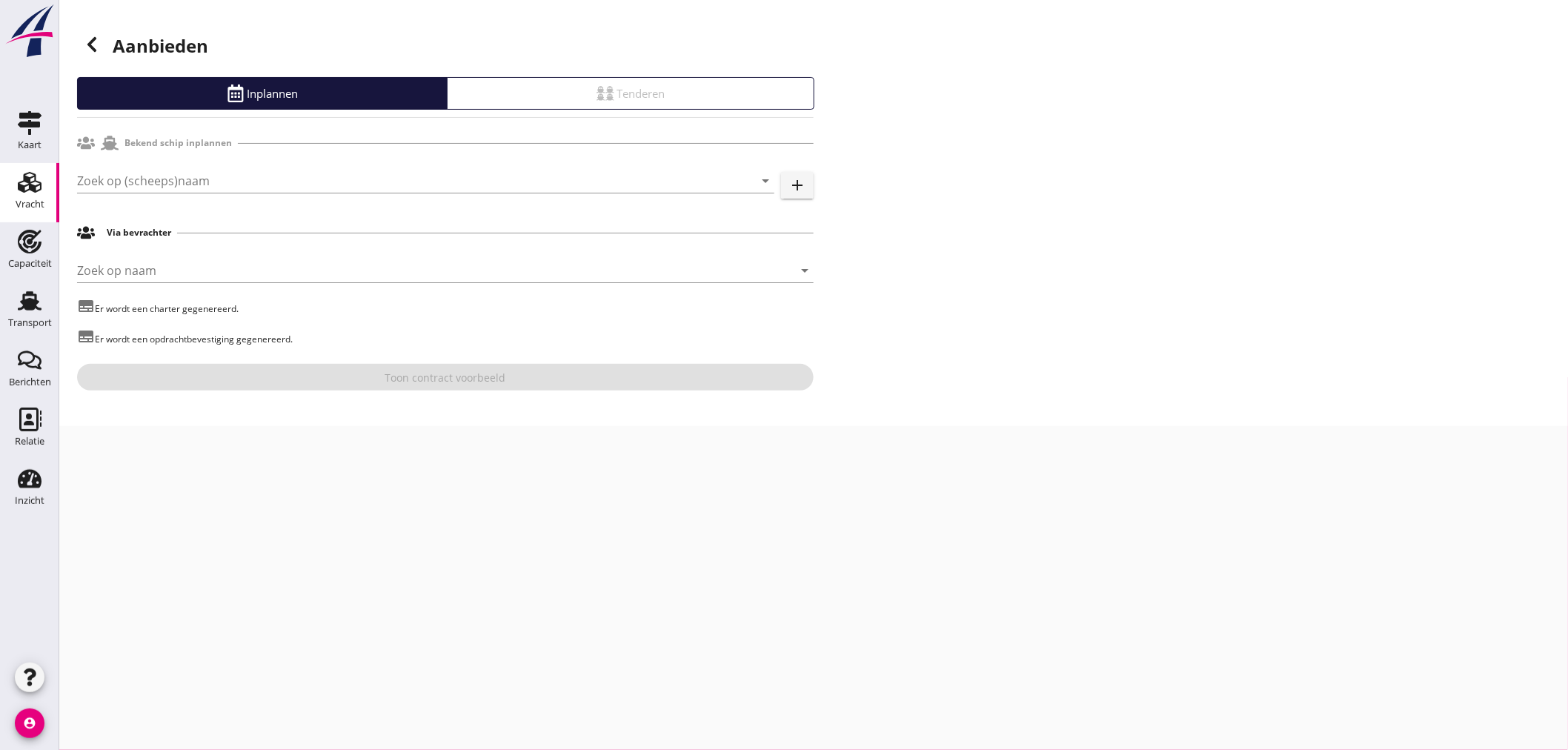
click at [87, 41] on icon at bounding box center [92, 44] width 18 height 18
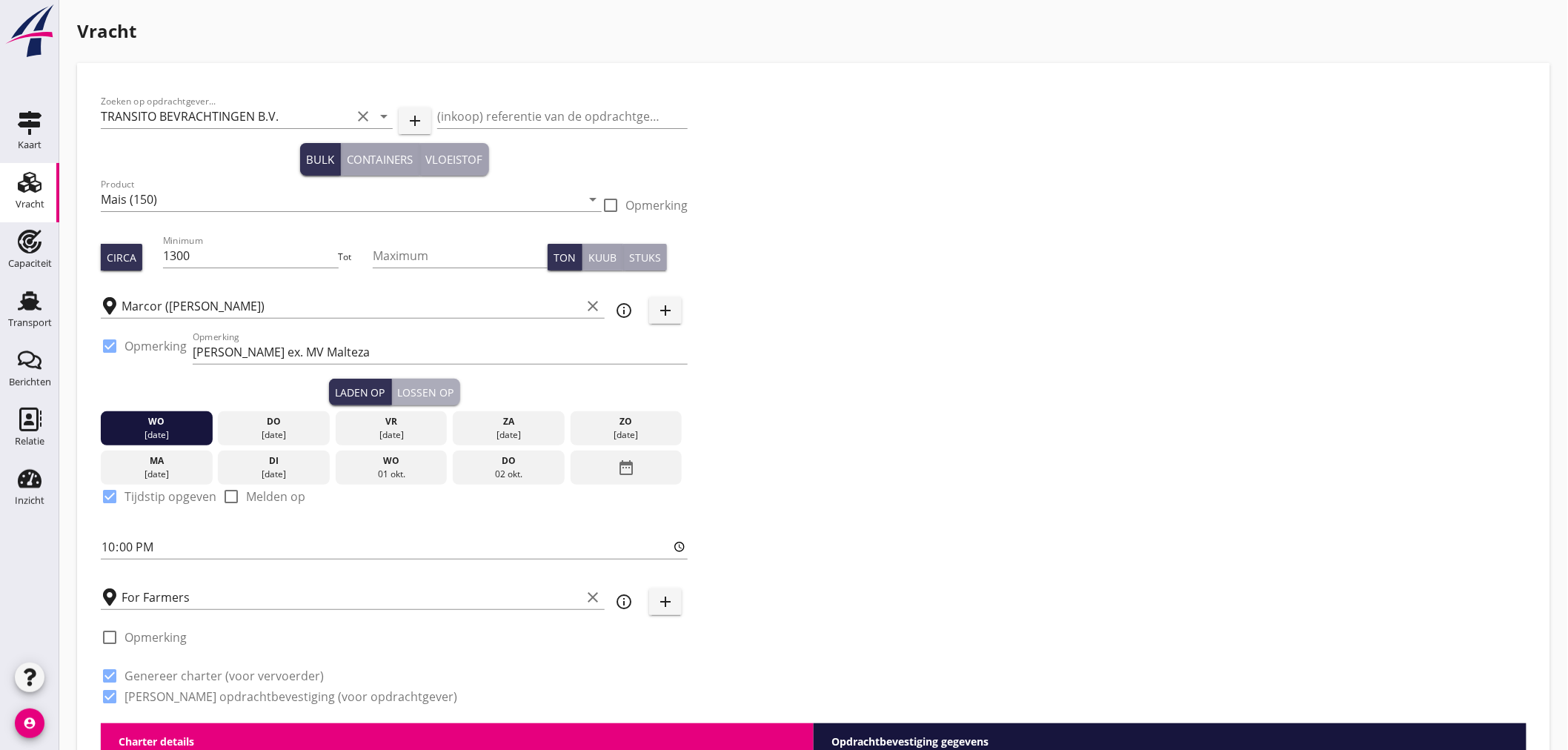
drag, startPoint x: 439, startPoint y: 387, endPoint x: 341, endPoint y: 458, distance: 121.0
click at [439, 387] on div "Lossen op" at bounding box center [425, 392] width 56 height 16
checkbox input "false"
checkbox input "true"
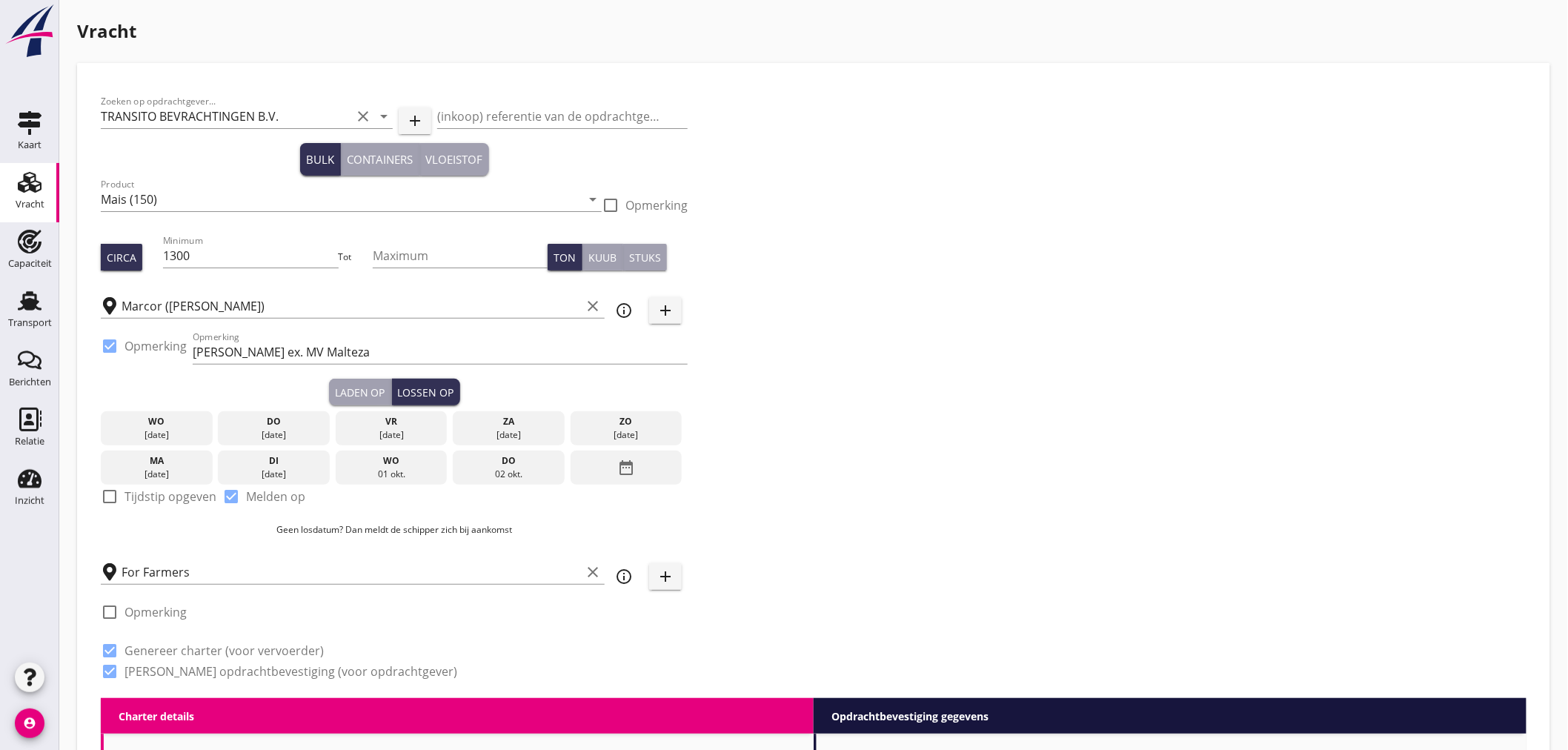
click at [161, 498] on label "Tijdstip opgeven" at bounding box center [171, 496] width 92 height 15
checkbox input "true"
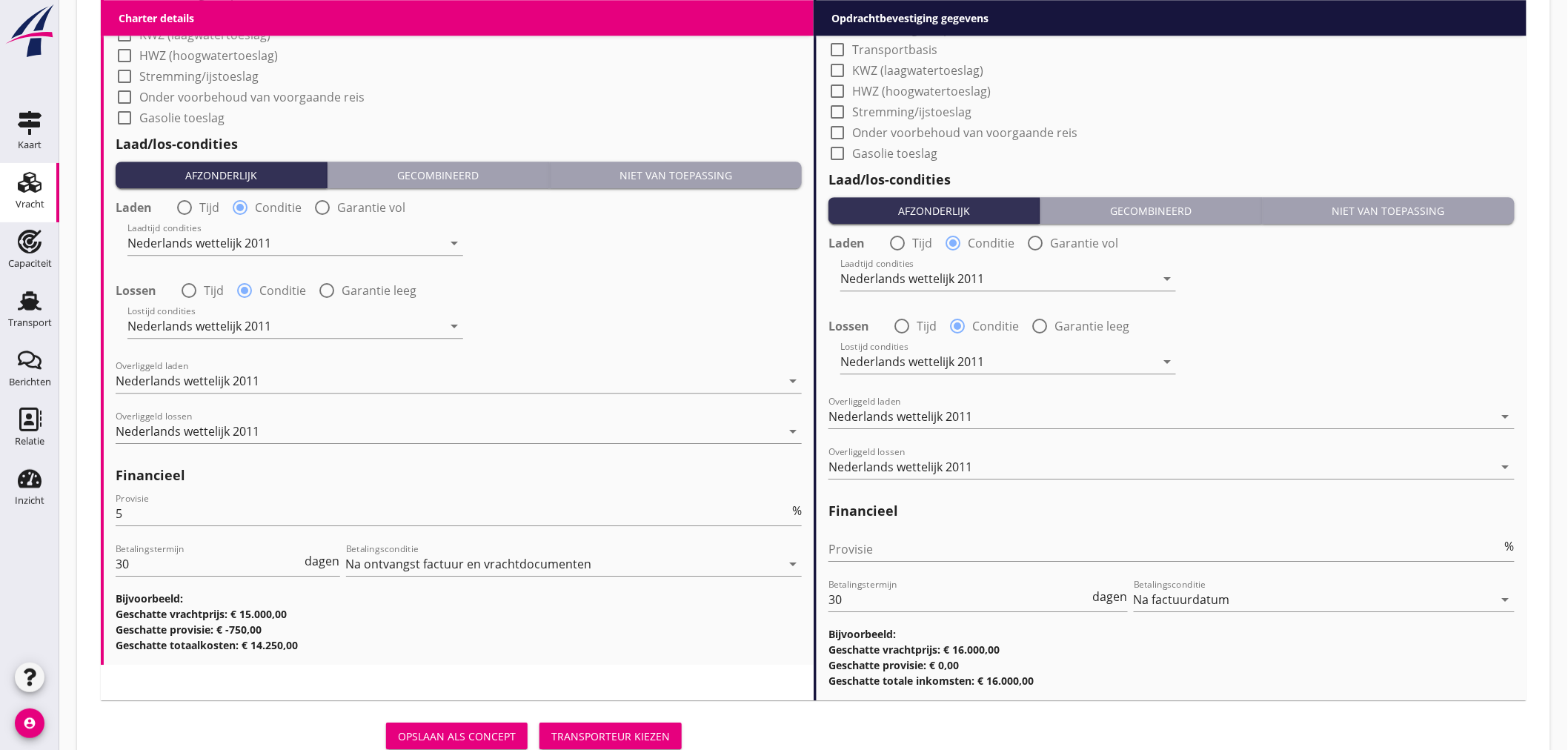
scroll to position [1698, 0]
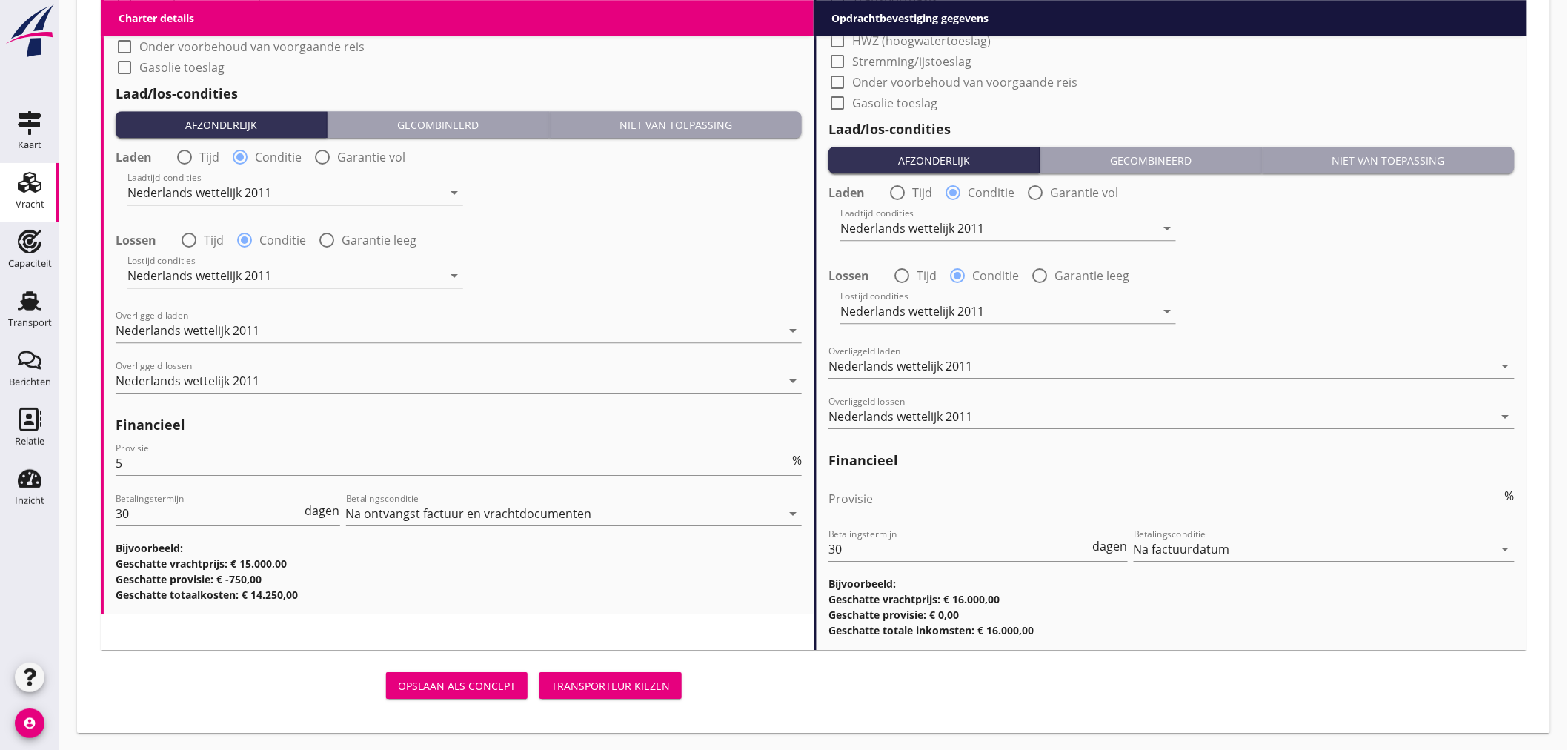
click at [623, 678] on div "Transporteur kiezen" at bounding box center [611, 686] width 119 height 16
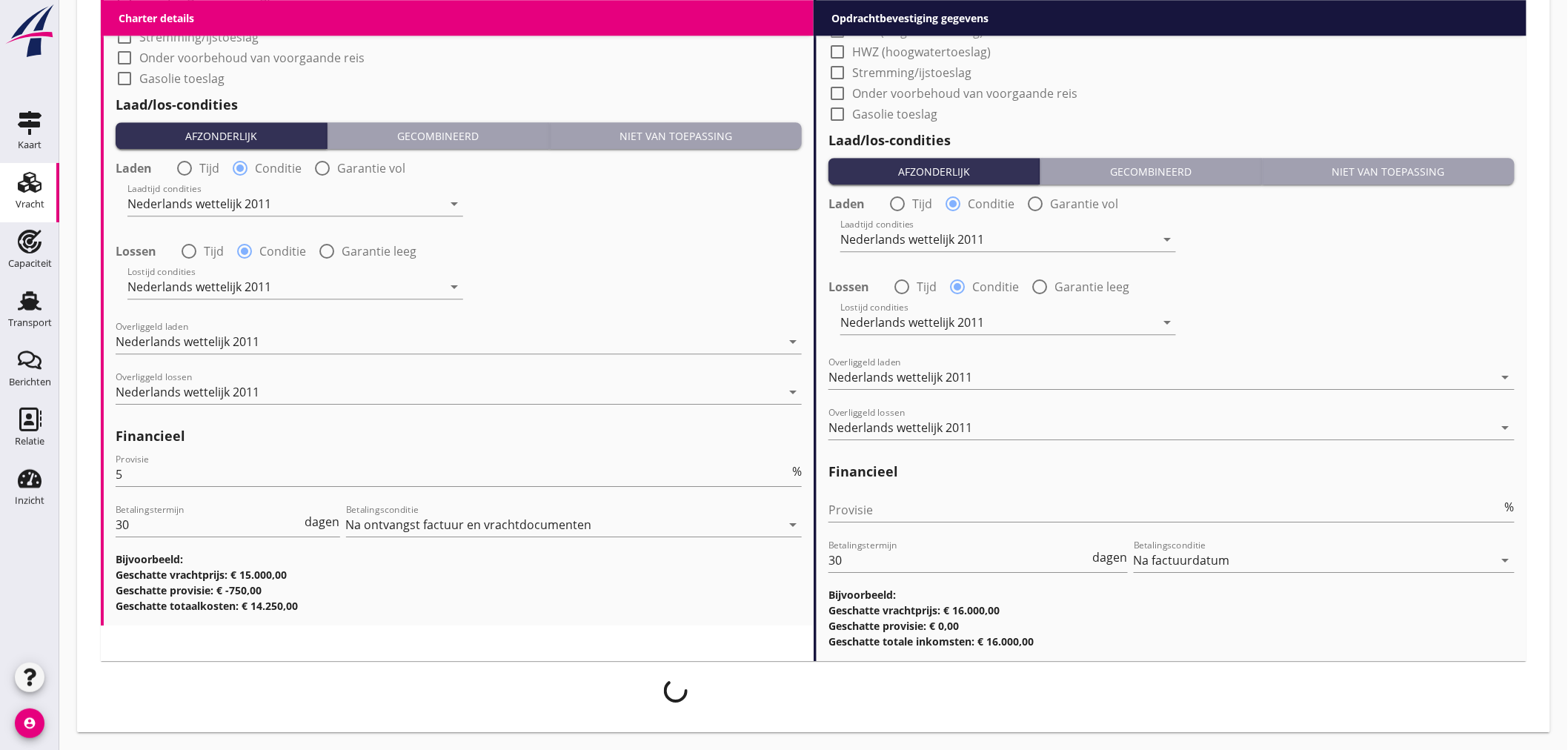
scroll to position [1685, 0]
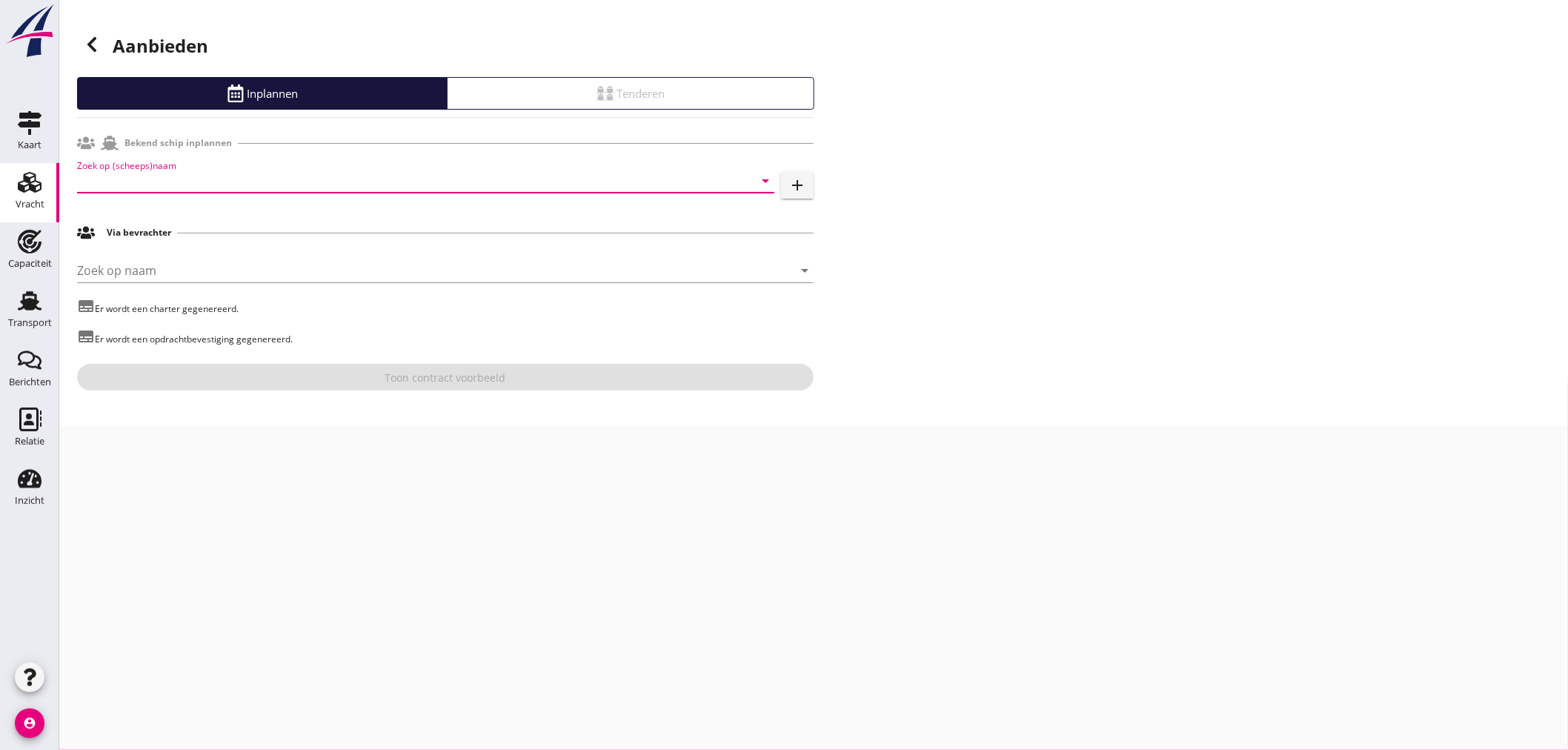
click at [270, 175] on input "Zoek op (scheeps)naam" at bounding box center [405, 180] width 656 height 24
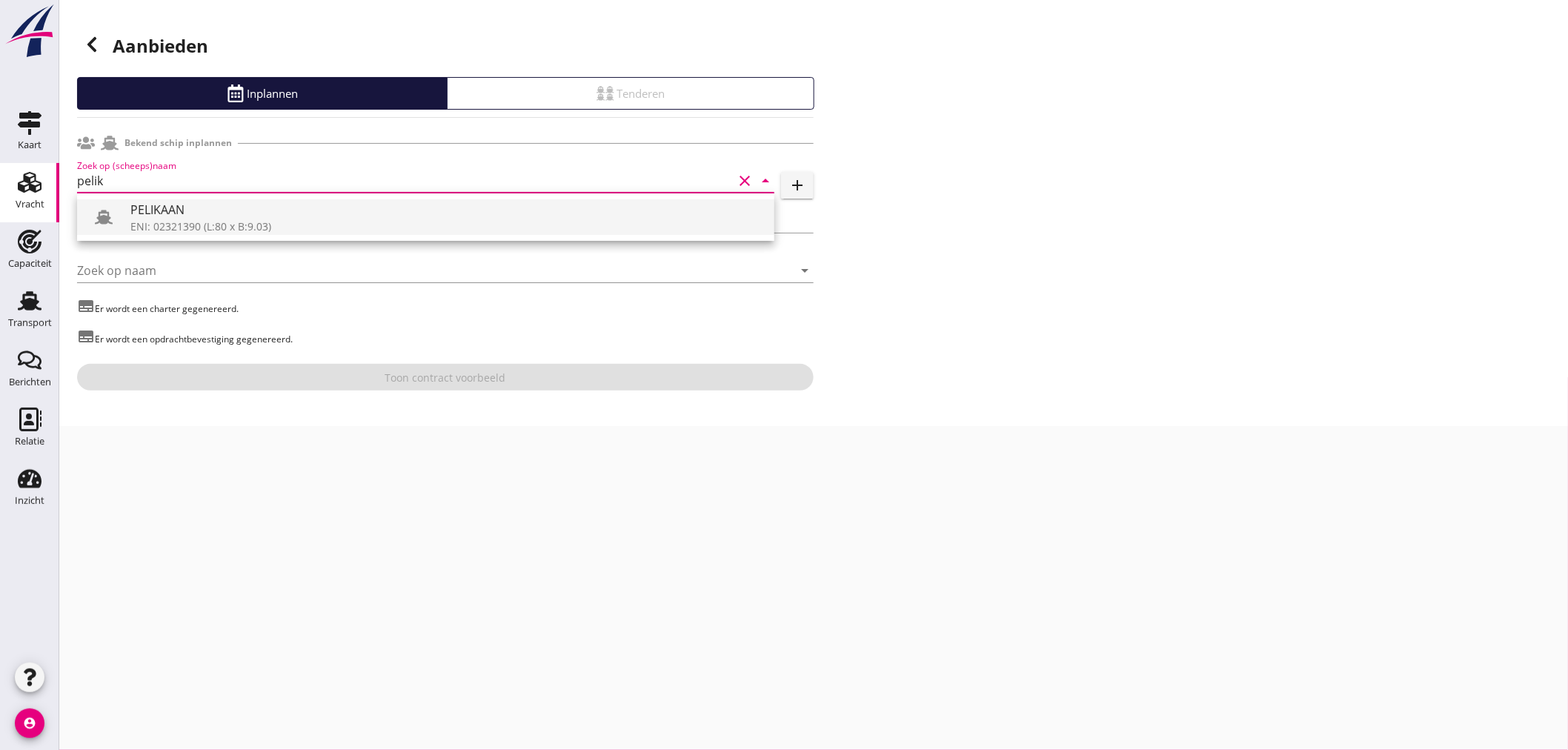
click at [266, 217] on div "PELIKAAN" at bounding box center [446, 210] width 632 height 18
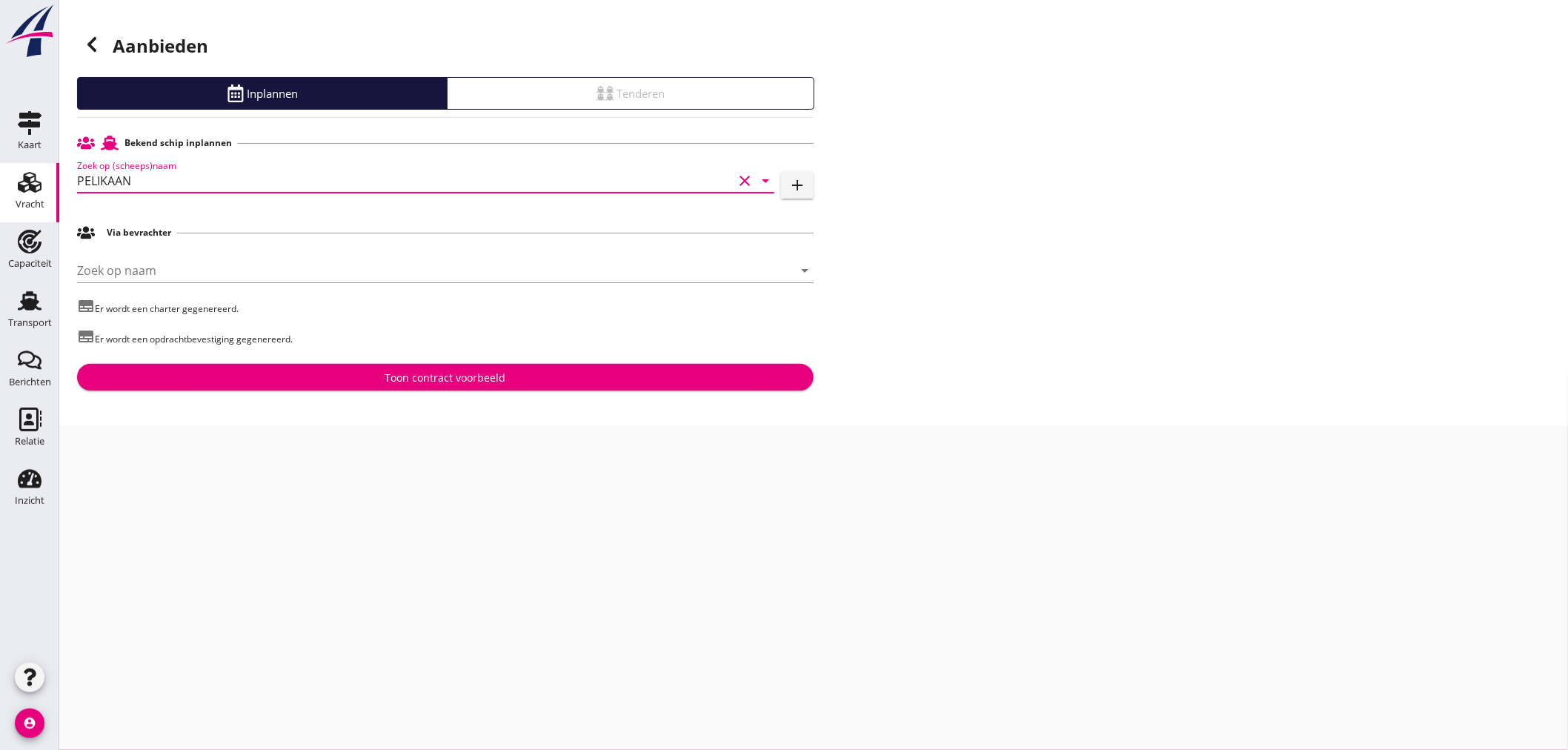
type input "PELIKAAN"
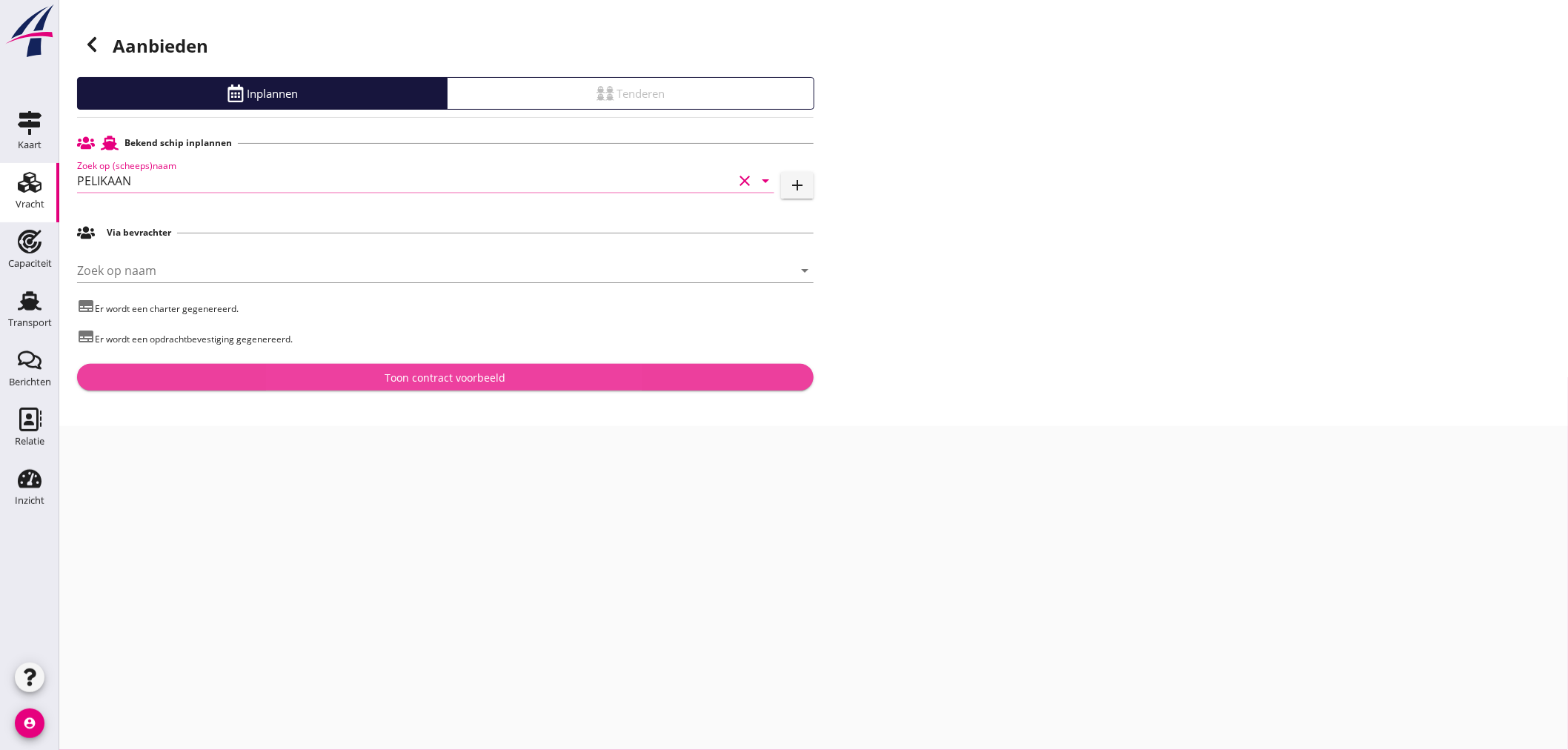
click at [416, 388] on button "Toon contract voorbeeld" at bounding box center [446, 376] width 737 height 26
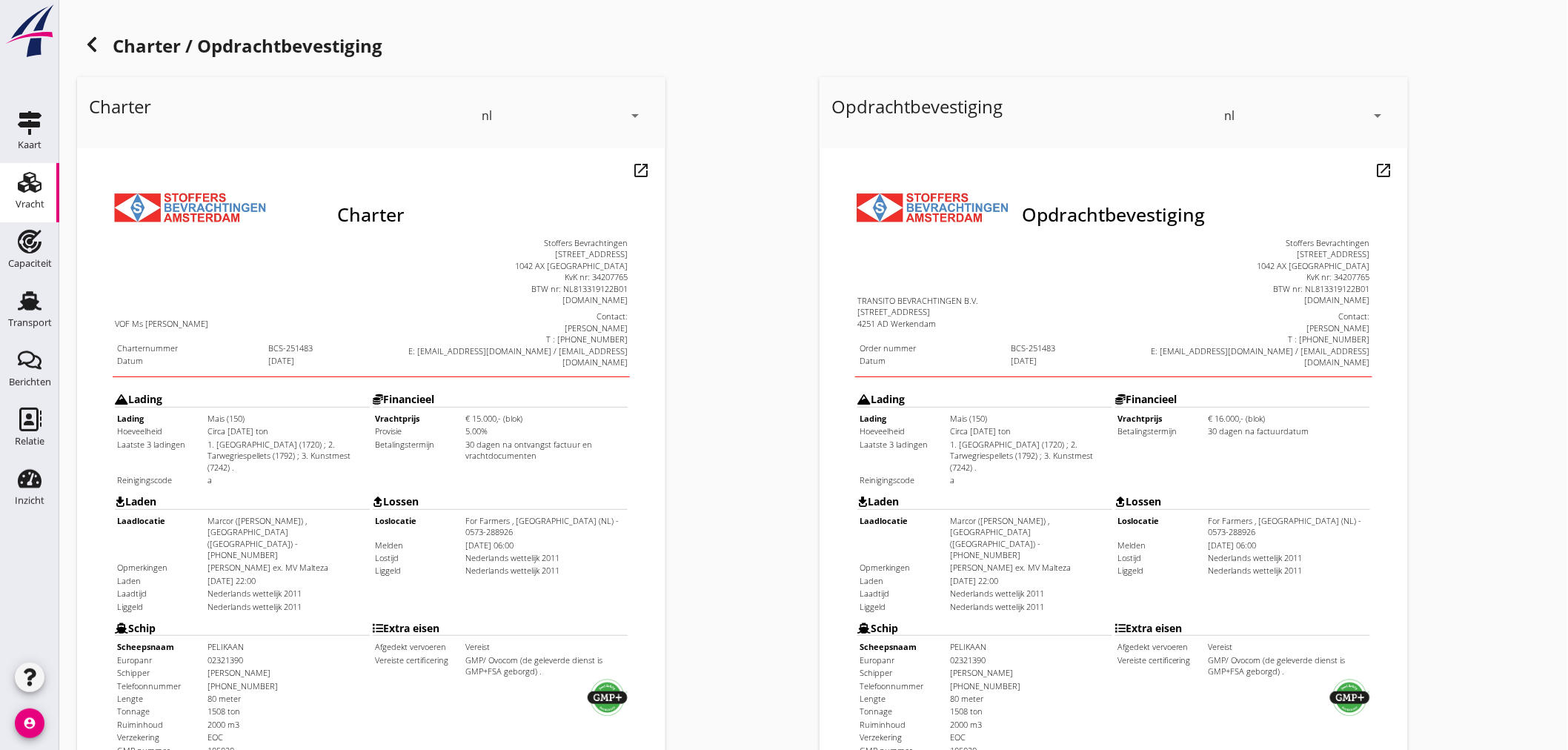
scroll to position [346, 0]
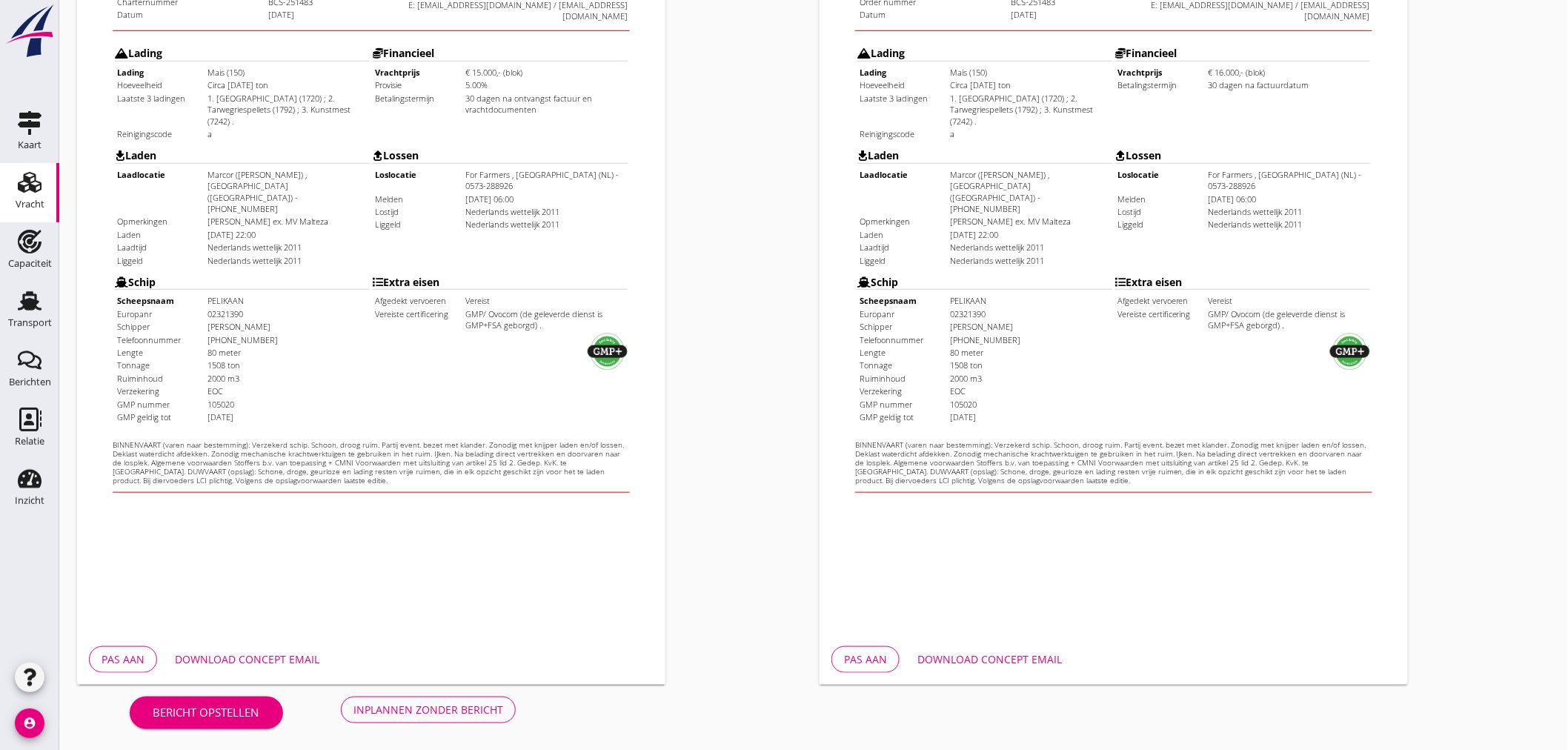
click at [261, 652] on div "Download concept email" at bounding box center [246, 660] width 144 height 16
click at [428, 702] on div "Inplannen zonder bericht" at bounding box center [428, 710] width 150 height 16
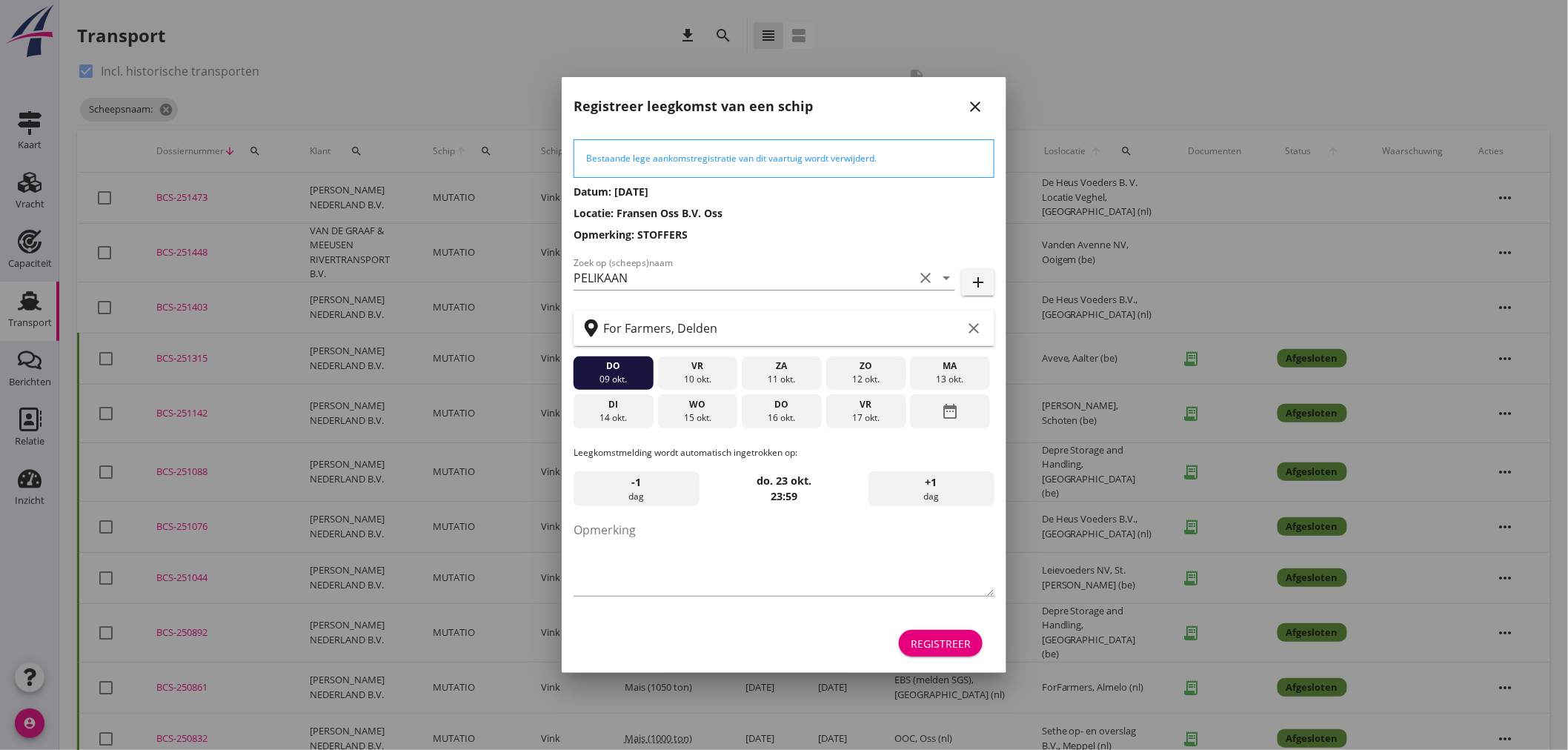
click at [962, 639] on div "Registreer" at bounding box center [940, 644] width 60 height 16
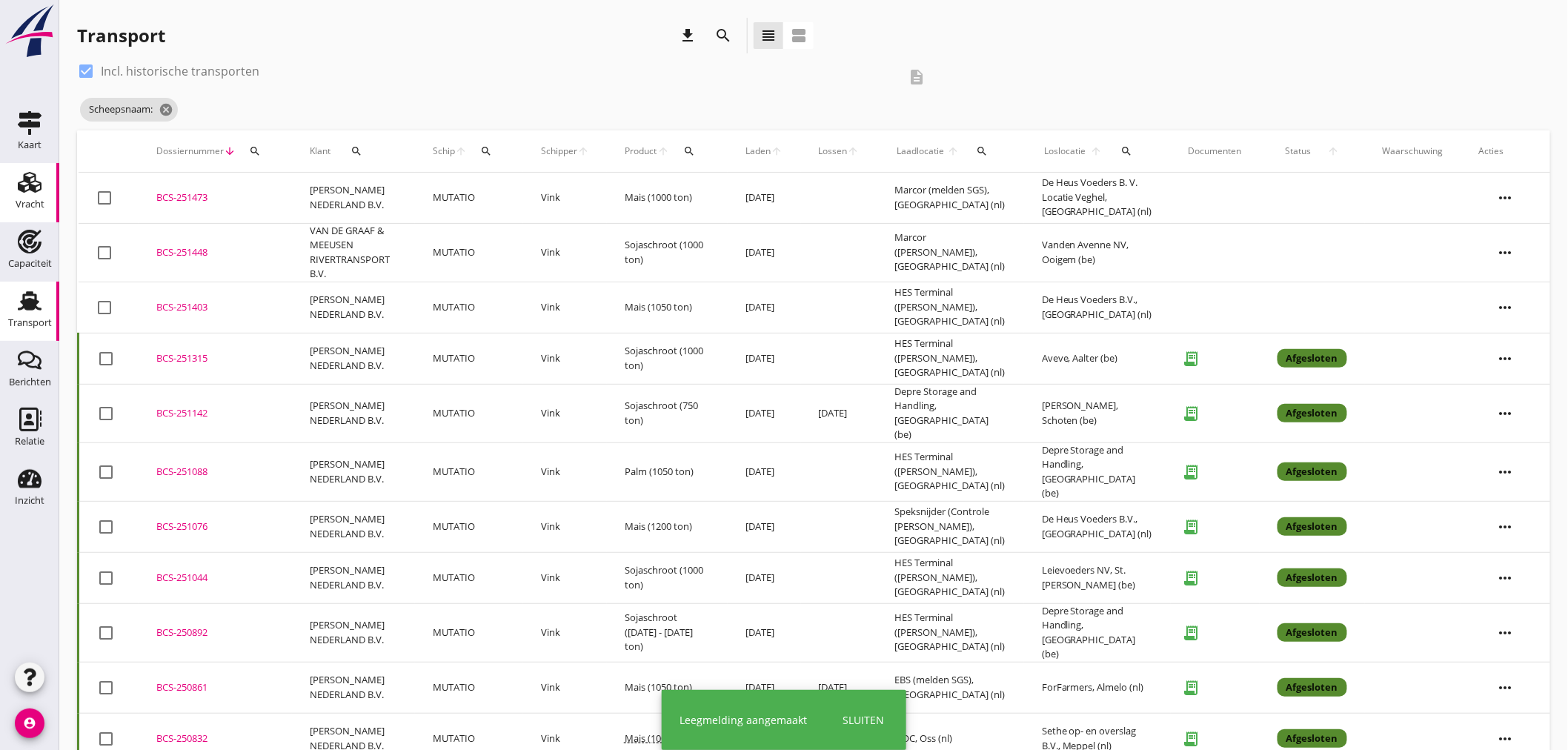
click at [29, 198] on div "Vracht" at bounding box center [29, 204] width 28 height 21
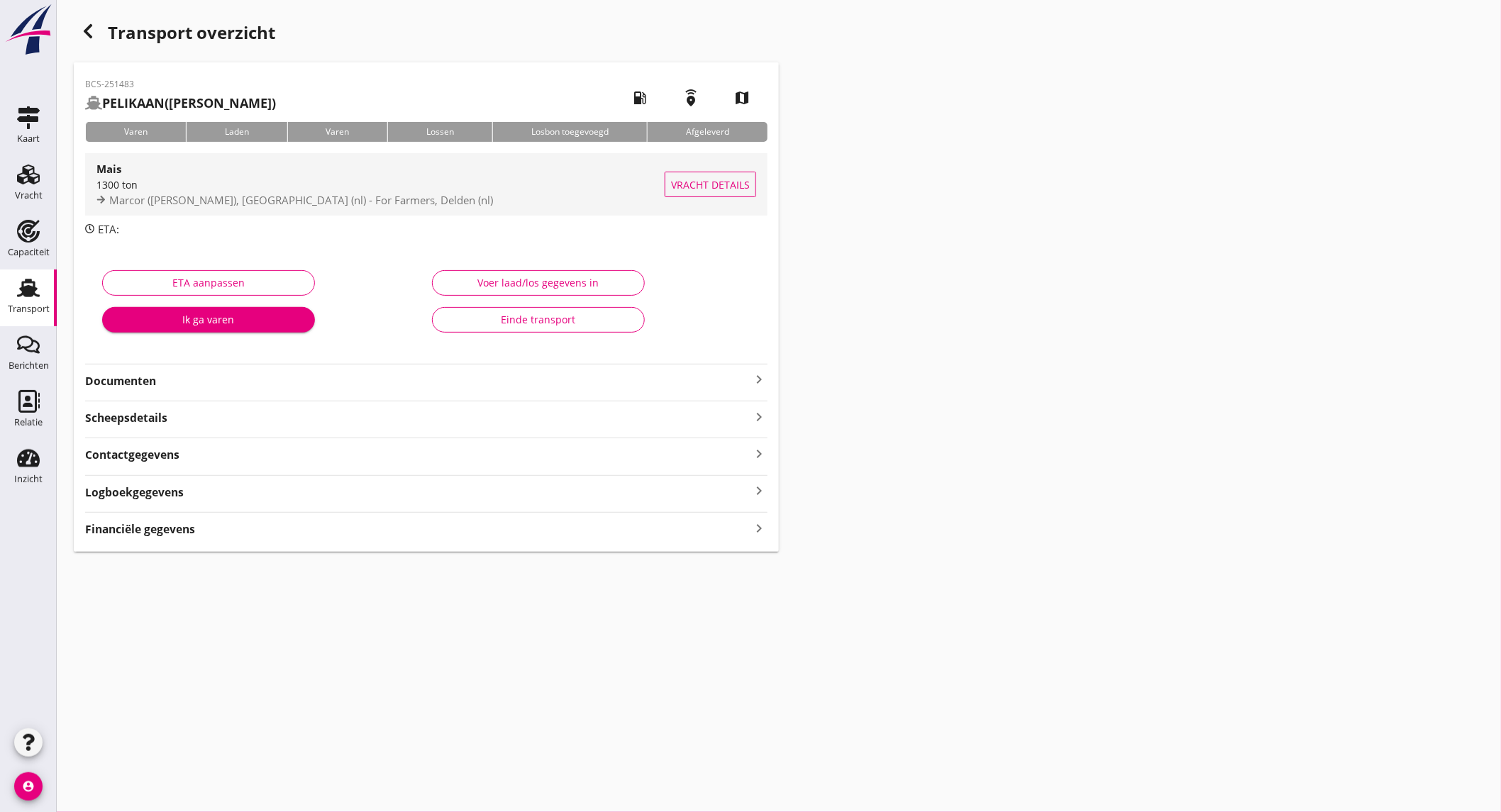
click at [387, 203] on span "Marcor (melden CIS), Rotterdam (nl) - For Farmers, Delden (nl)" at bounding box center [300, 200] width 384 height 14
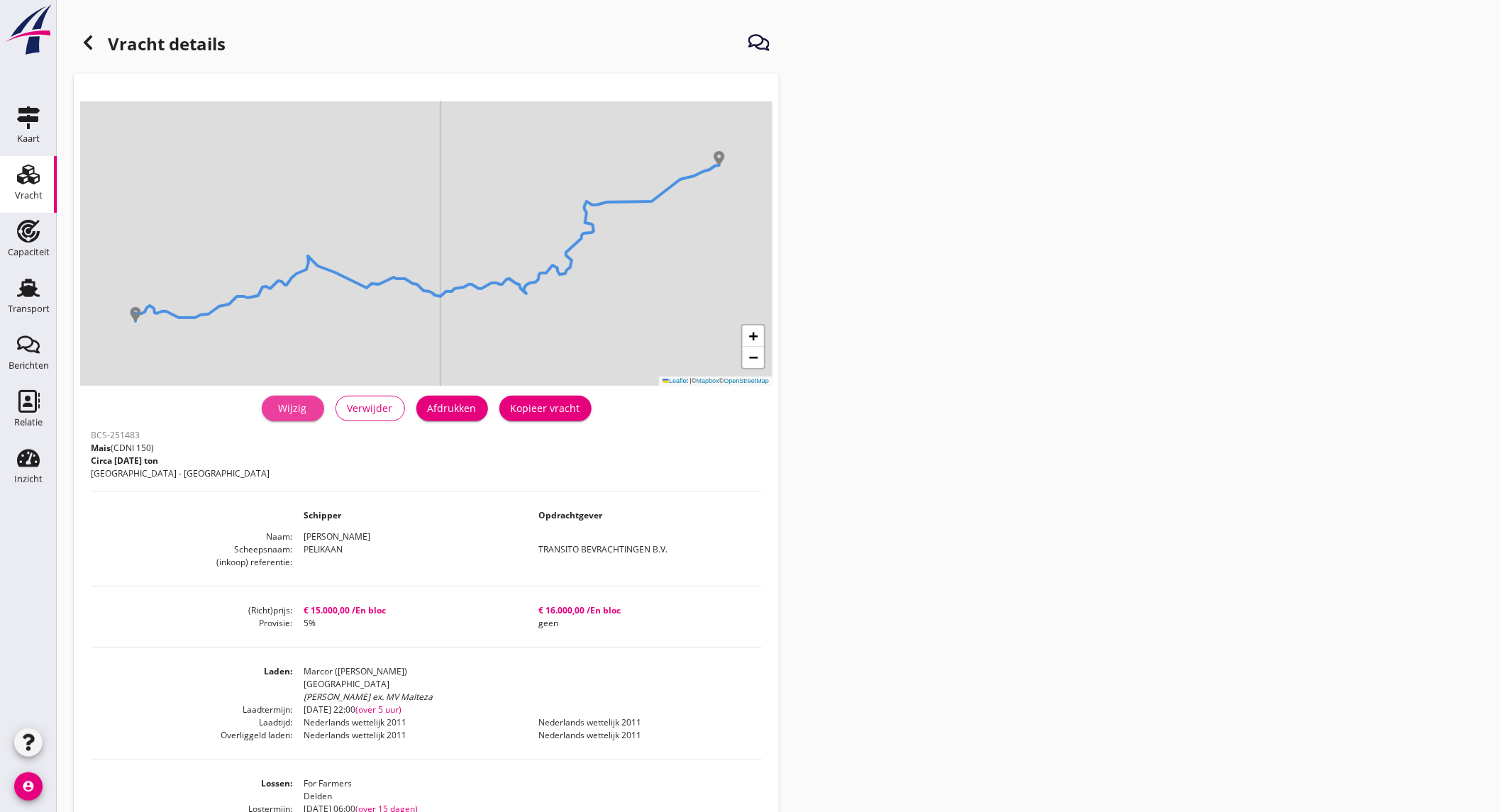
click at [303, 406] on div "Wijzig" at bounding box center [293, 408] width 39 height 15
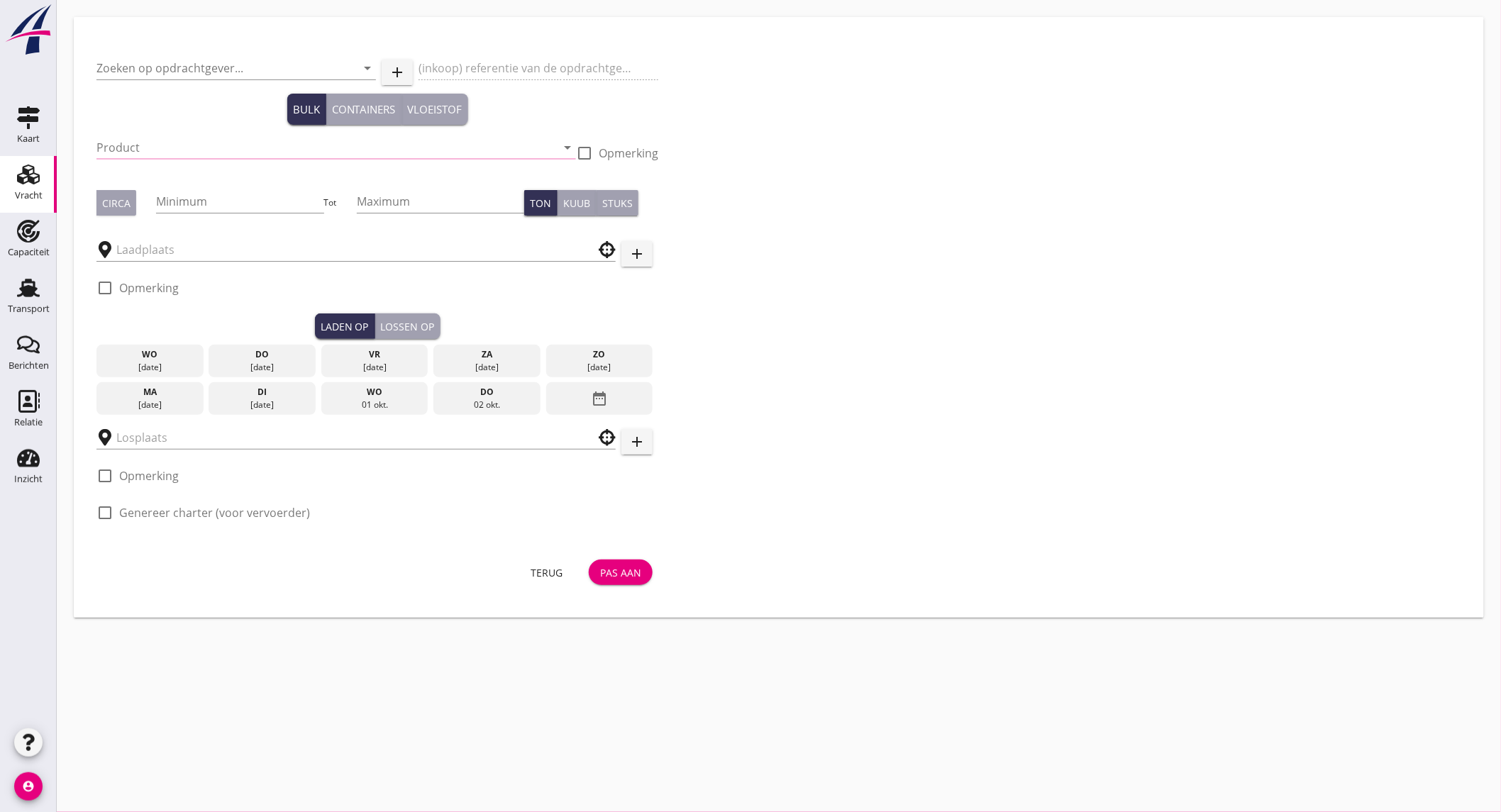
type input "TRANSITO BEVRACHTINGEN B.V."
type input "Mais (150)"
type input "1300"
checkbox input "true"
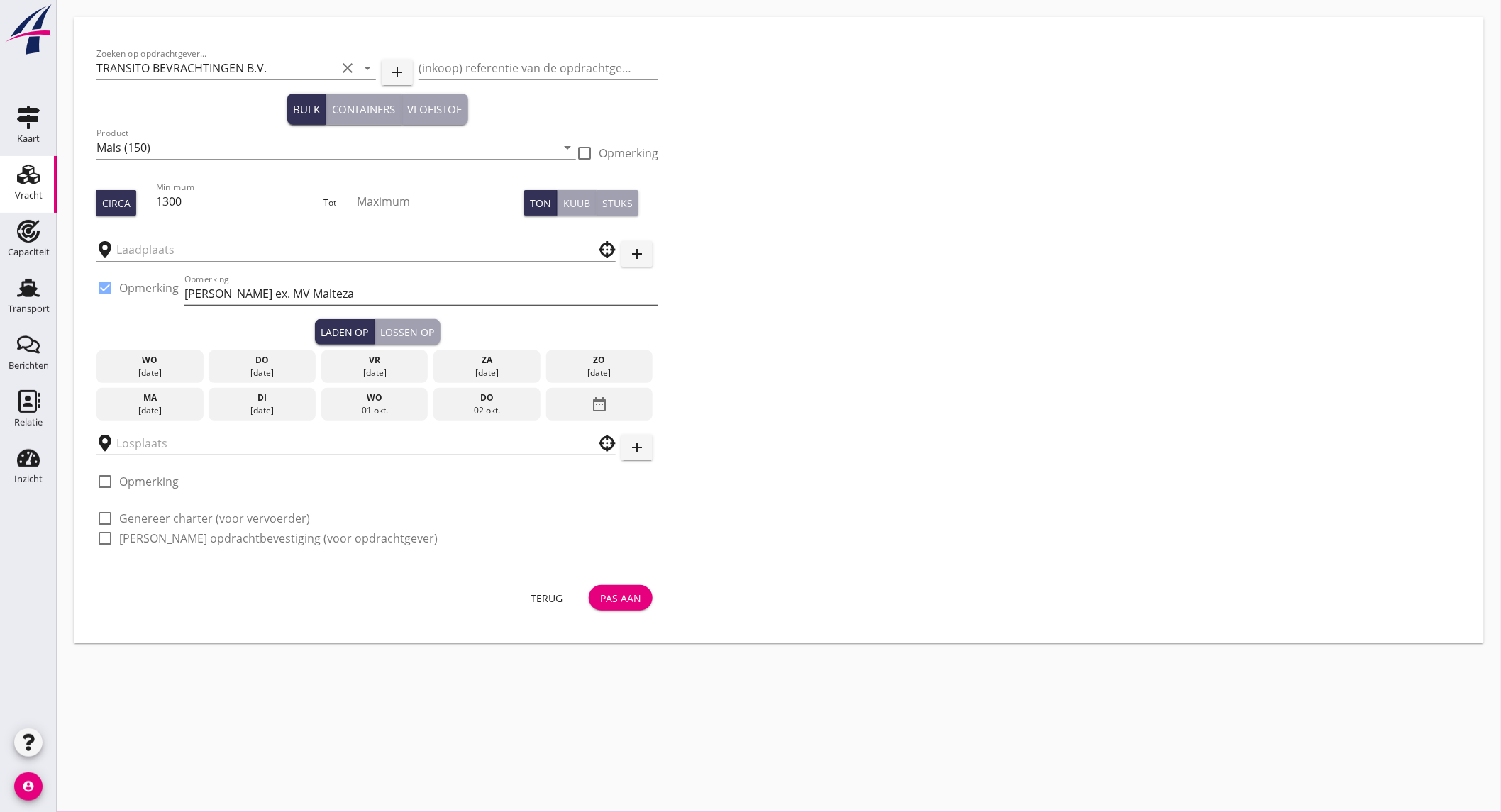
type input "Marcor ([PERSON_NAME])"
type input "For Farmers"
checkbox input "true"
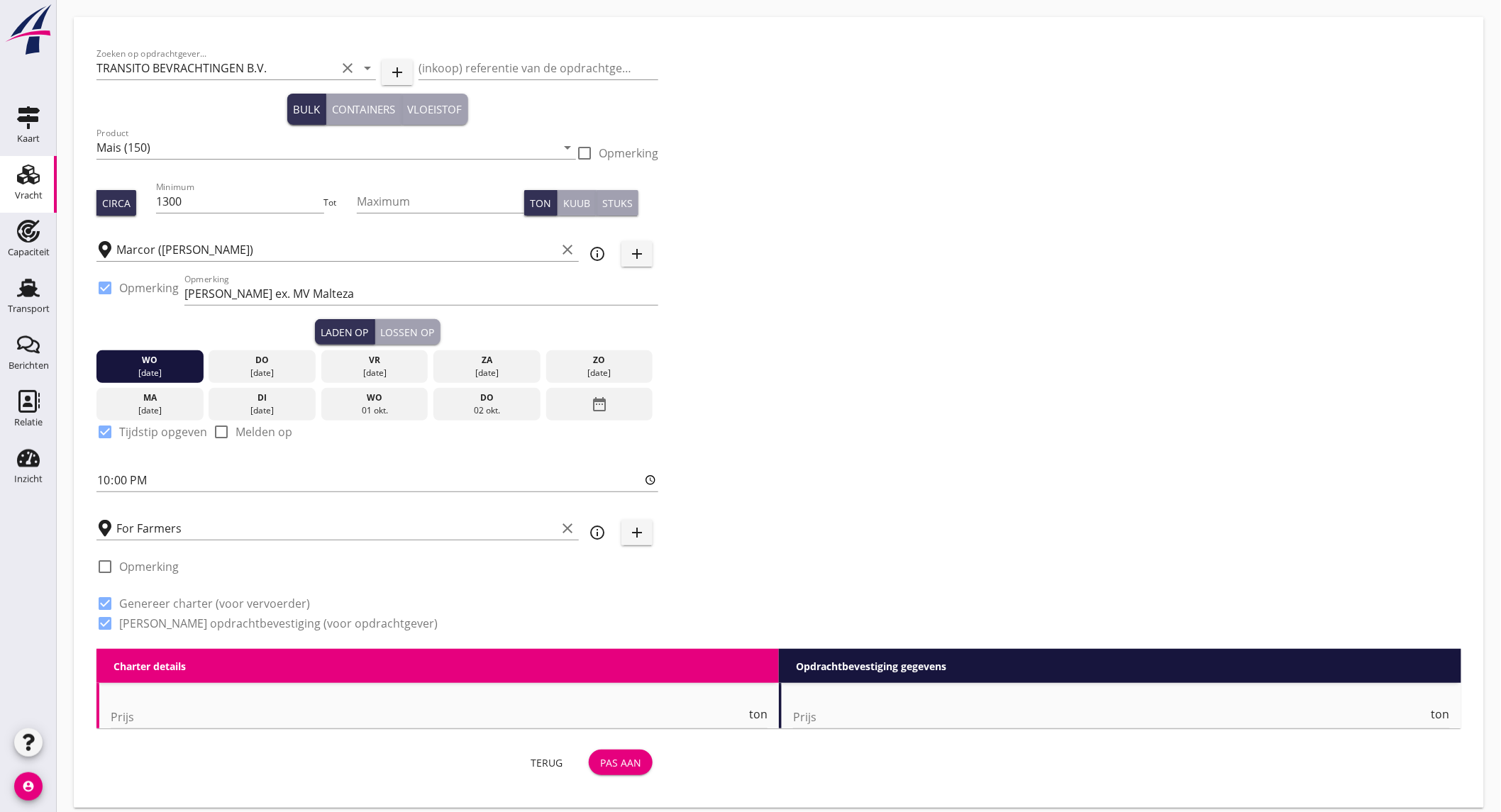
type input "15000"
checkbox input "false"
radio input "false"
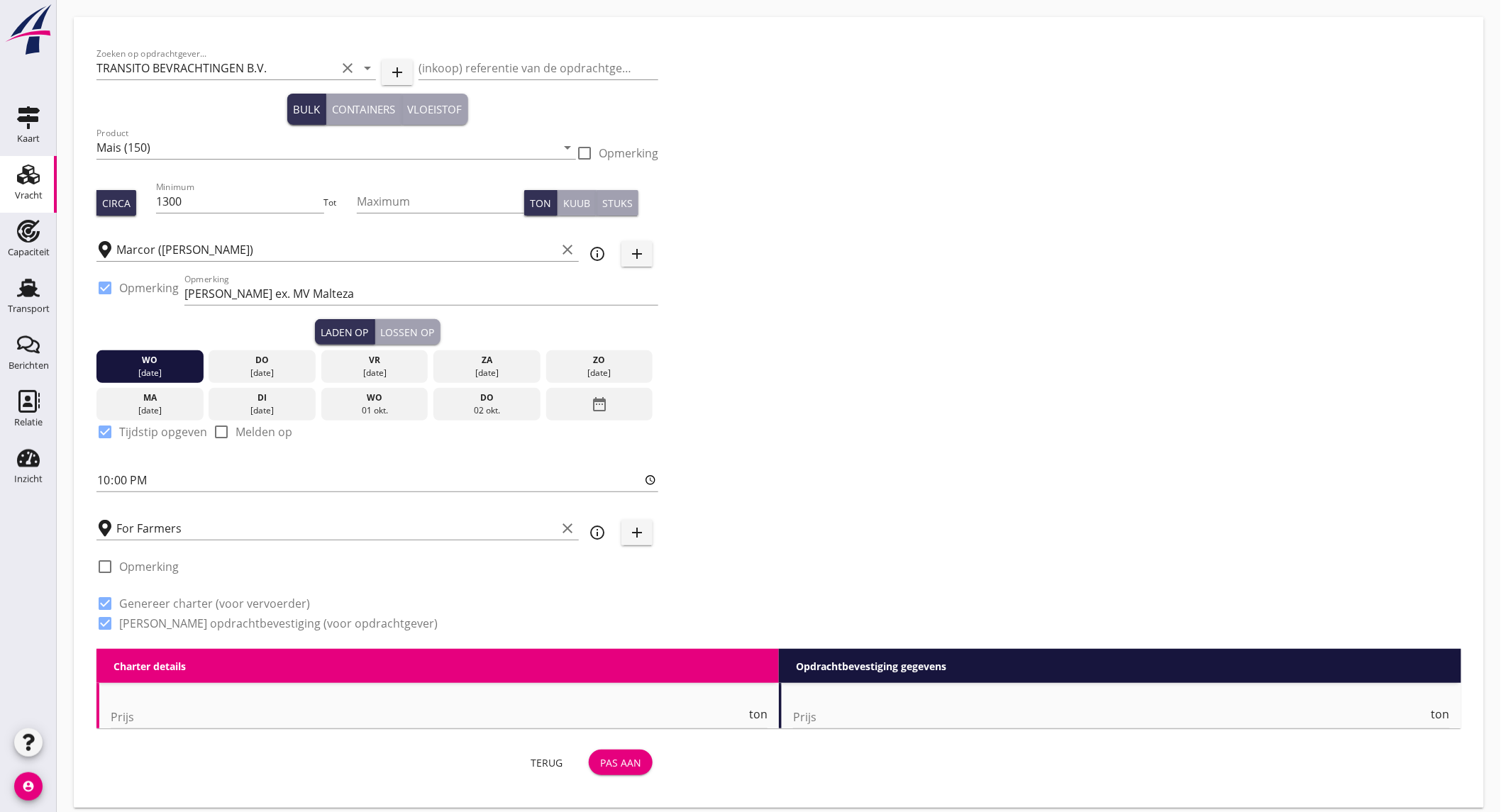
checkbox input "true"
radio input "false"
radio input "true"
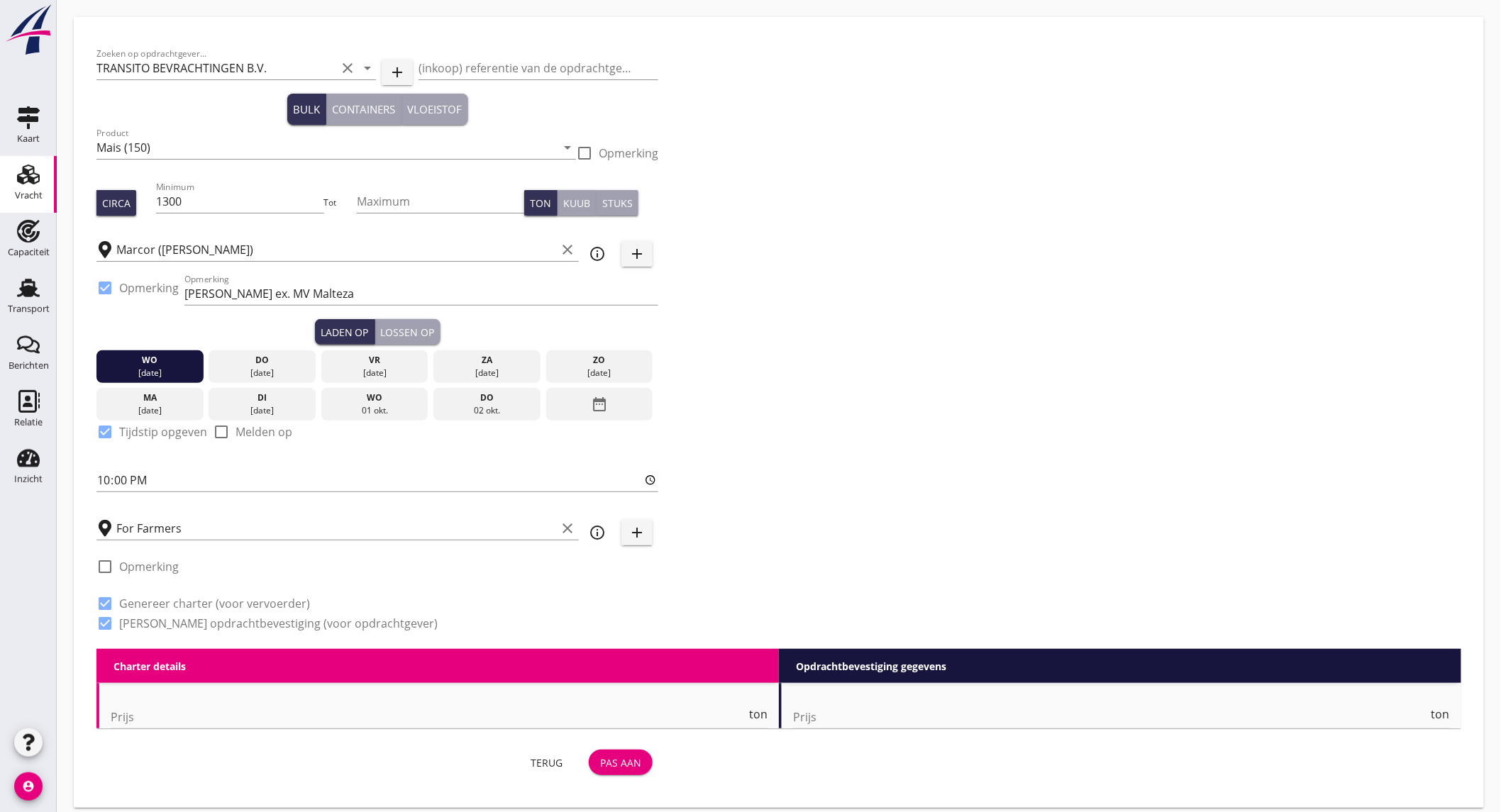
radio input "false"
radio input "true"
type input "5"
type input "16000"
checkbox input "false"
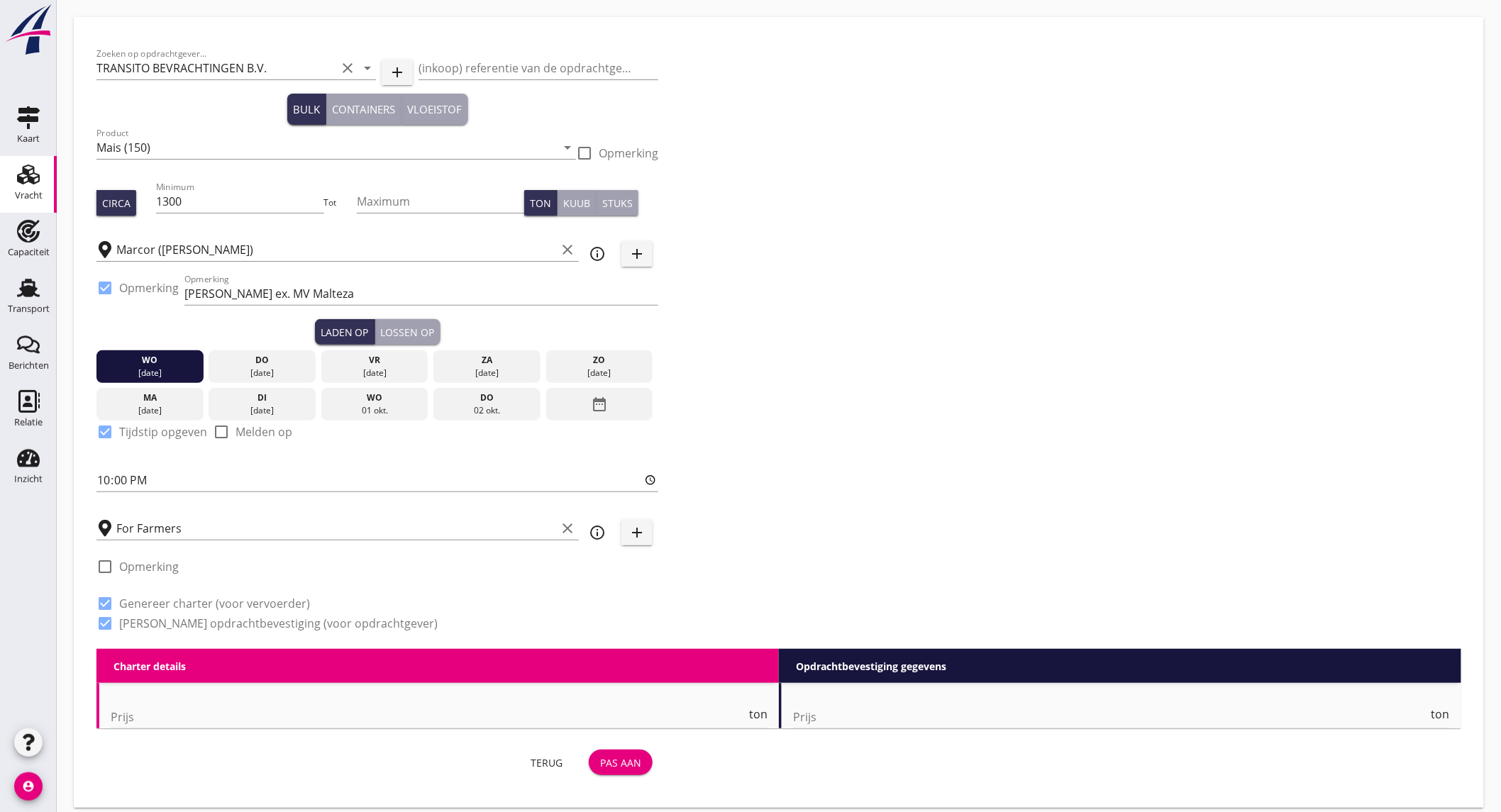
radio input "false"
checkbox input "true"
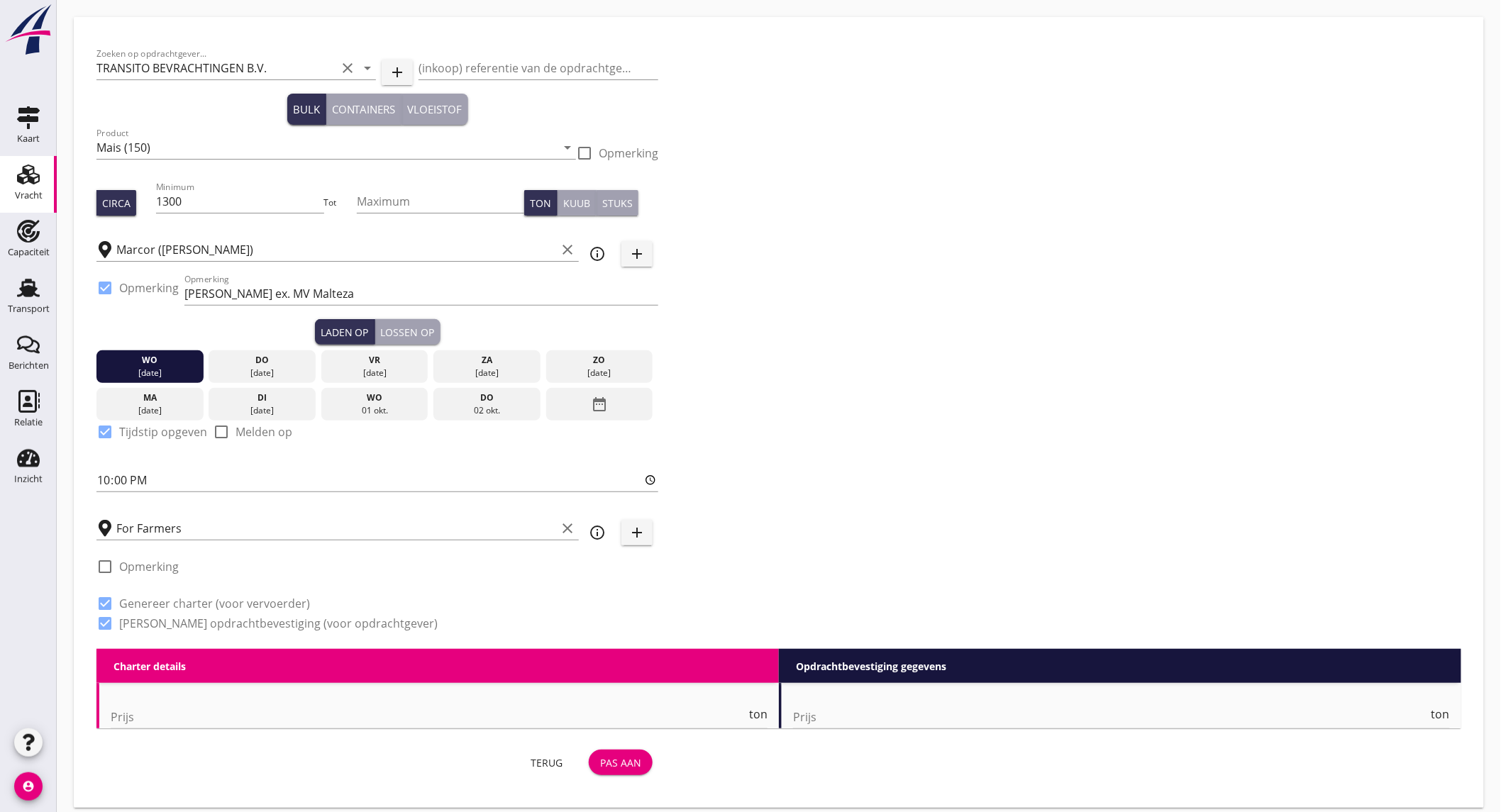
checkbox input "true"
radio input "false"
radio input "true"
radio input "false"
radio input "true"
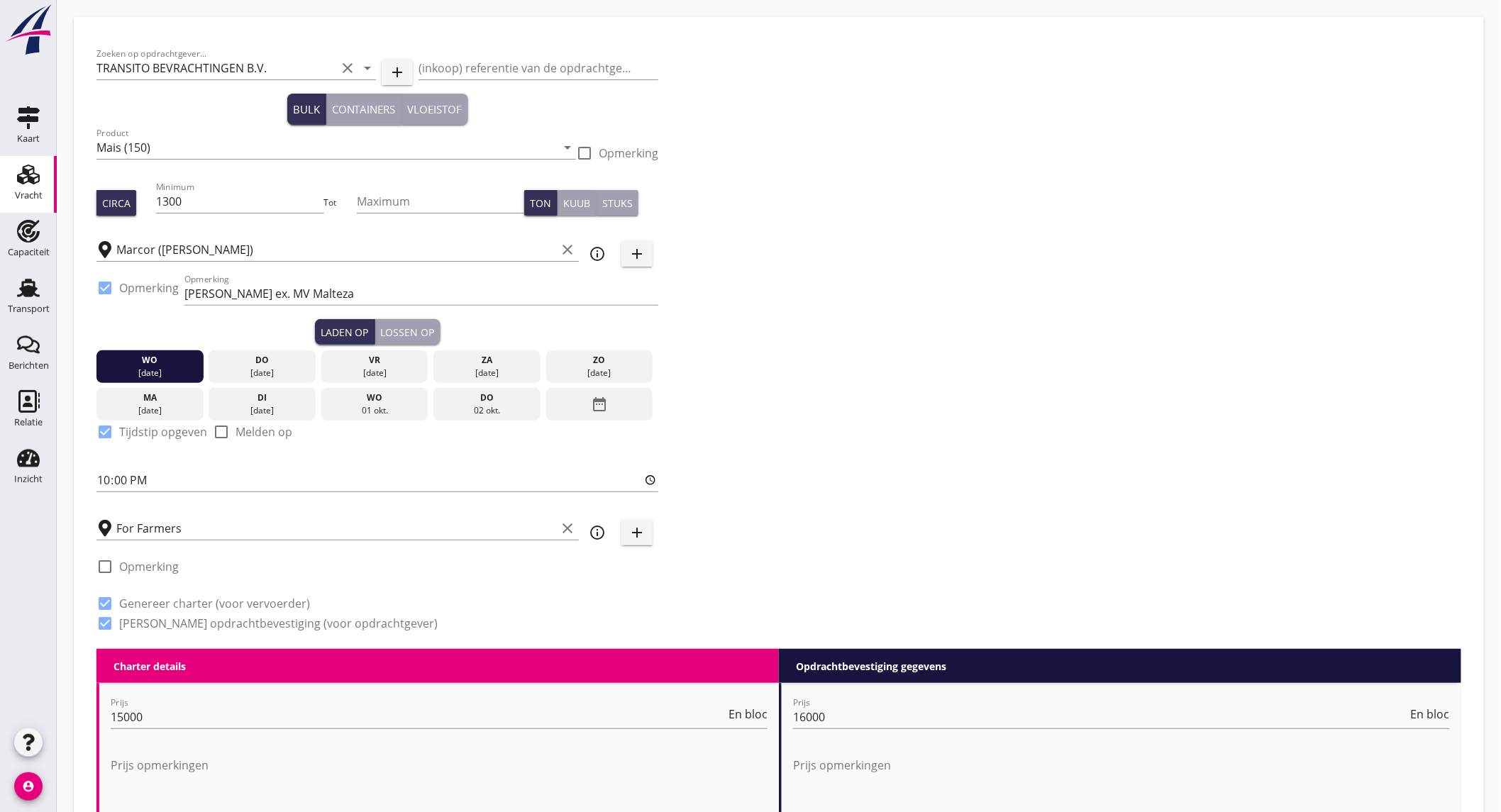
click at [604, 254] on icon "info_outline" at bounding box center [598, 254] width 17 height 17
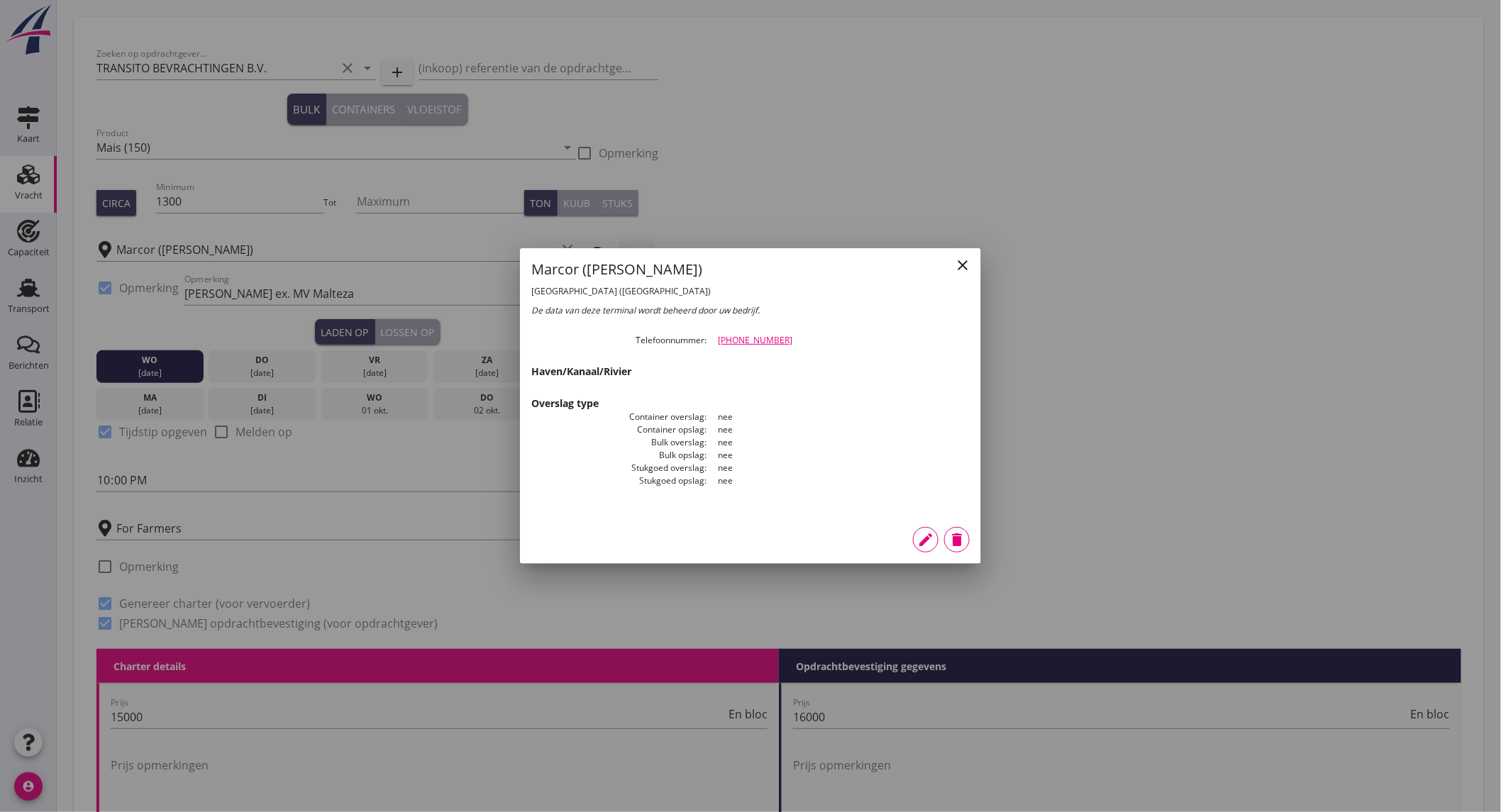
click at [963, 263] on icon "close" at bounding box center [963, 265] width 17 height 17
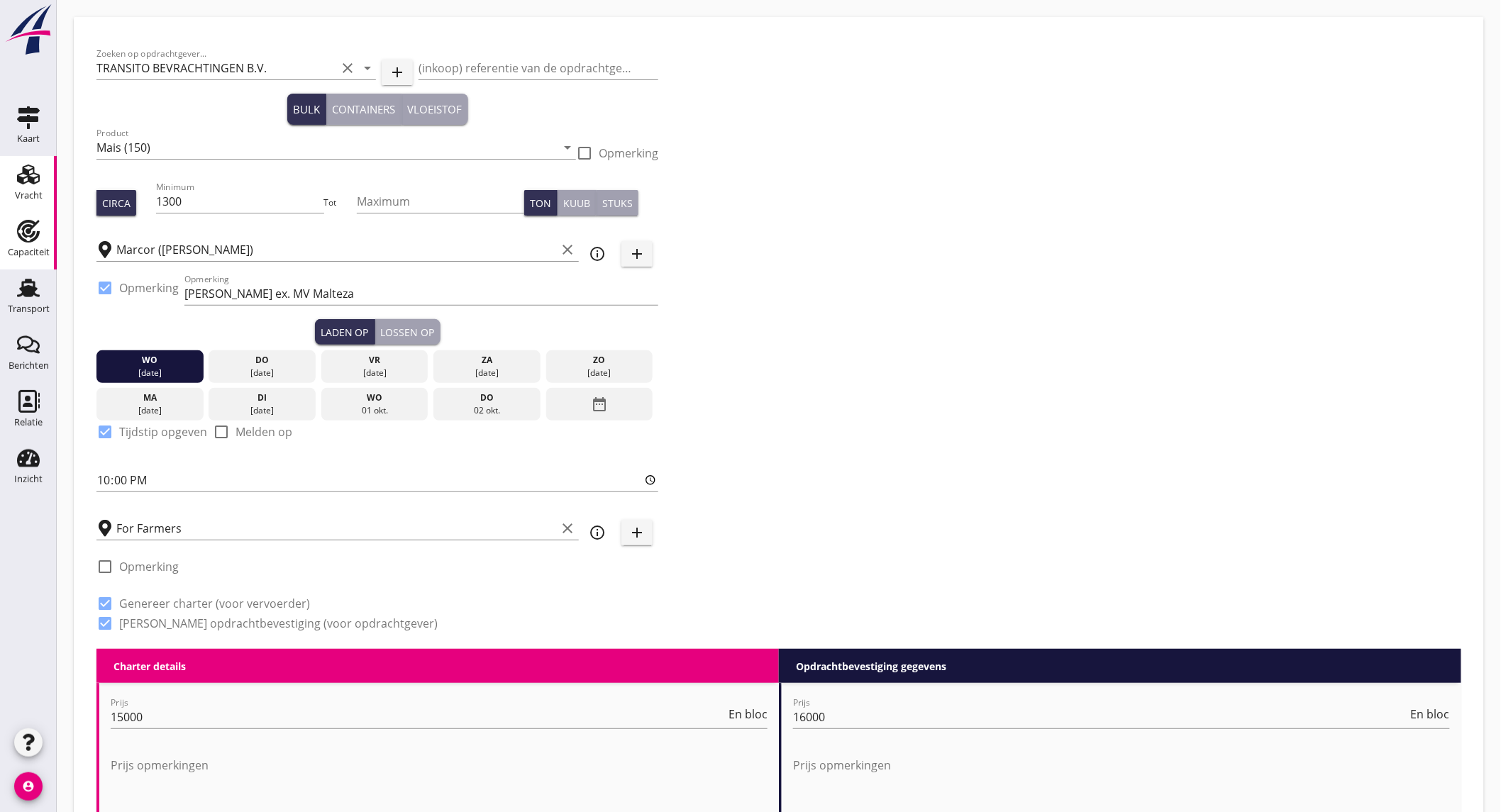
click at [22, 231] on icon "Capaciteit" at bounding box center [28, 231] width 23 height 23
